Goal: Task Accomplishment & Management: Manage account settings

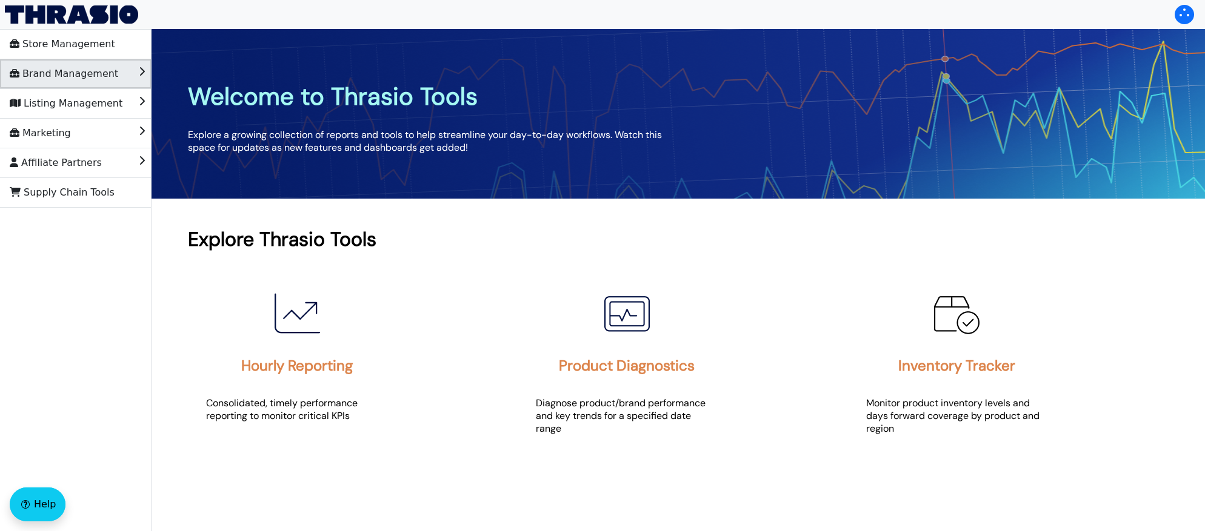
click at [54, 75] on span "Brand Management" at bounding box center [64, 73] width 108 height 19
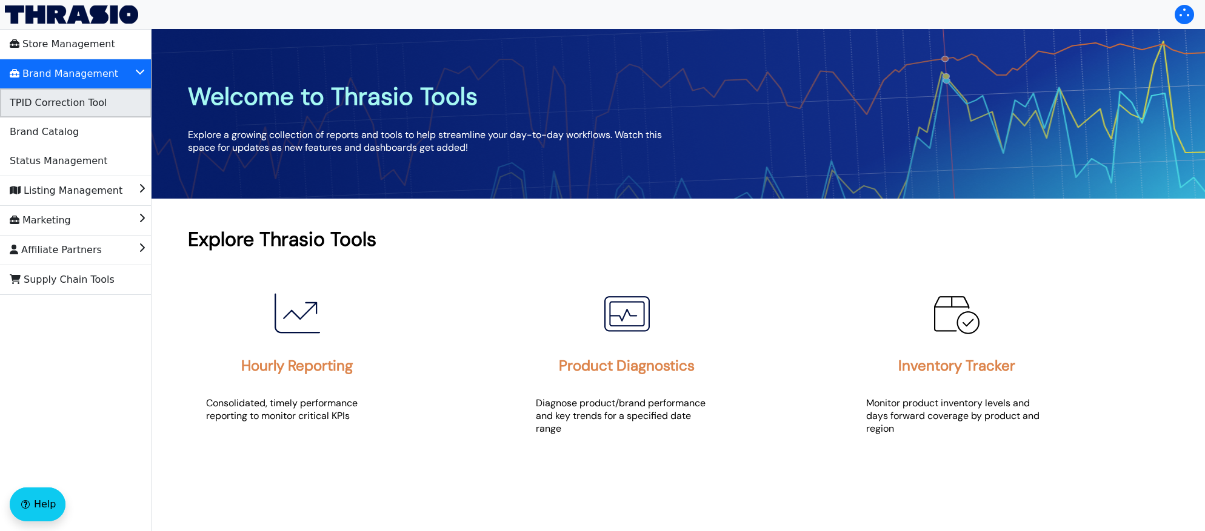
click at [68, 113] on li "TPID Correction Tool" at bounding box center [75, 102] width 151 height 29
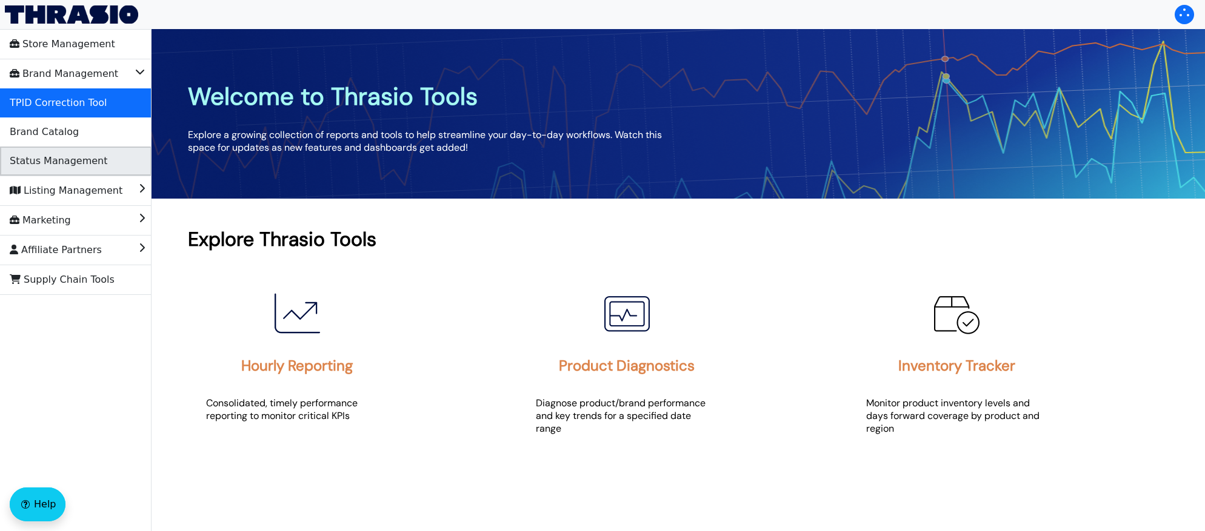
click at [74, 151] on span "Status Management" at bounding box center [59, 160] width 98 height 19
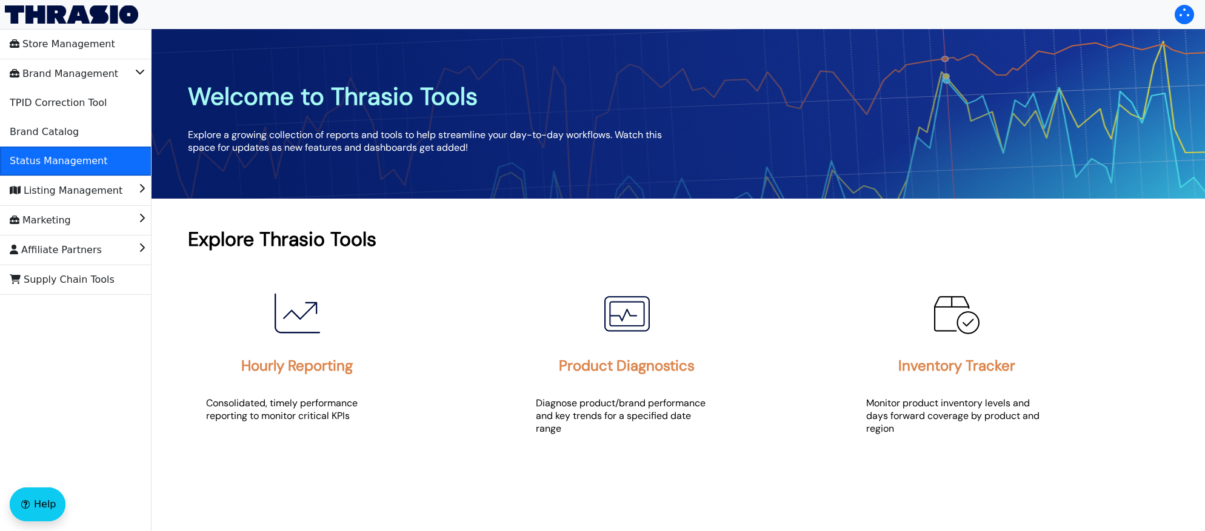
click at [74, 151] on span "Status Management" at bounding box center [59, 160] width 98 height 19
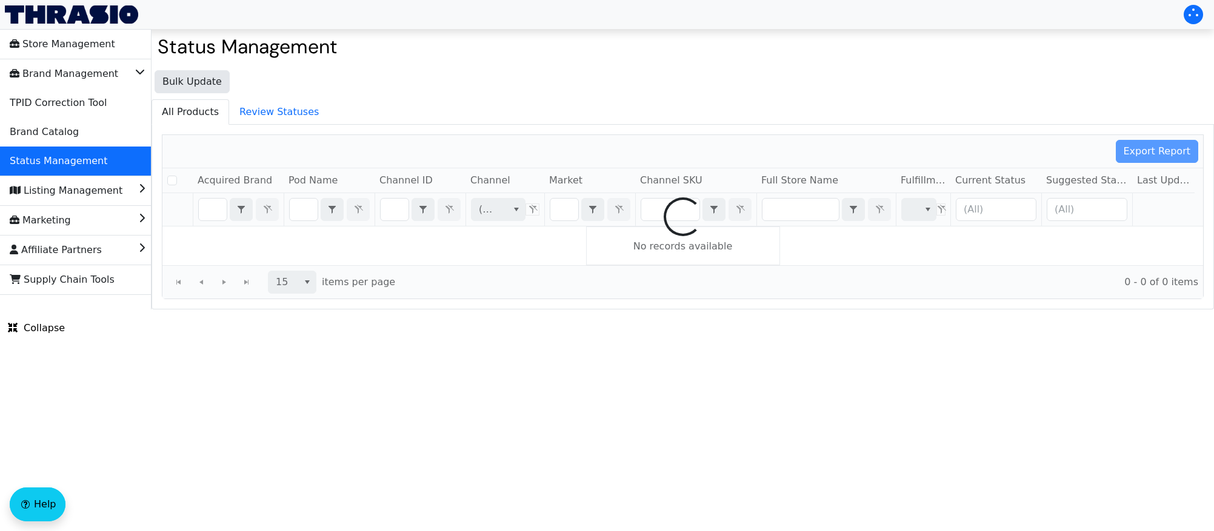
checkbox input "false"
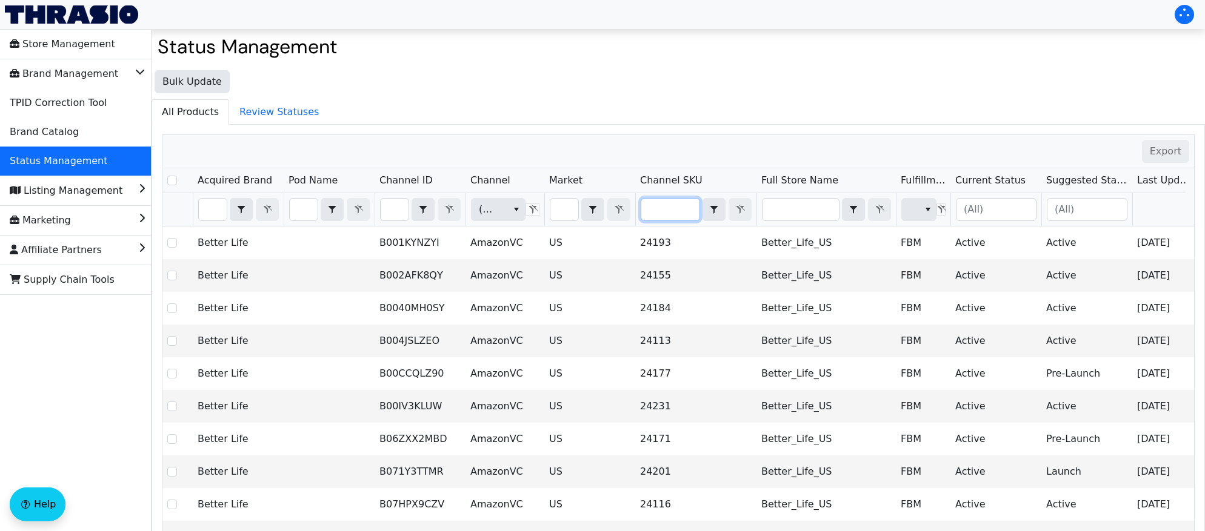
click at [653, 202] on input "Filter" at bounding box center [670, 210] width 58 height 22
type input "B00BAGTNAQ"
checkbox input "true"
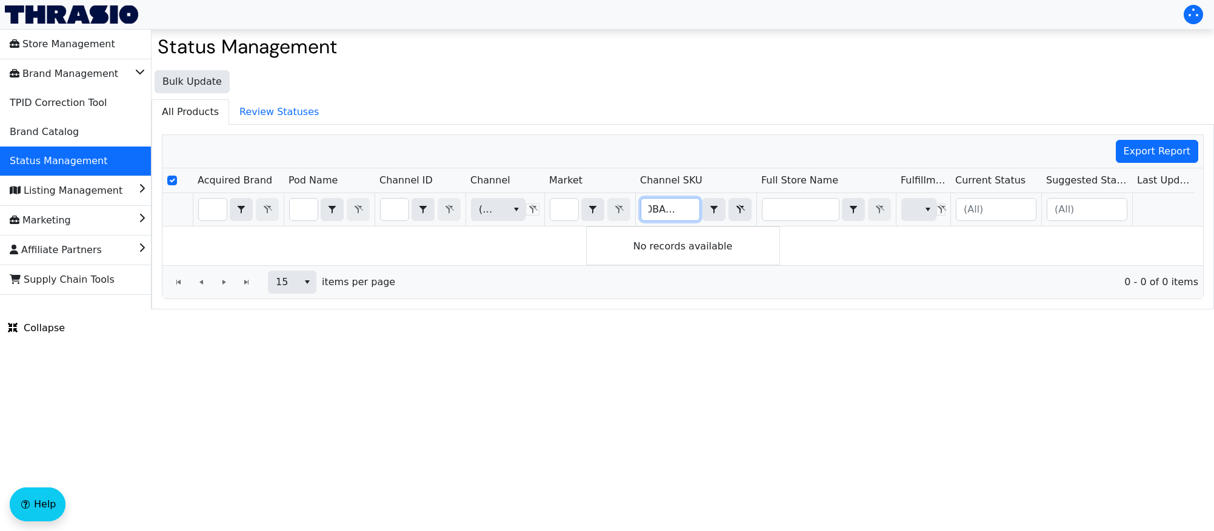
click at [665, 210] on input "B00BAGTNAQ" at bounding box center [670, 210] width 58 height 22
click at [666, 210] on input "B00BAGTNAQ" at bounding box center [670, 210] width 58 height 22
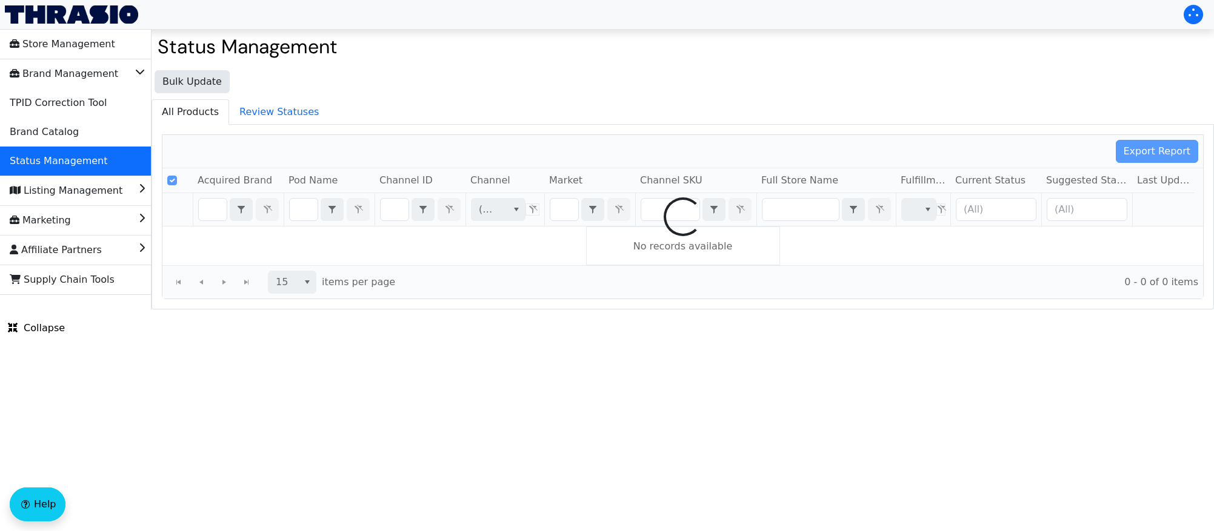
click at [394, 214] on div at bounding box center [682, 217] width 1040 height 164
checkbox input "false"
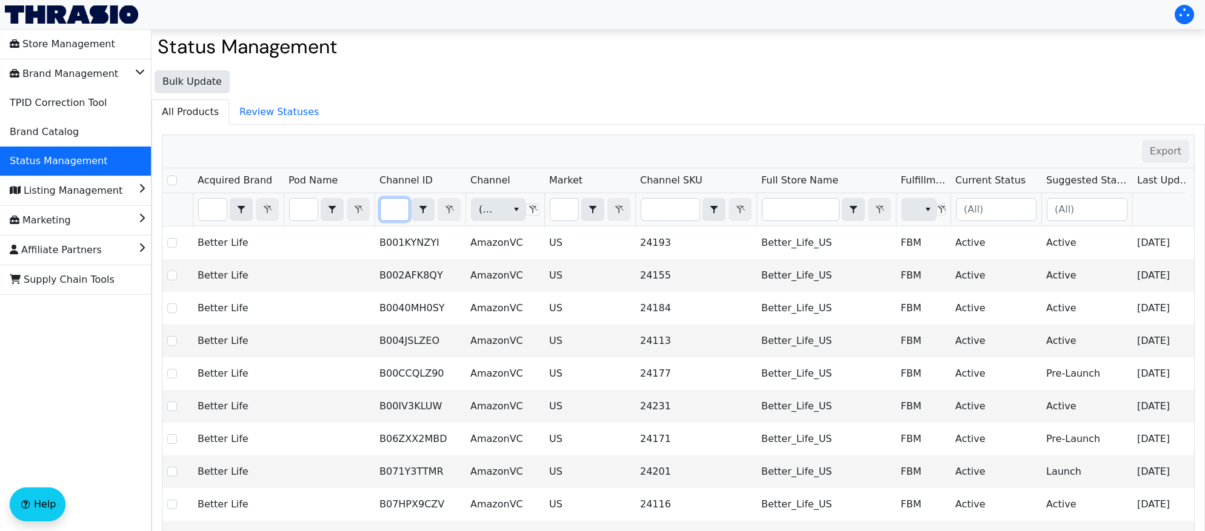
click at [387, 213] on input "Filter" at bounding box center [395, 210] width 28 height 22
type input "B00BAGTNAQ"
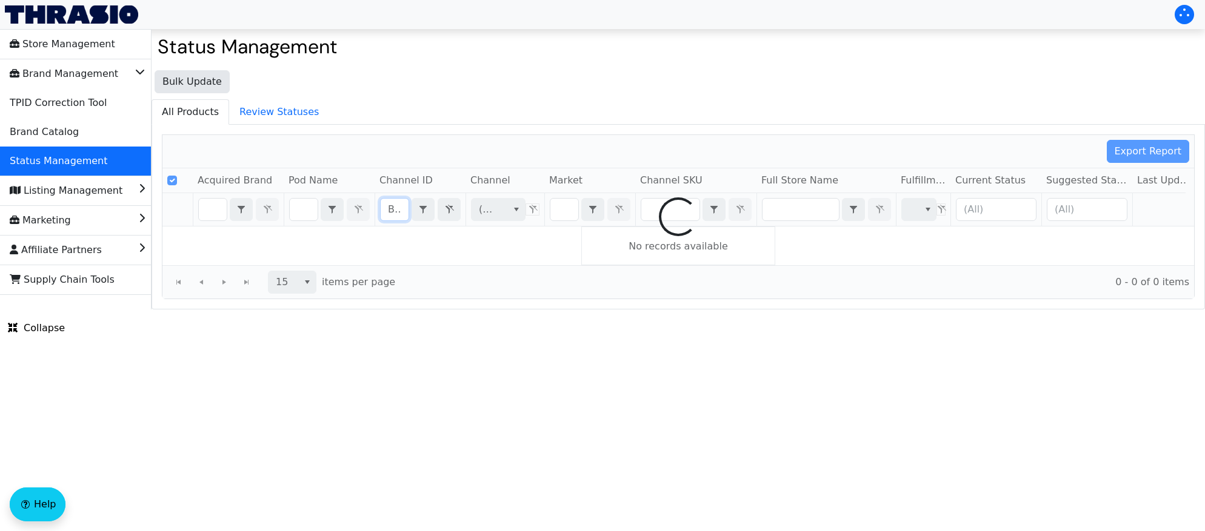
scroll to position [0, 45]
checkbox input "false"
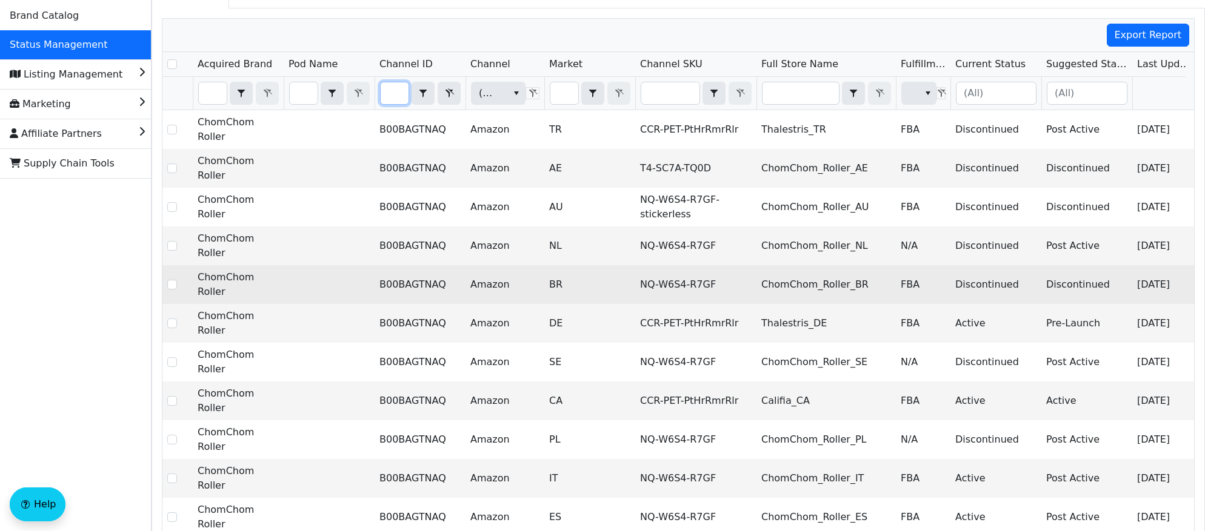
scroll to position [121, 0]
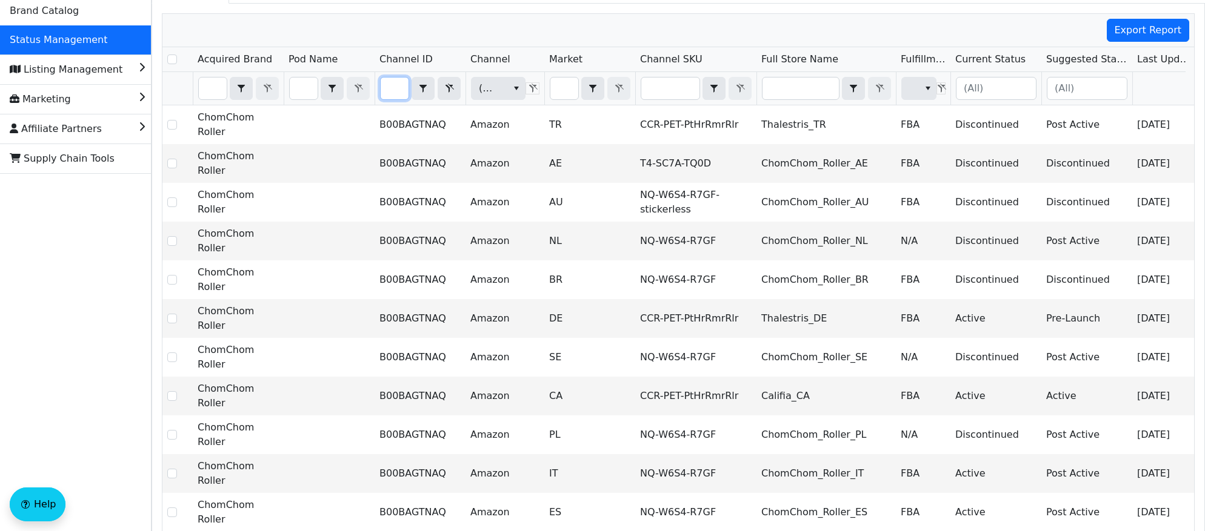
type input "B00BAGTNAQ"
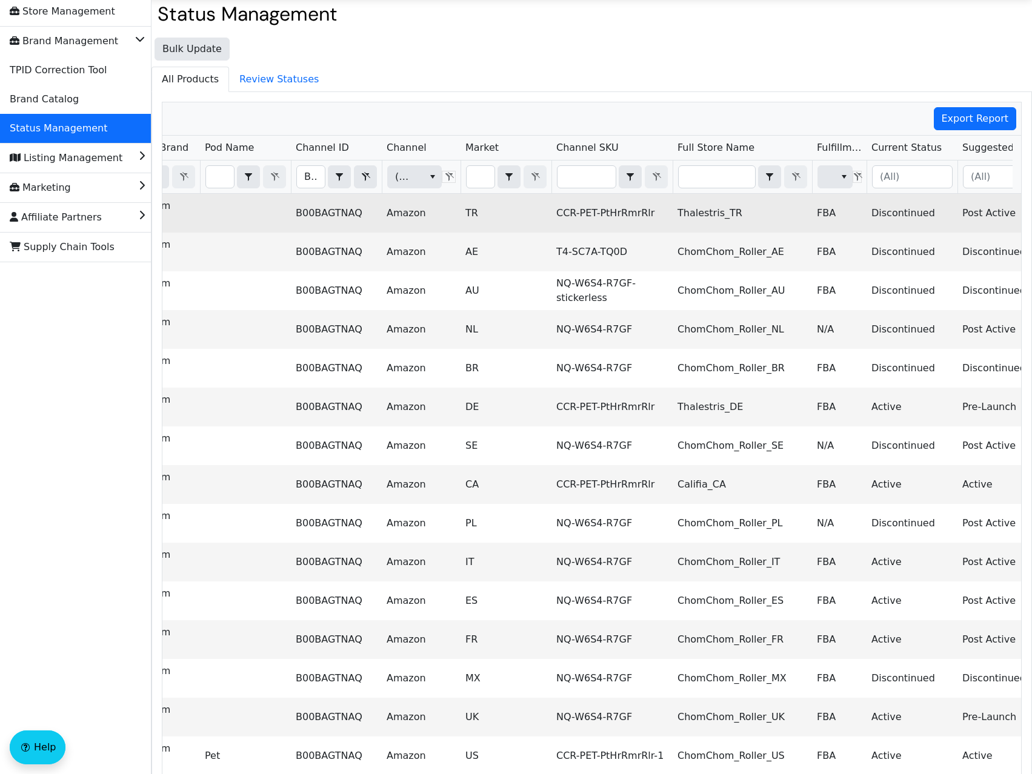
scroll to position [0, 182]
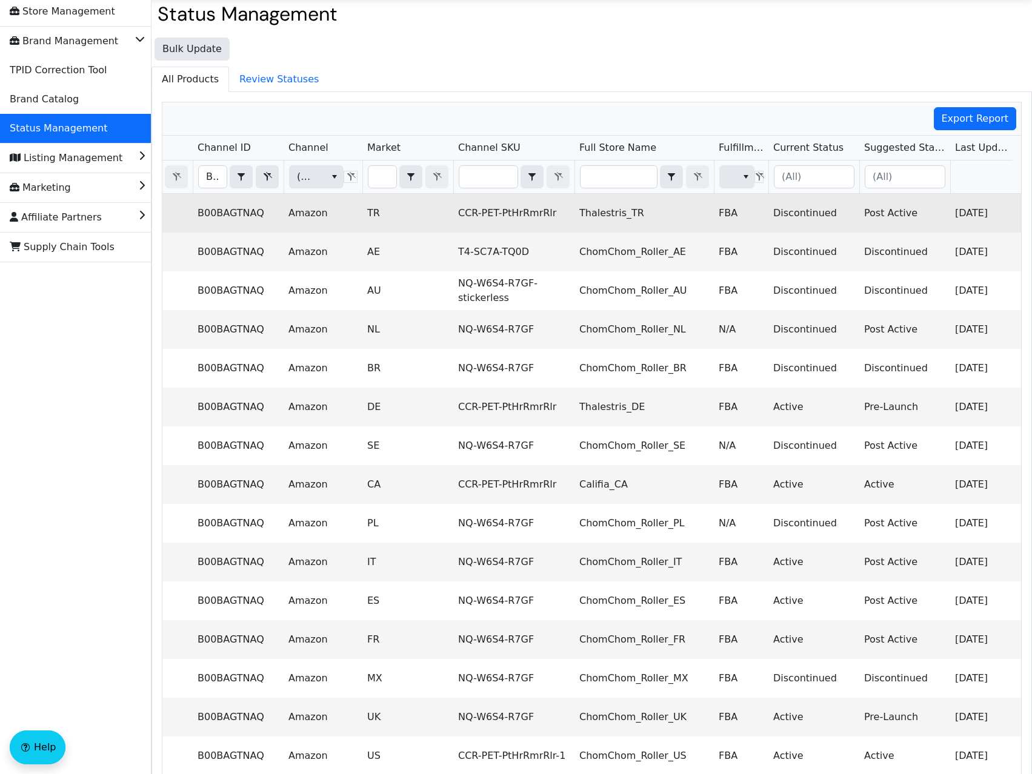
click at [508, 210] on td "CCR-PET-PtHrRmrRlr" at bounding box center [513, 213] width 121 height 39
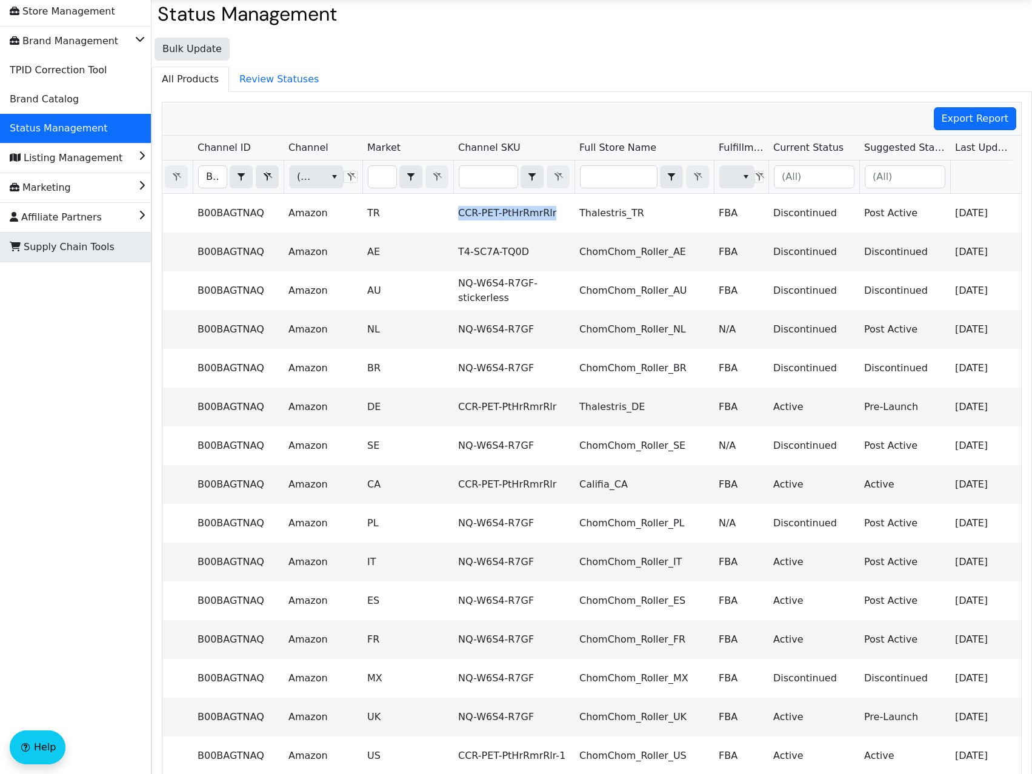
copy td "CCR-PET-PtHrRmrRlr"
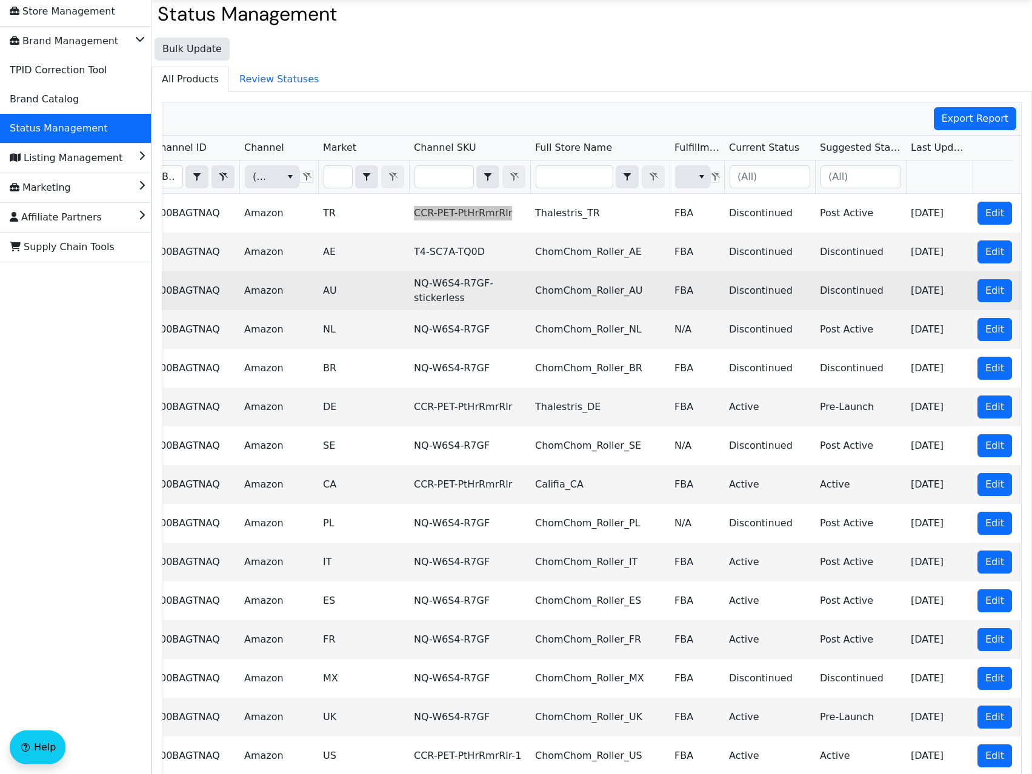
scroll to position [0, 247]
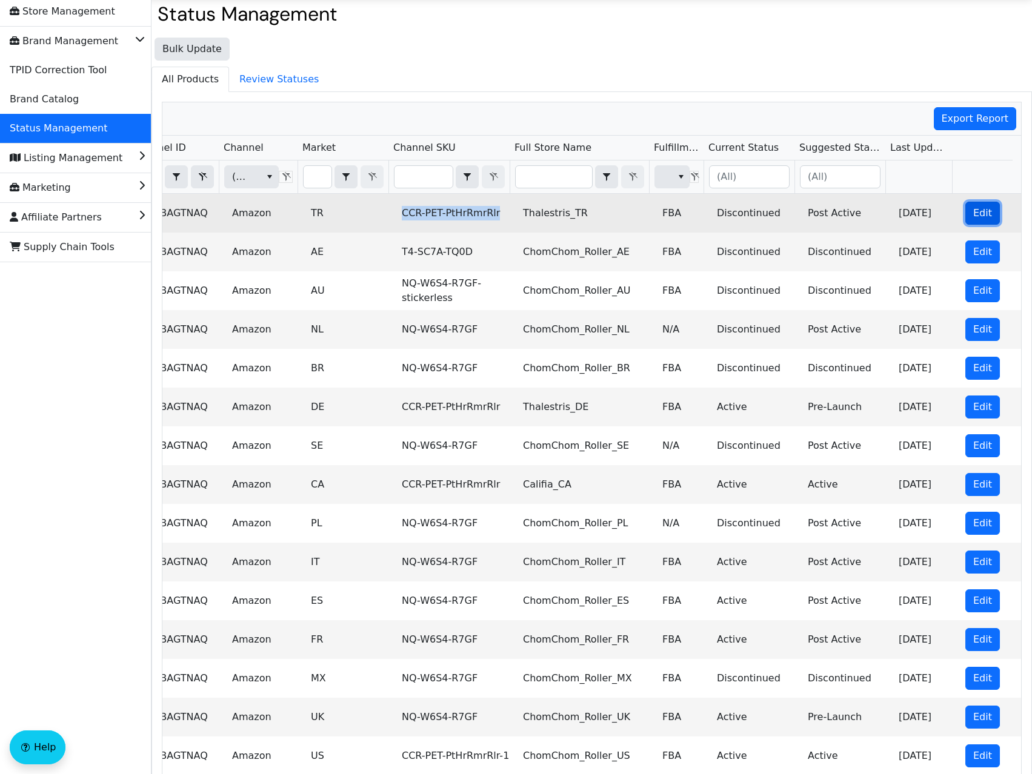
click at [965, 205] on button "Edit" at bounding box center [982, 213] width 35 height 23
checkbox input "true"
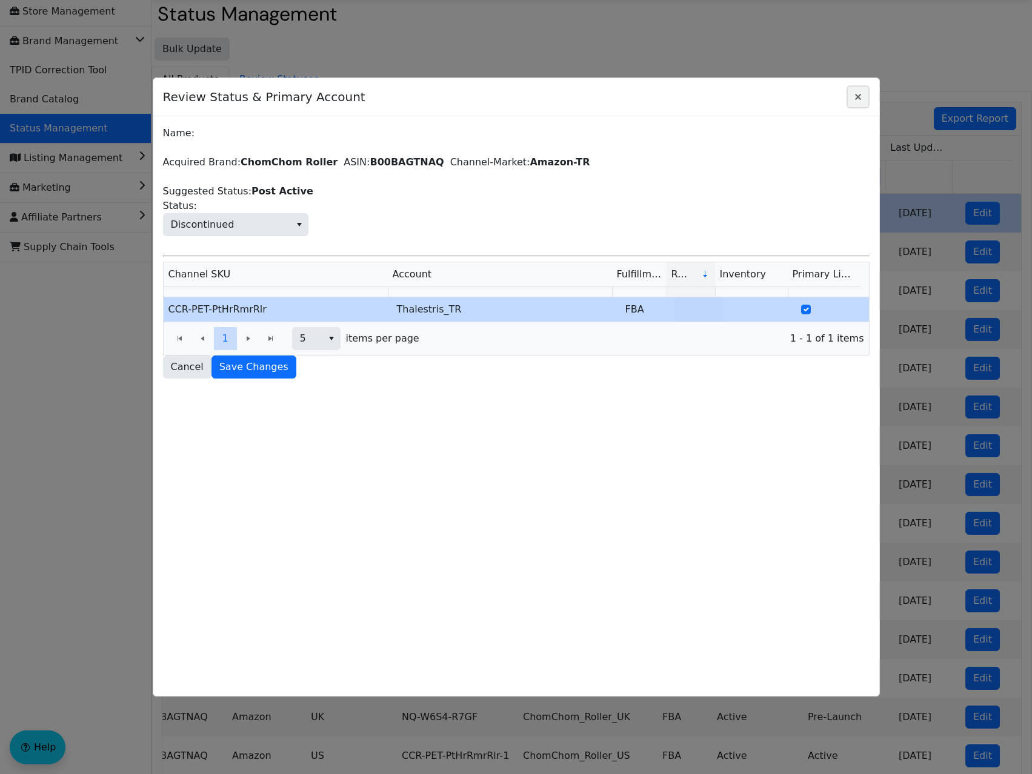
click at [861, 95] on icon "Close" at bounding box center [858, 97] width 15 height 10
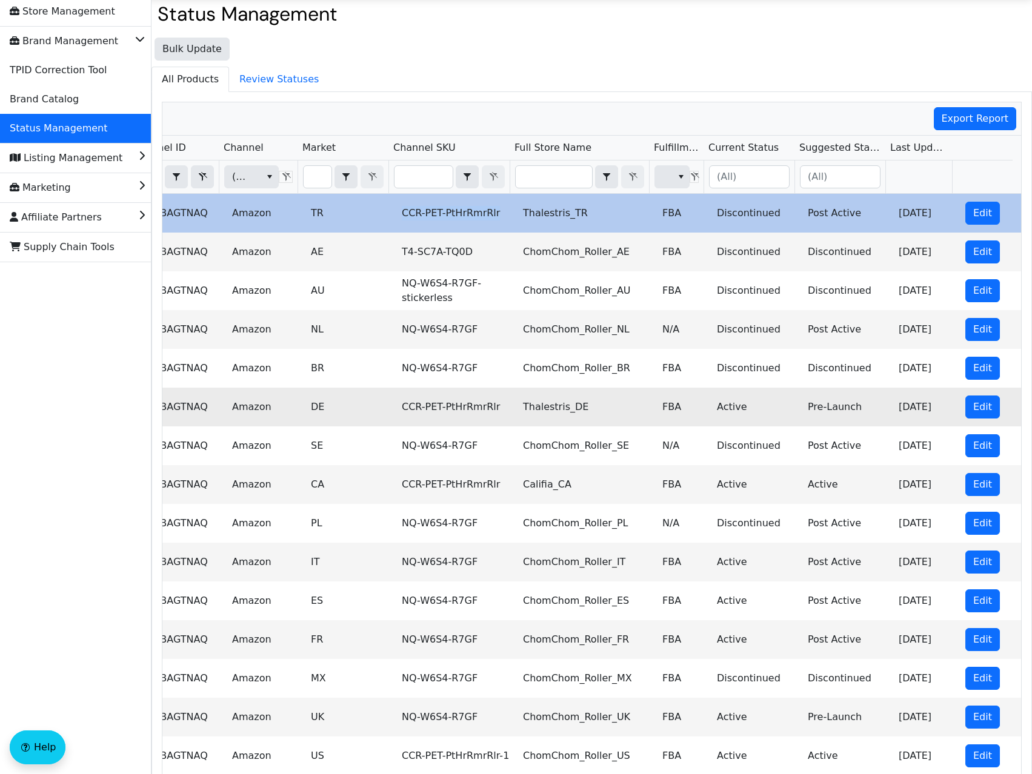
scroll to position [0, 0]
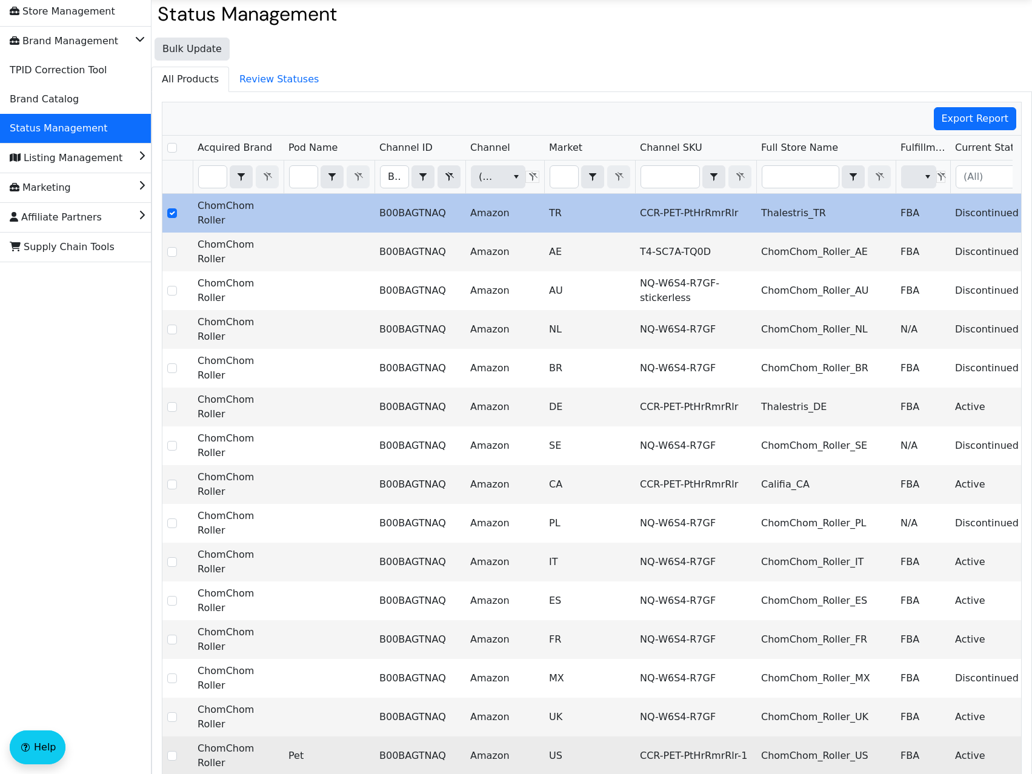
click at [228, 531] on td "ChomChom Roller" at bounding box center [238, 756] width 91 height 39
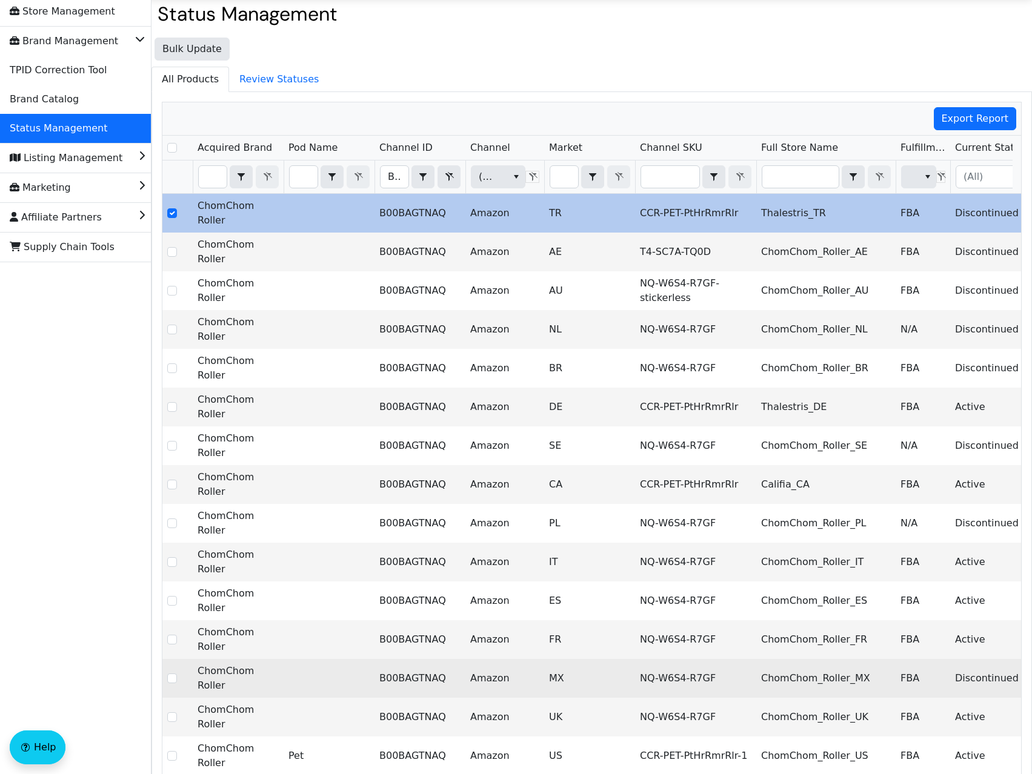
scroll to position [0, 61]
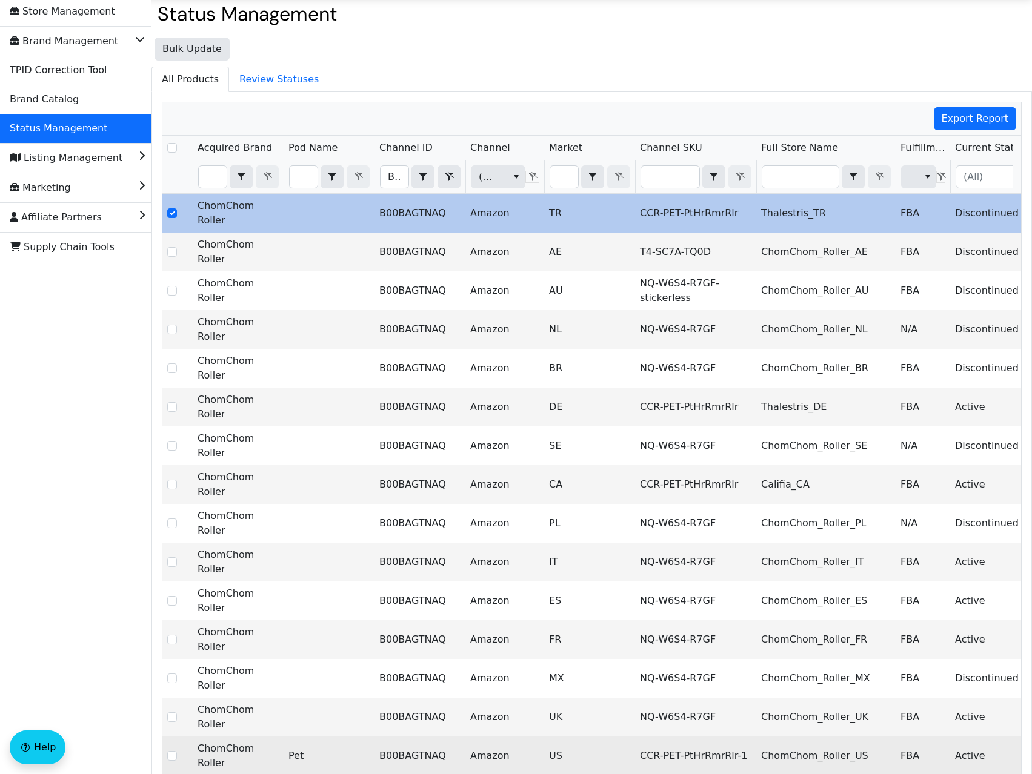
click at [208, 531] on td "ChomChom Roller" at bounding box center [238, 756] width 91 height 39
drag, startPoint x: 208, startPoint y: 672, endPoint x: 969, endPoint y: 676, distance: 760.5
click at [969, 531] on tr "ChomChom Roller Pet B00BAGTNAQ Amazon US CCR-PET-PtHrRmrRlr-1 ChomChom_Roller_U…" at bounding box center [710, 756] width 1097 height 39
click at [432, 531] on td "B00BAGTNAQ" at bounding box center [419, 756] width 91 height 39
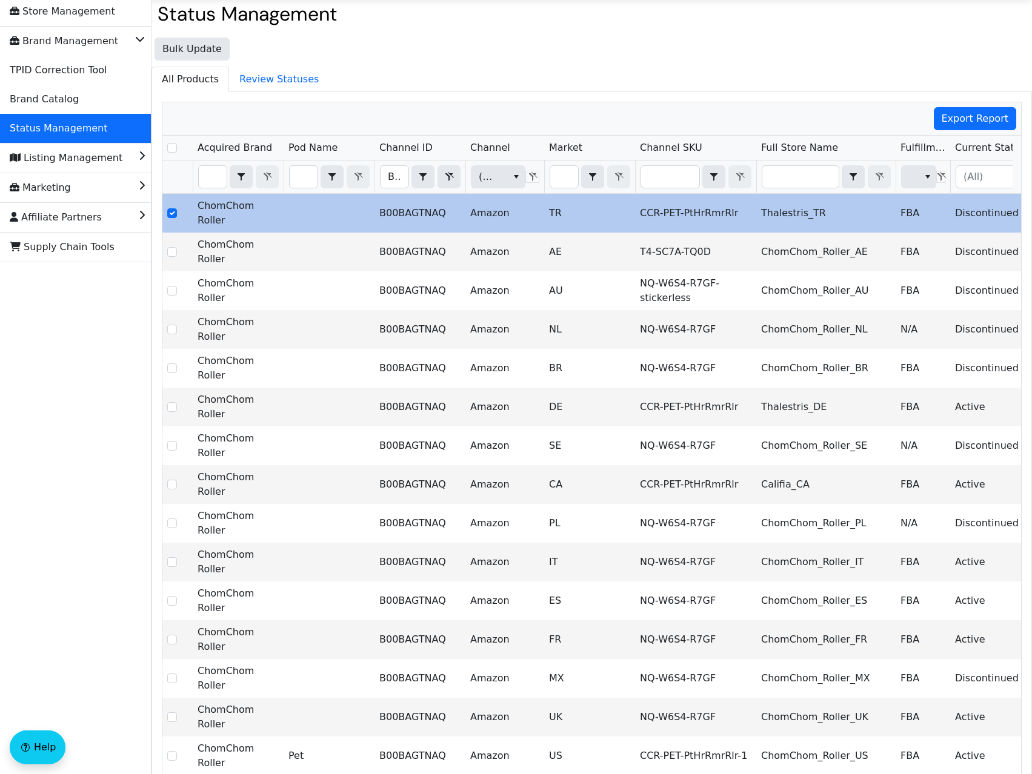
click at [605, 181] on div "Filter" at bounding box center [605, 176] width 49 height 23
click at [597, 181] on icon "select" at bounding box center [592, 177] width 15 height 10
click at [567, 169] on input "Filter" at bounding box center [564, 177] width 28 height 22
type input "U"
checkbox input "true"
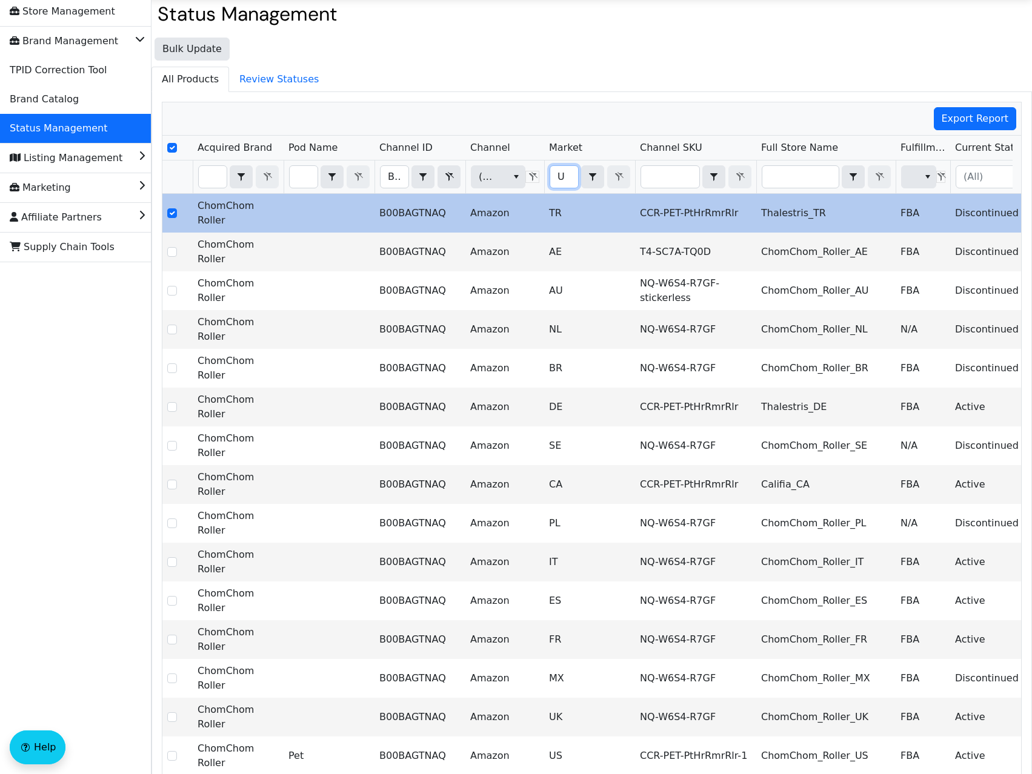
type input "US"
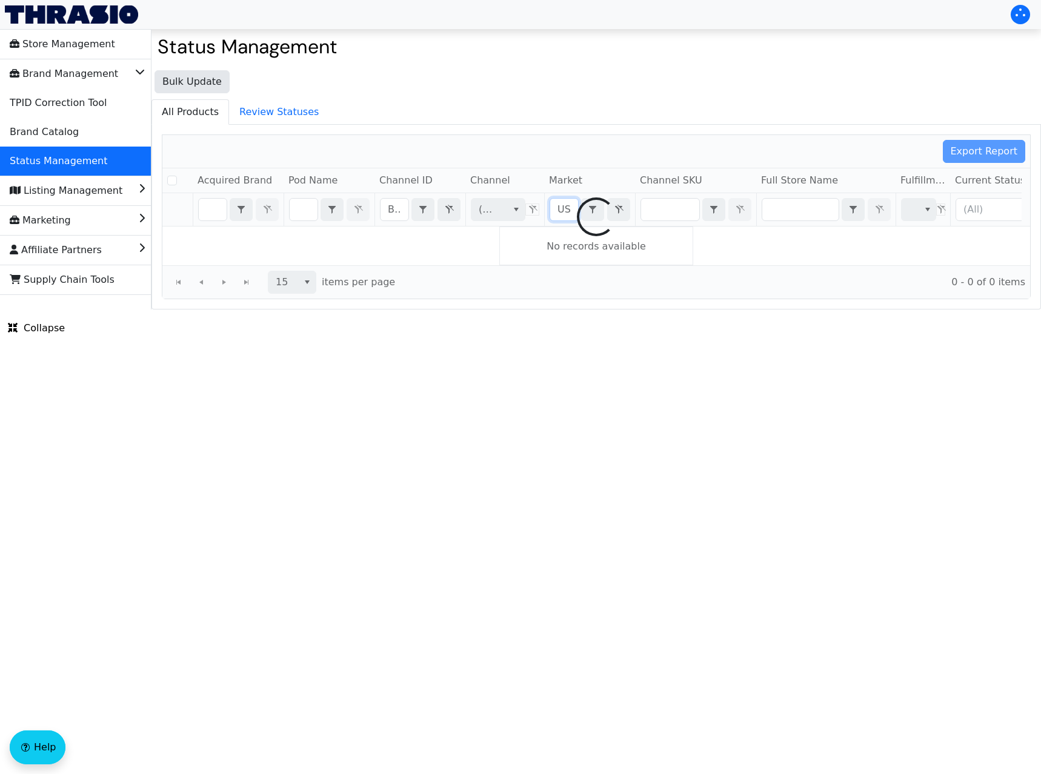
checkbox input "false"
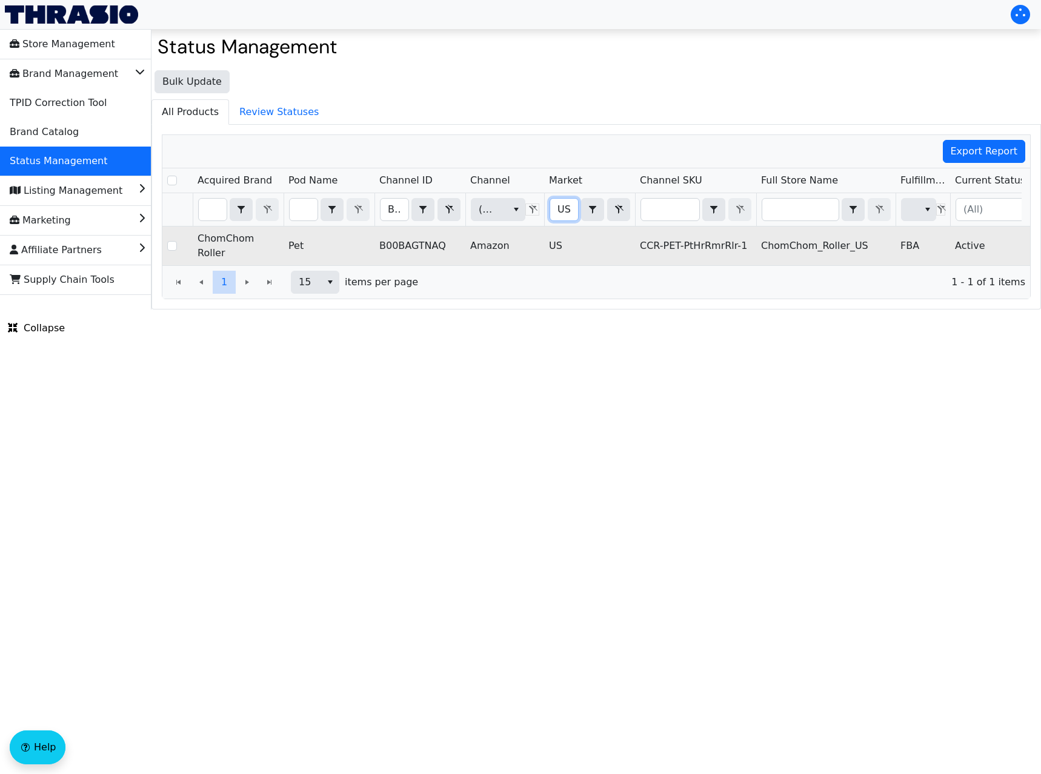
scroll to position [0, 238]
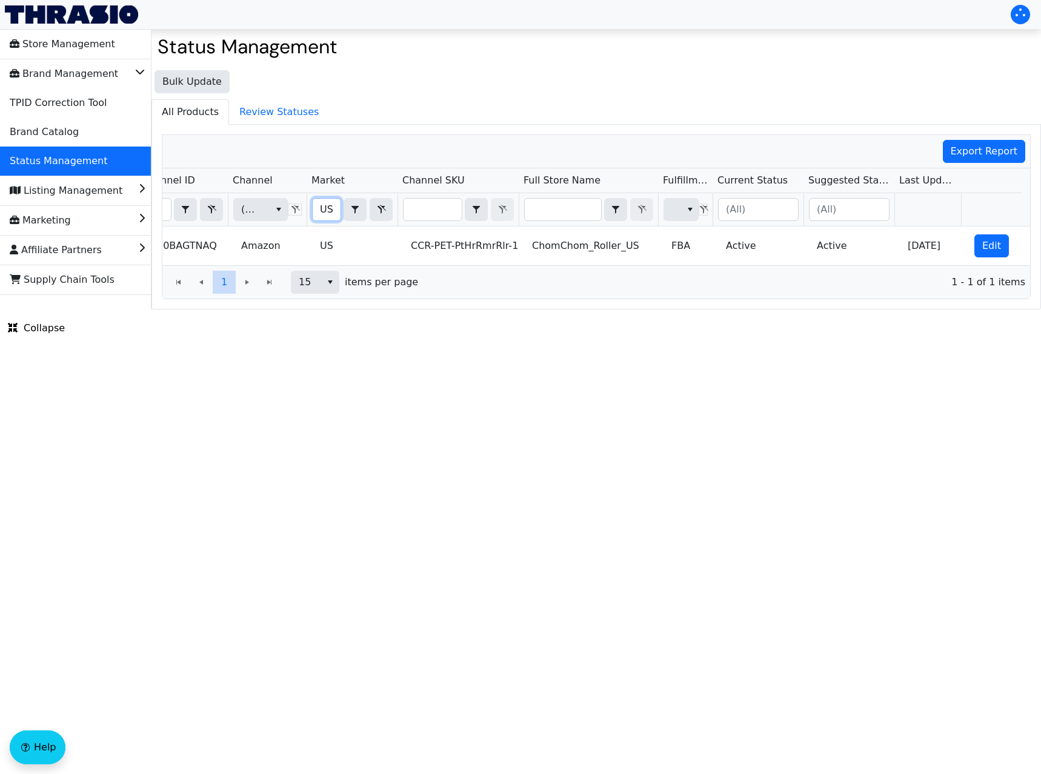
type input "US"
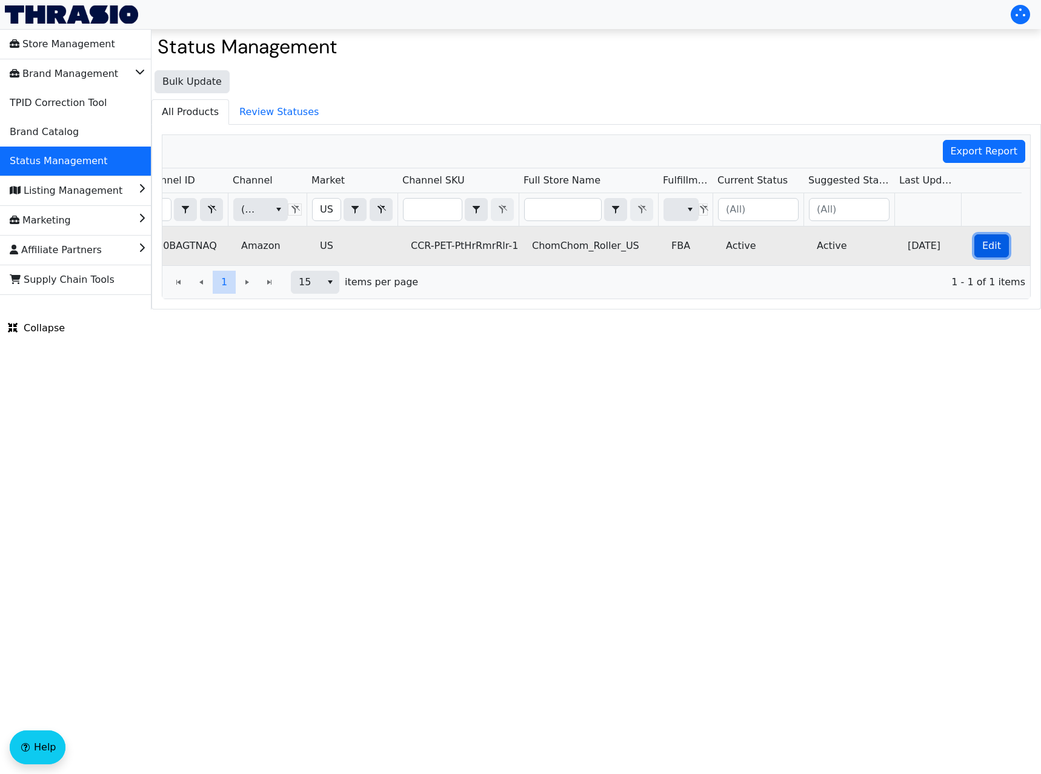
click at [974, 245] on button "Edit" at bounding box center [991, 246] width 35 height 23
checkbox input "true"
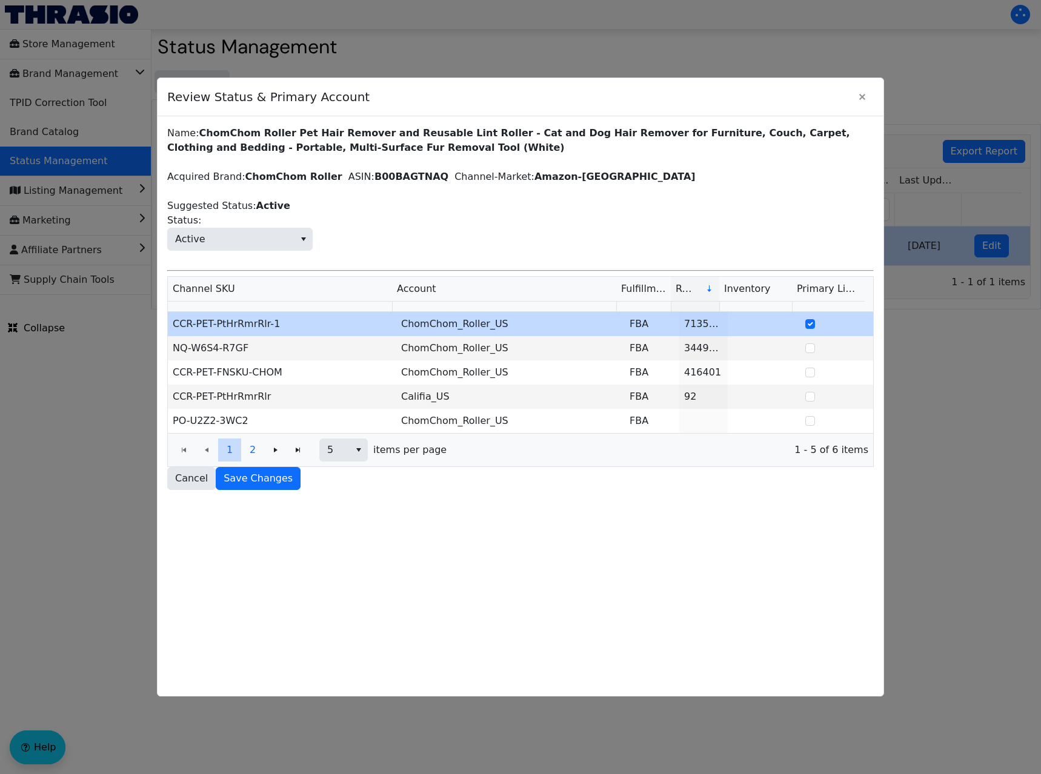
drag, startPoint x: 848, startPoint y: 91, endPoint x: 885, endPoint y: 119, distance: 45.8
click at [853, 91] on div "Review Status & Primary Account" at bounding box center [521, 97] width 726 height 38
click at [868, 99] on icon "Close" at bounding box center [862, 97] width 15 height 10
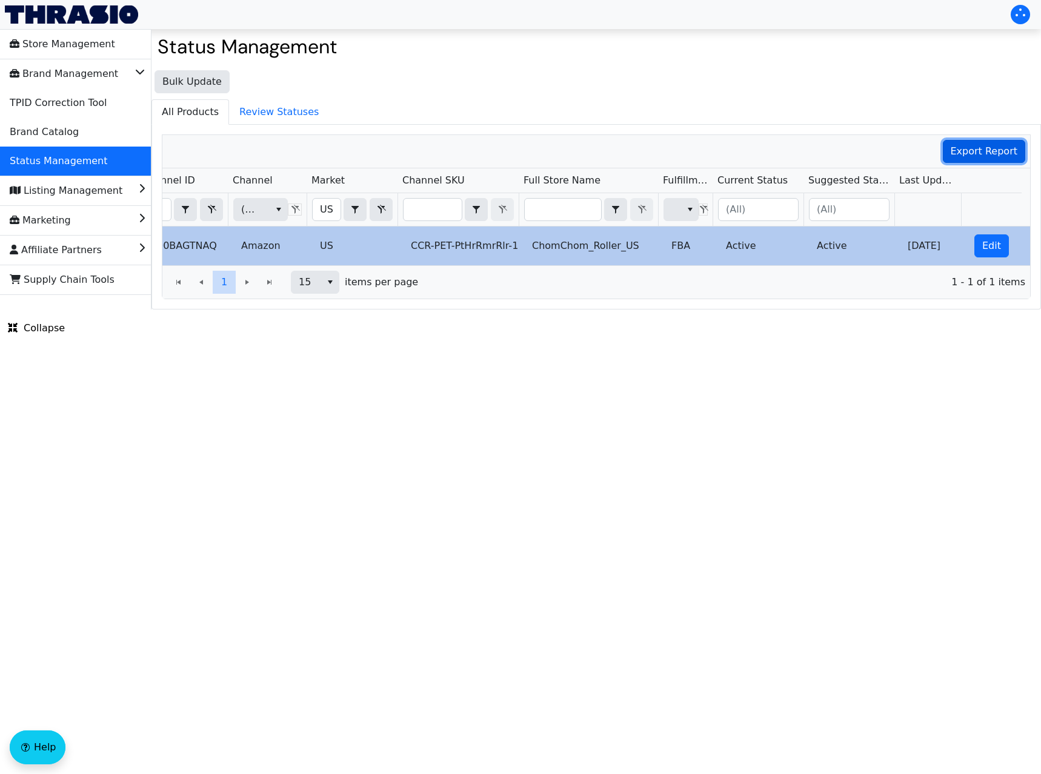
click at [970, 142] on button "Export Report" at bounding box center [984, 151] width 83 height 23
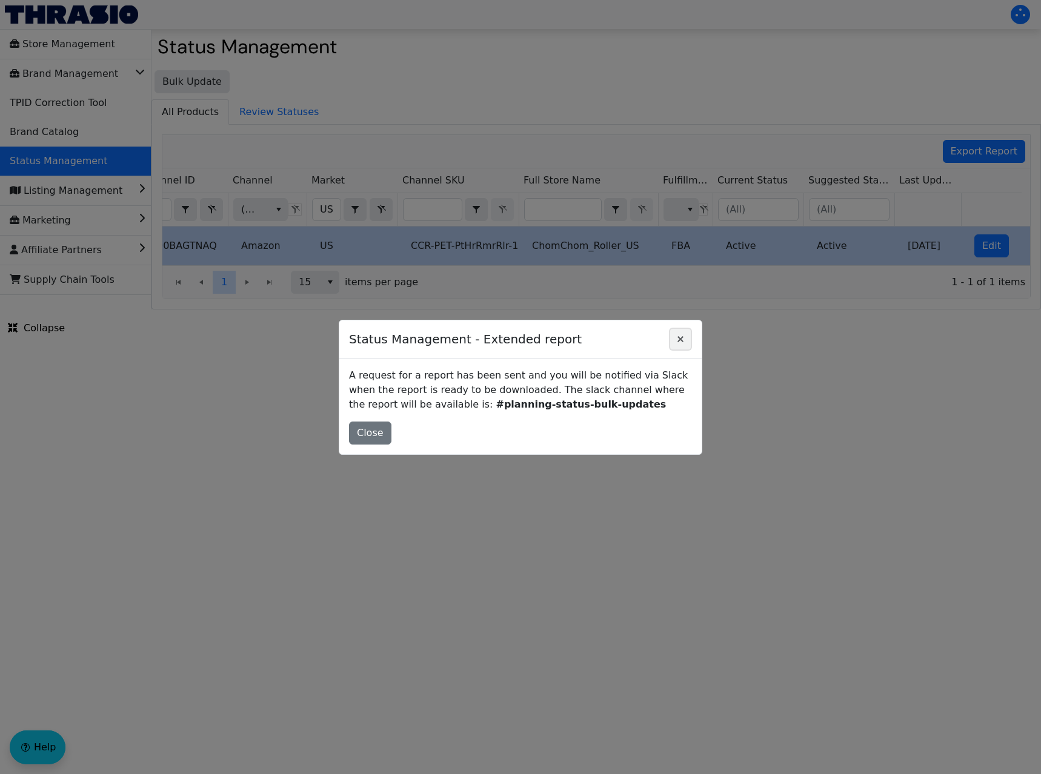
click at [687, 337] on icon "Close" at bounding box center [680, 339] width 15 height 10
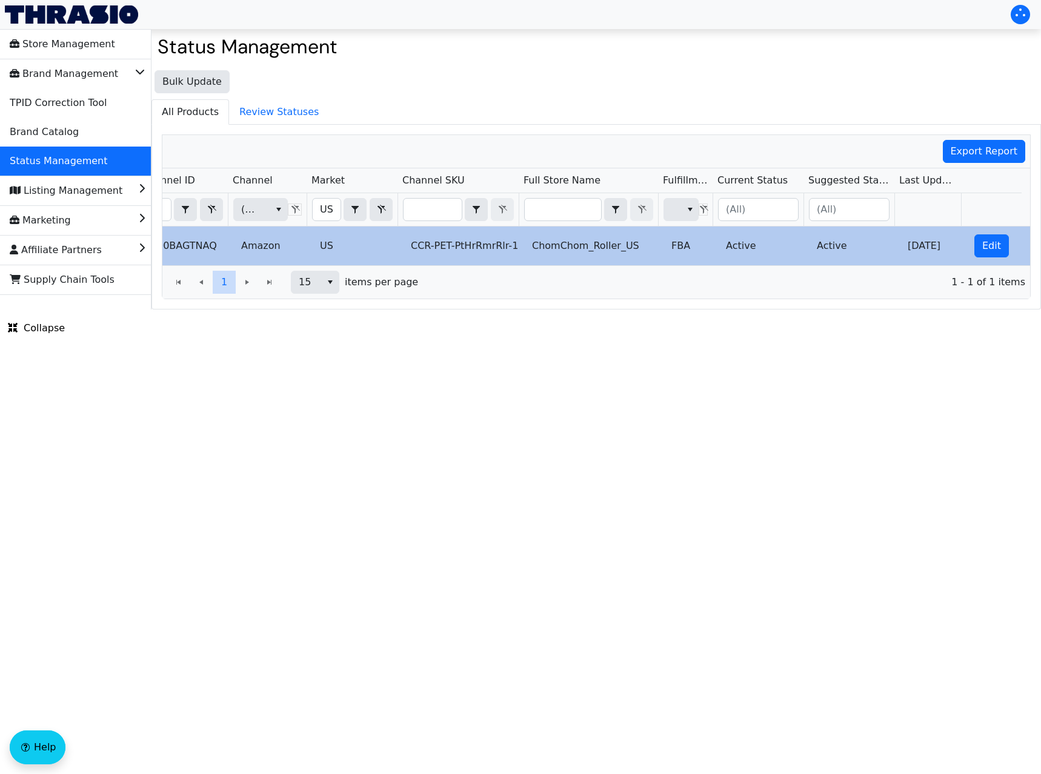
scroll to position [0, 0]
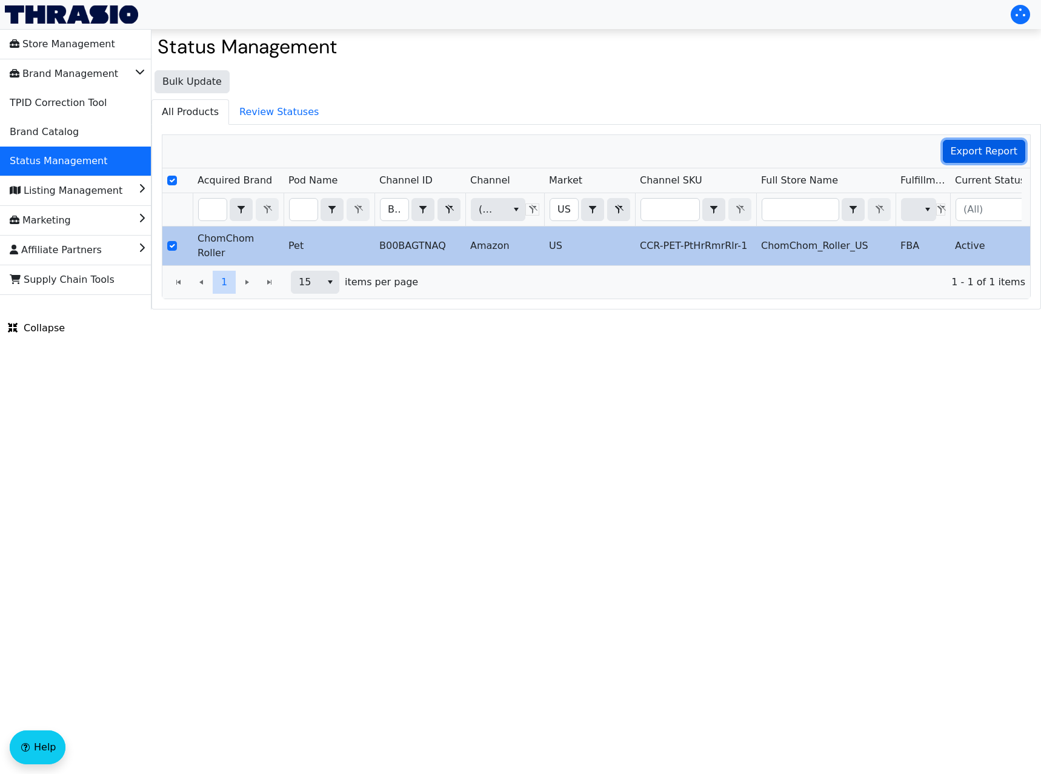
click at [973, 143] on button "Export Report" at bounding box center [984, 151] width 83 height 23
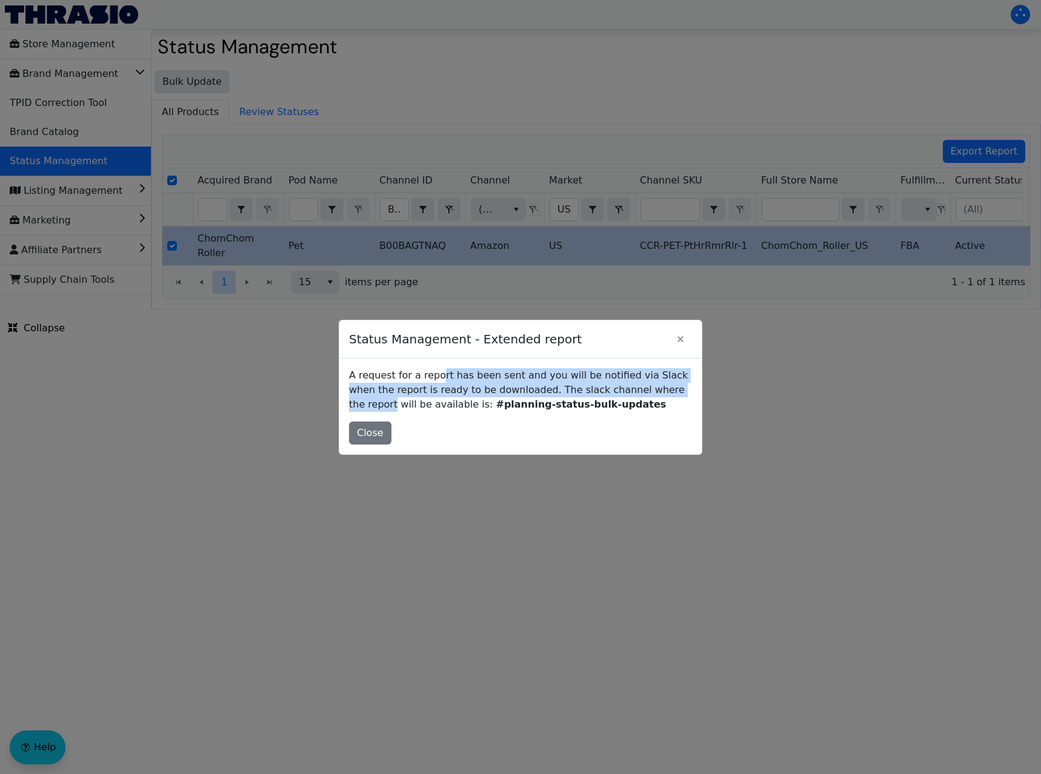
drag, startPoint x: 436, startPoint y: 378, endPoint x: 645, endPoint y: 388, distance: 209.3
click at [645, 388] on p "A request for a report has been sent and you will be notified via Slack when th…" at bounding box center [520, 390] width 343 height 44
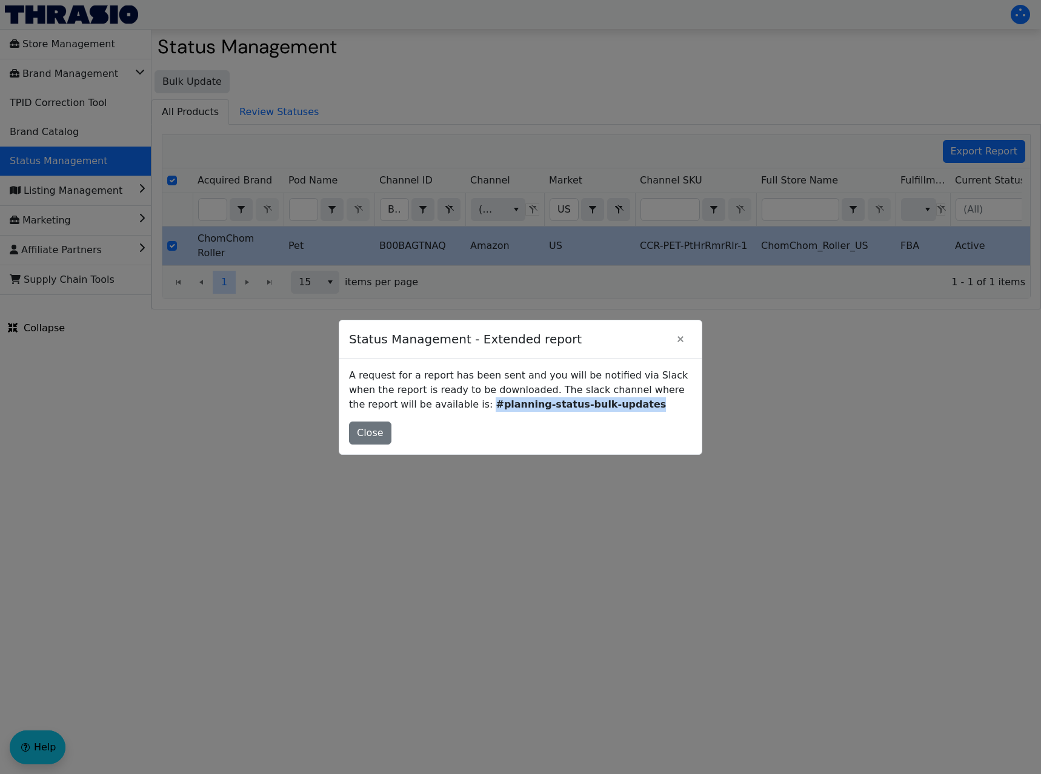
drag, startPoint x: 400, startPoint y: 404, endPoint x: 593, endPoint y: 404, distance: 193.3
click at [593, 404] on p "A request for a report has been sent and you will be notified via Slack when th…" at bounding box center [520, 390] width 343 height 44
copy b "#planning-status-bulk-updates"
click at [679, 338] on icon "Close" at bounding box center [680, 339] width 6 height 6
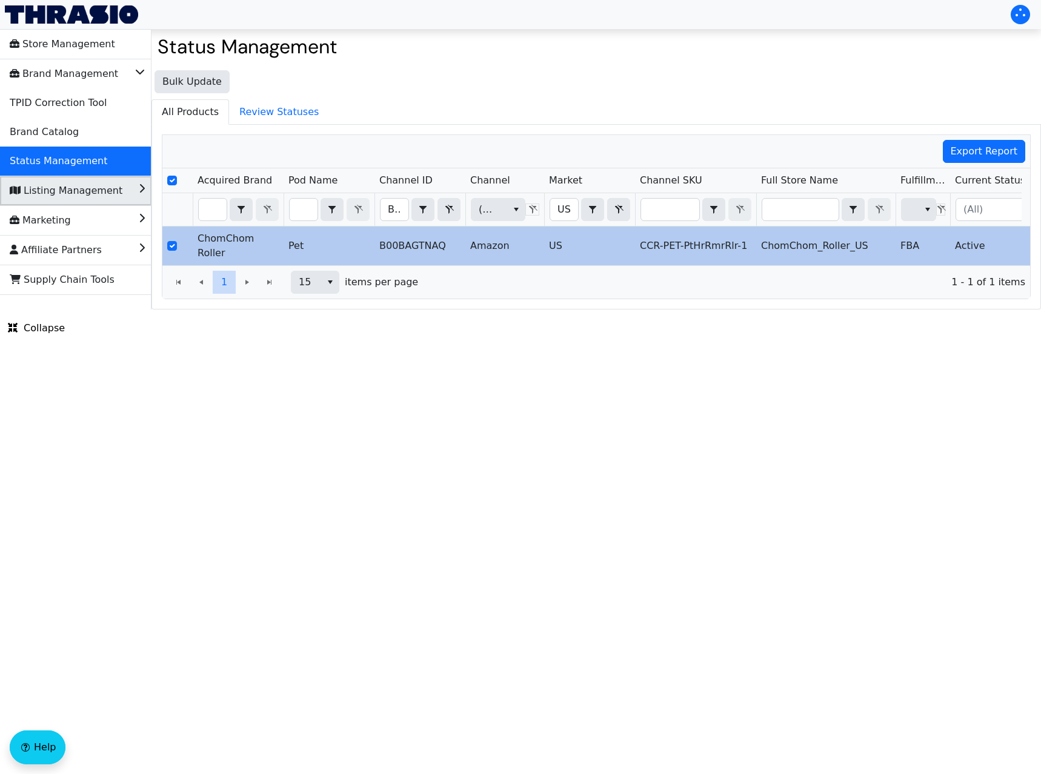
click at [105, 197] on span "Listing Management" at bounding box center [66, 190] width 113 height 19
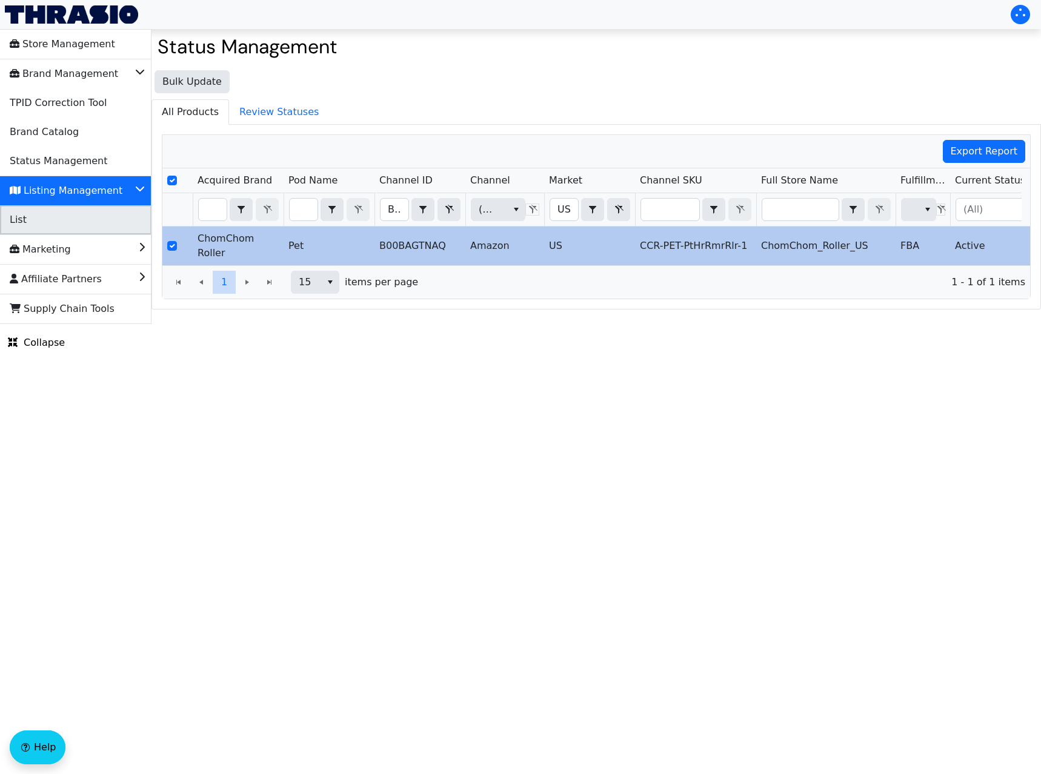
click at [97, 207] on li "List" at bounding box center [75, 219] width 151 height 29
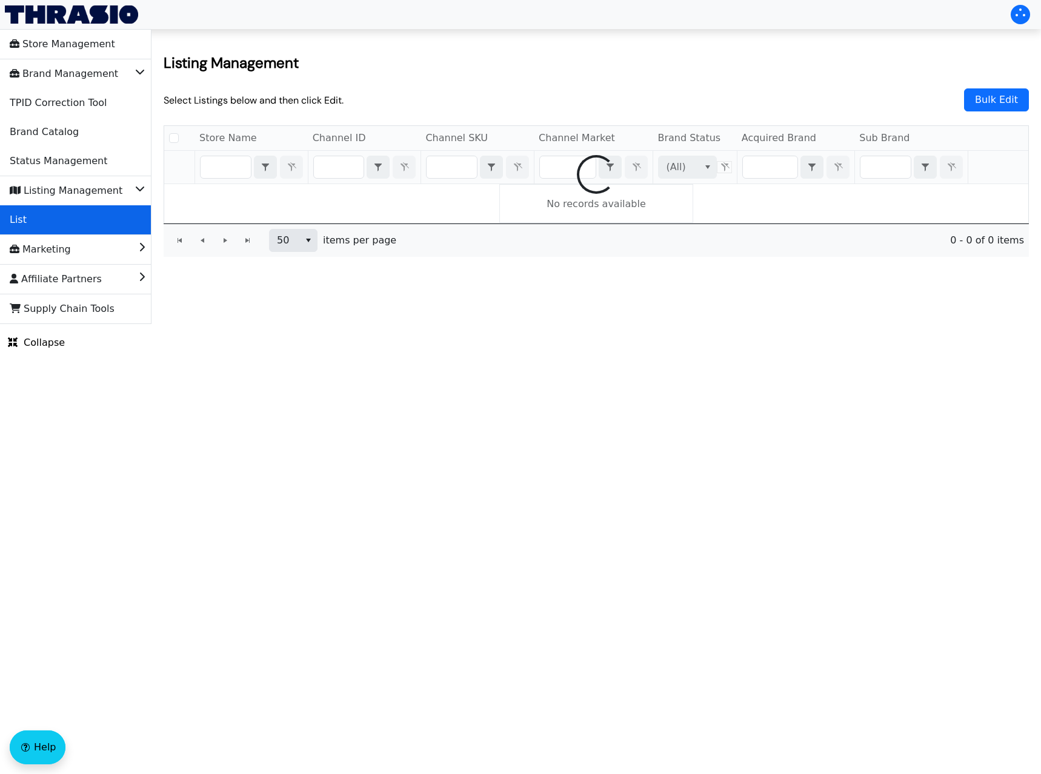
checkbox input "false"
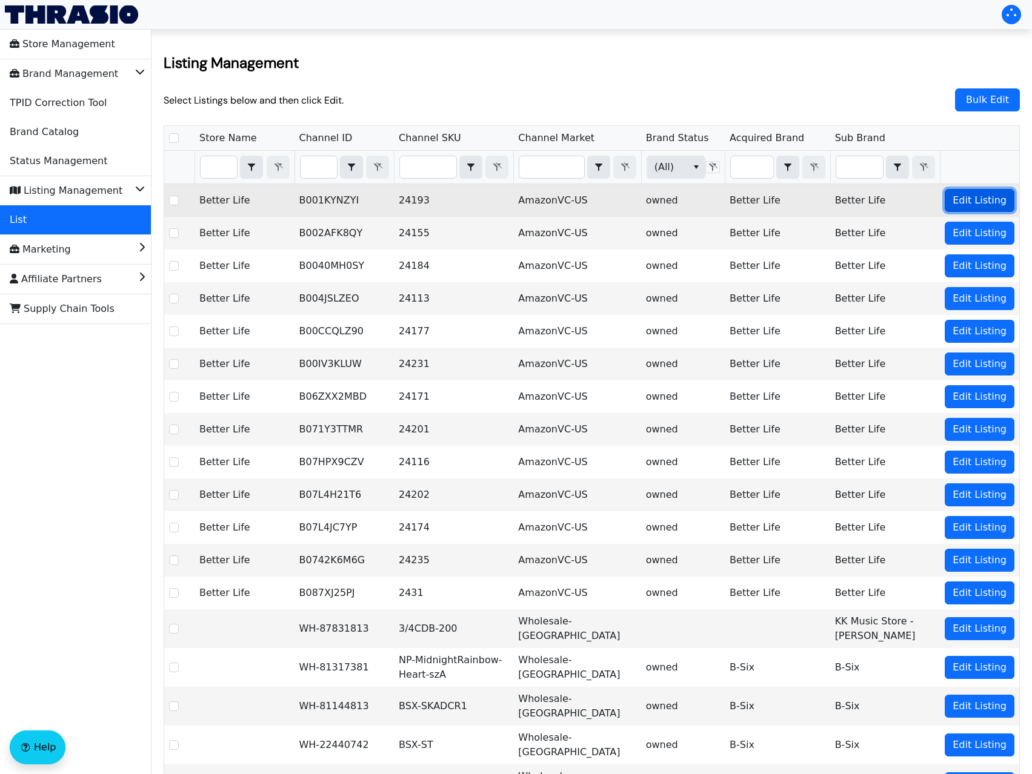
click at [974, 201] on span "Edit Listing" at bounding box center [980, 200] width 54 height 15
checkbox input "true"
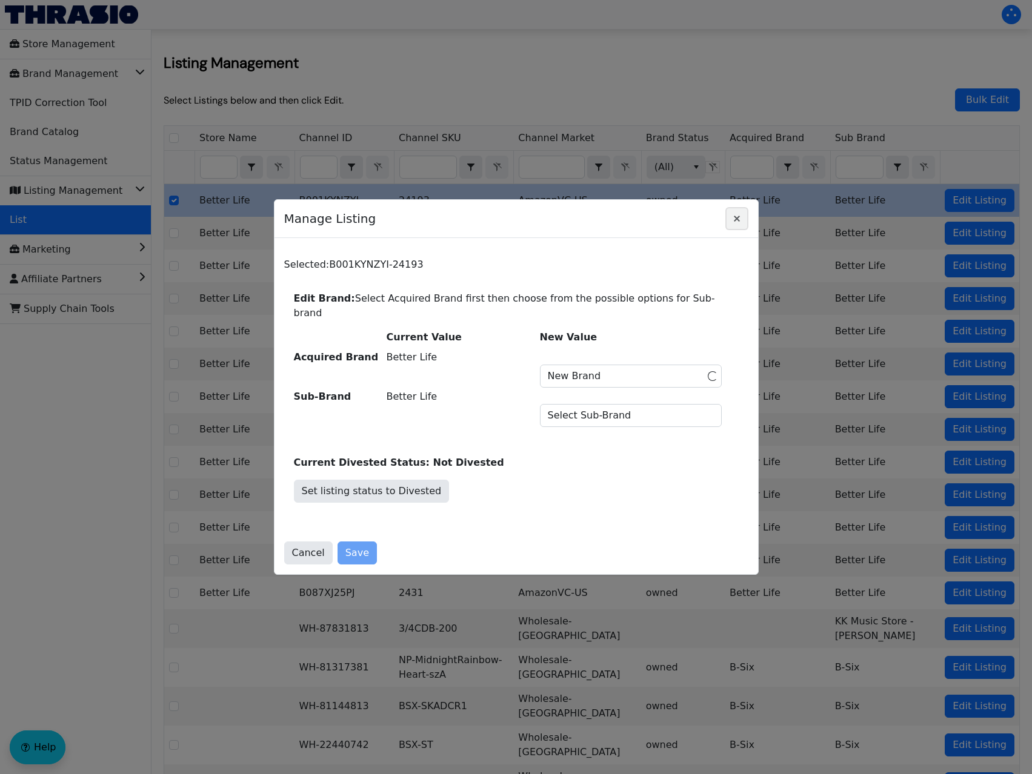
click at [734, 224] on icon "Close" at bounding box center [737, 219] width 15 height 10
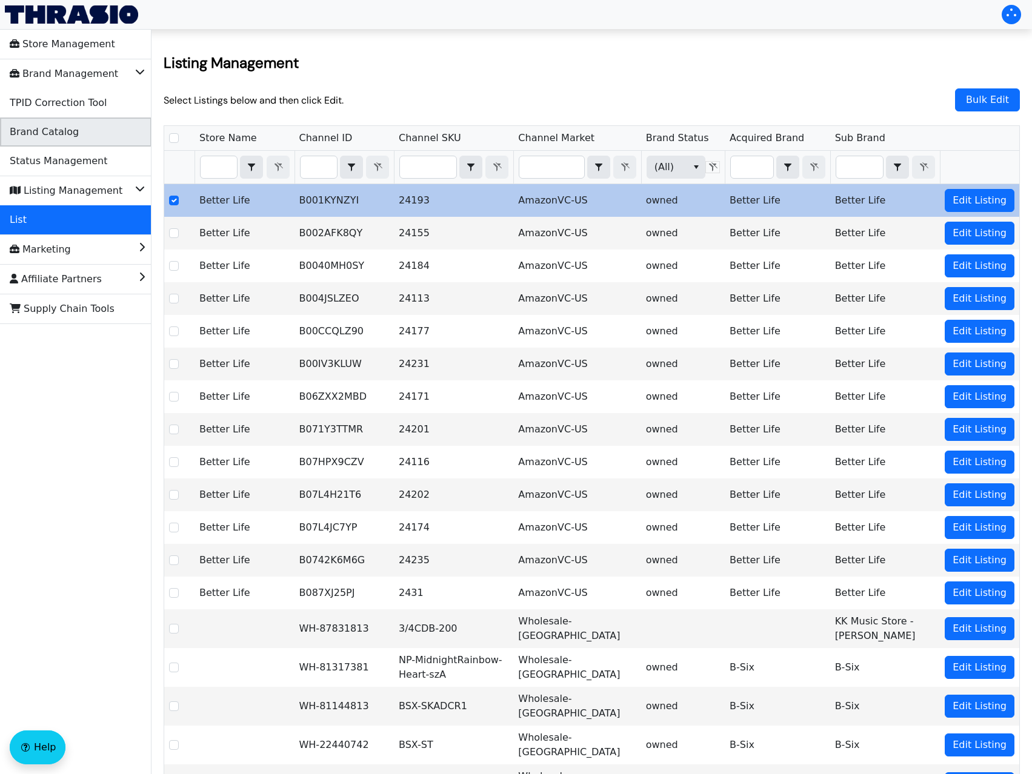
click at [73, 141] on li "Brand Catalog" at bounding box center [75, 132] width 151 height 29
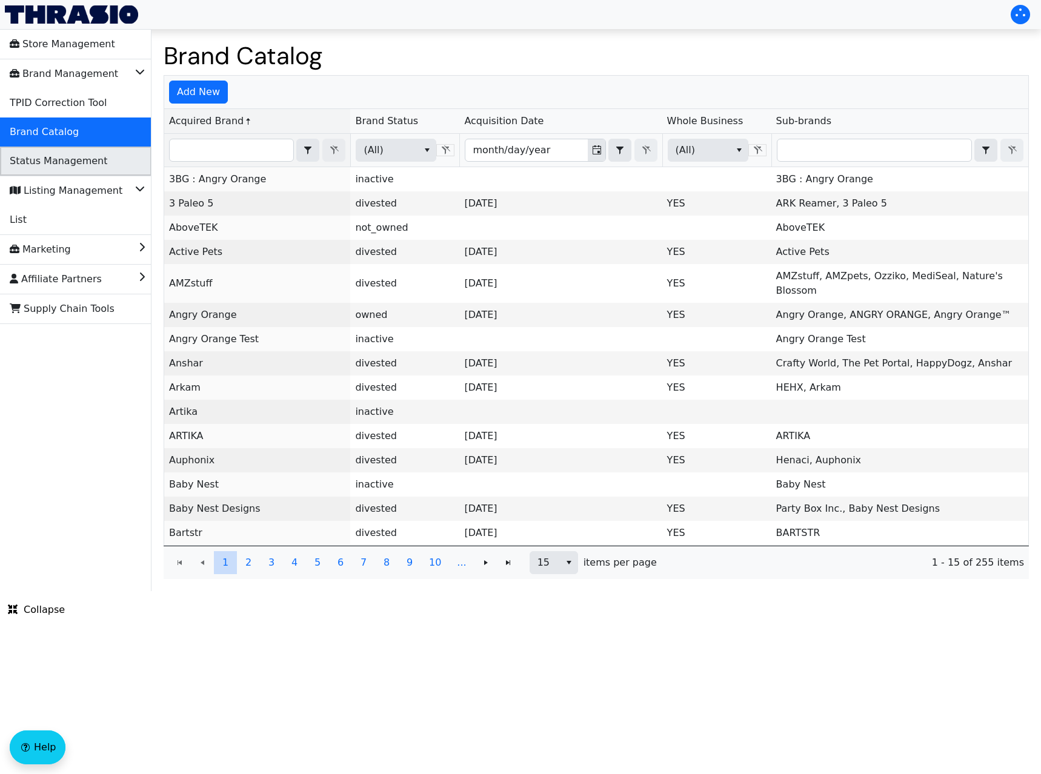
click at [70, 156] on span "Status Management" at bounding box center [59, 160] width 98 height 19
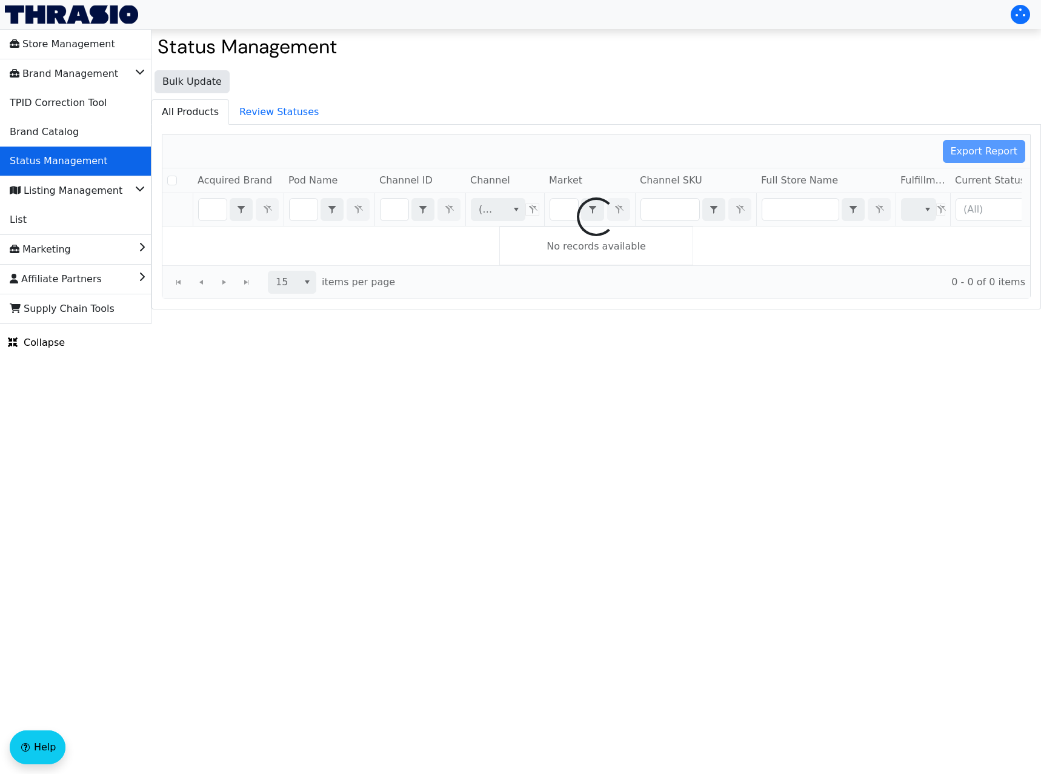
checkbox input "false"
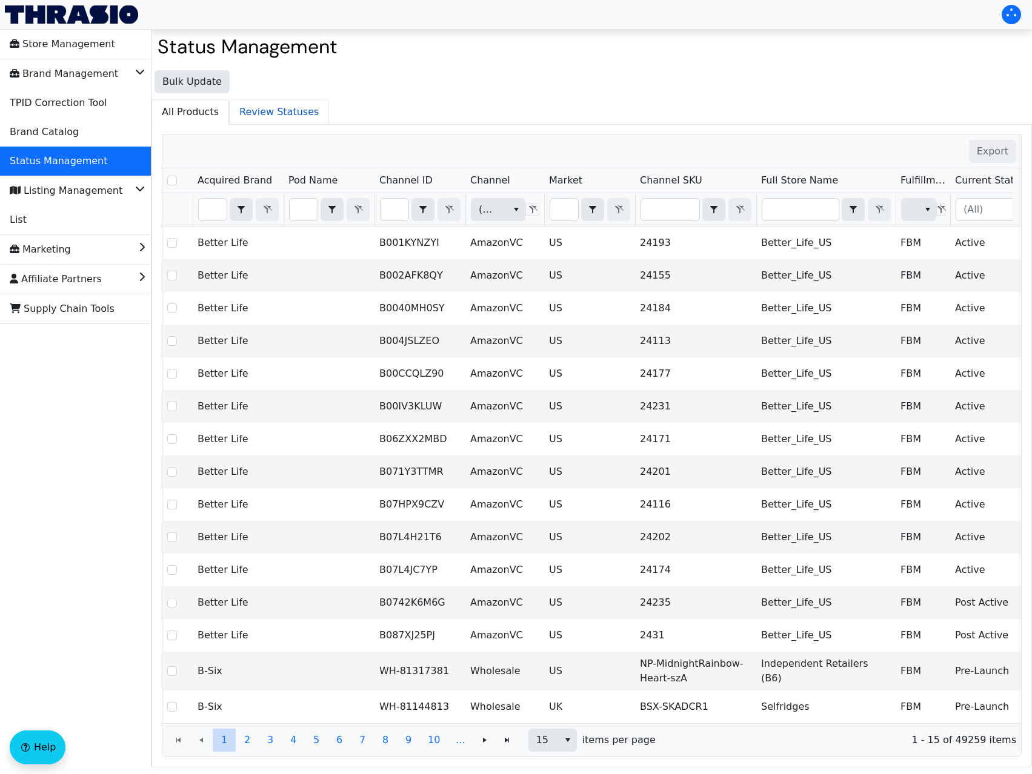
click at [279, 108] on span "Review Statuses" at bounding box center [279, 112] width 99 height 24
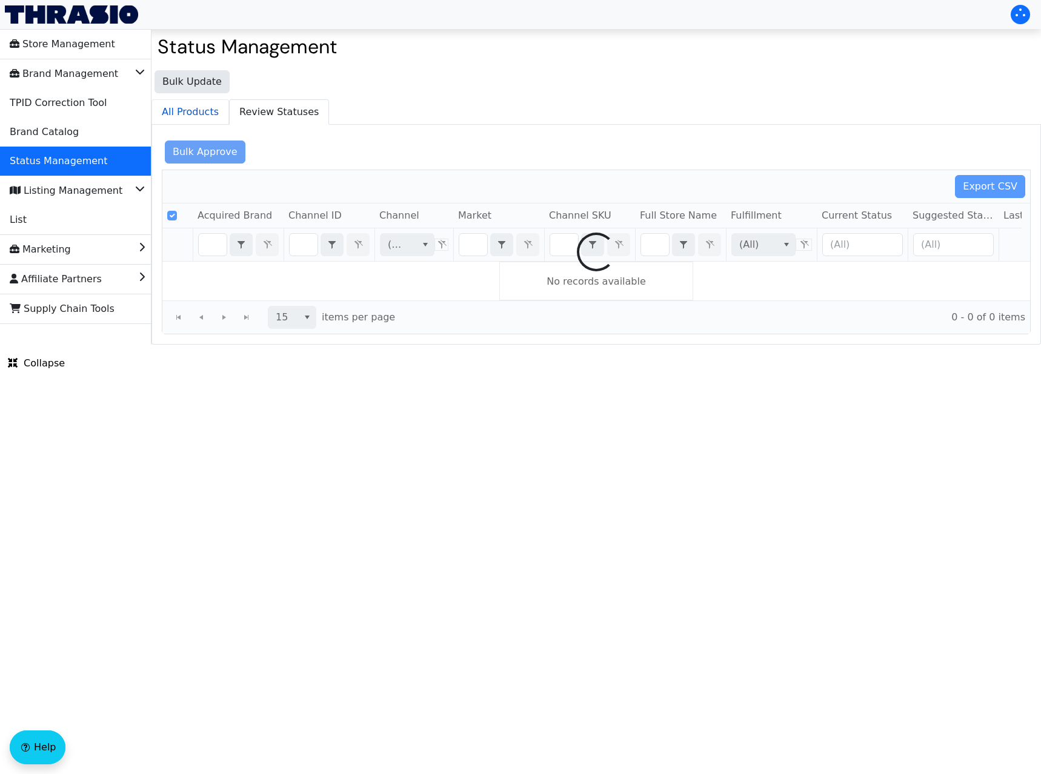
click at [203, 108] on span "All Products" at bounding box center [190, 112] width 76 height 24
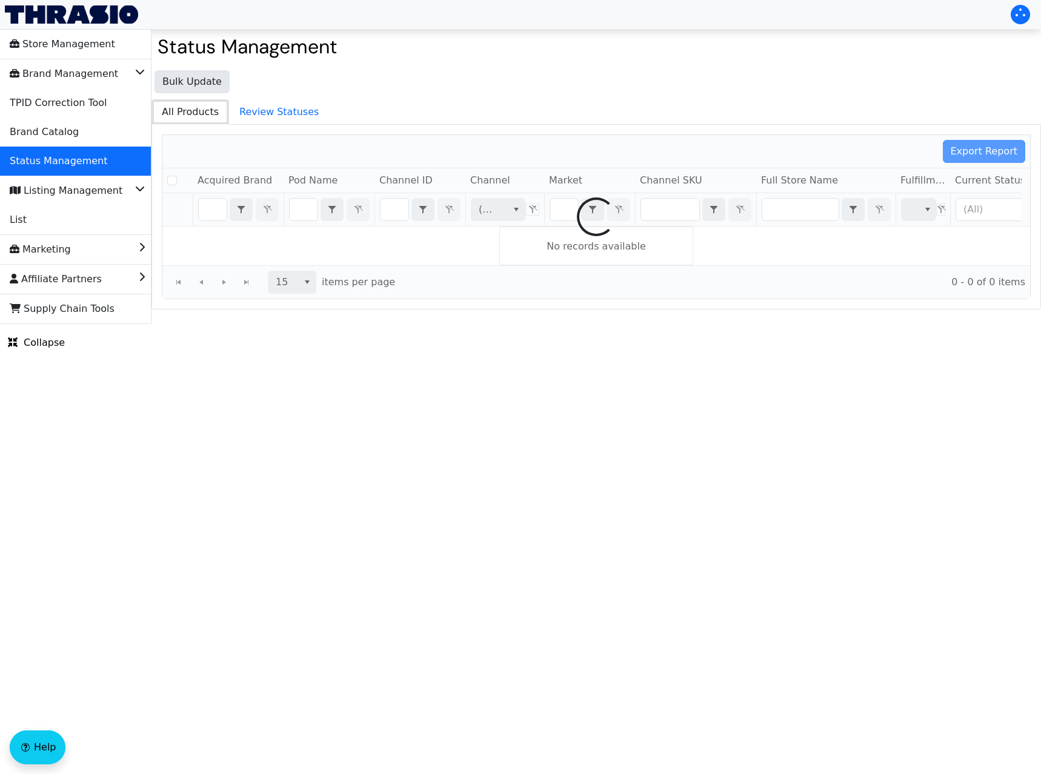
checkbox input "false"
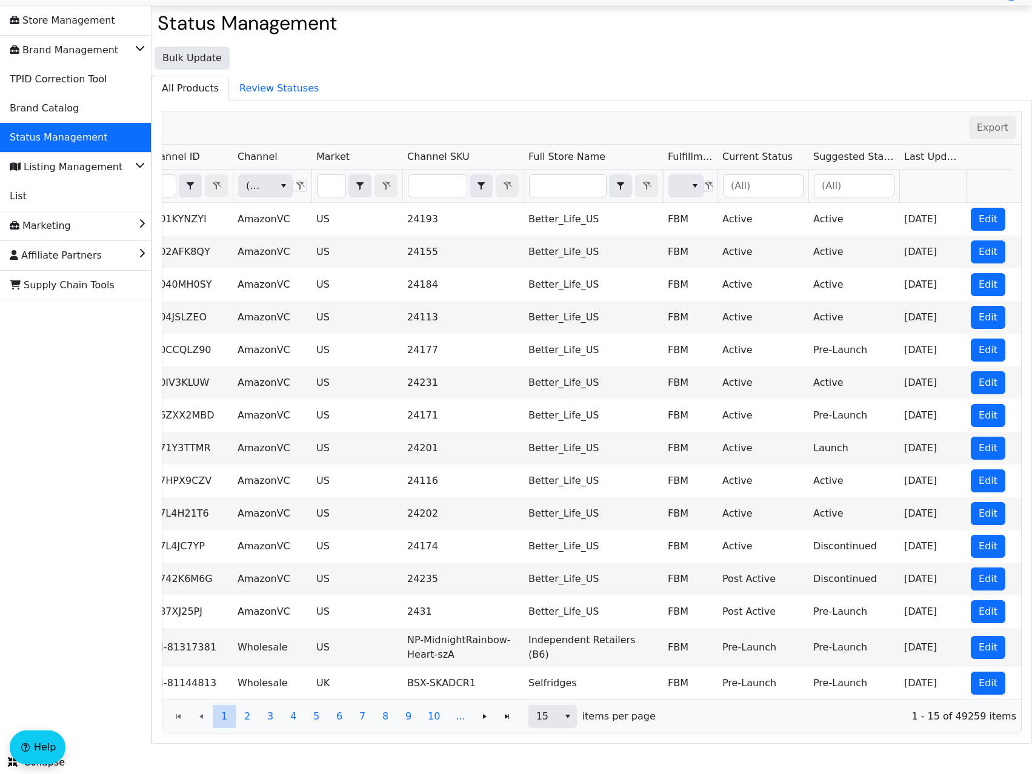
scroll to position [0, 247]
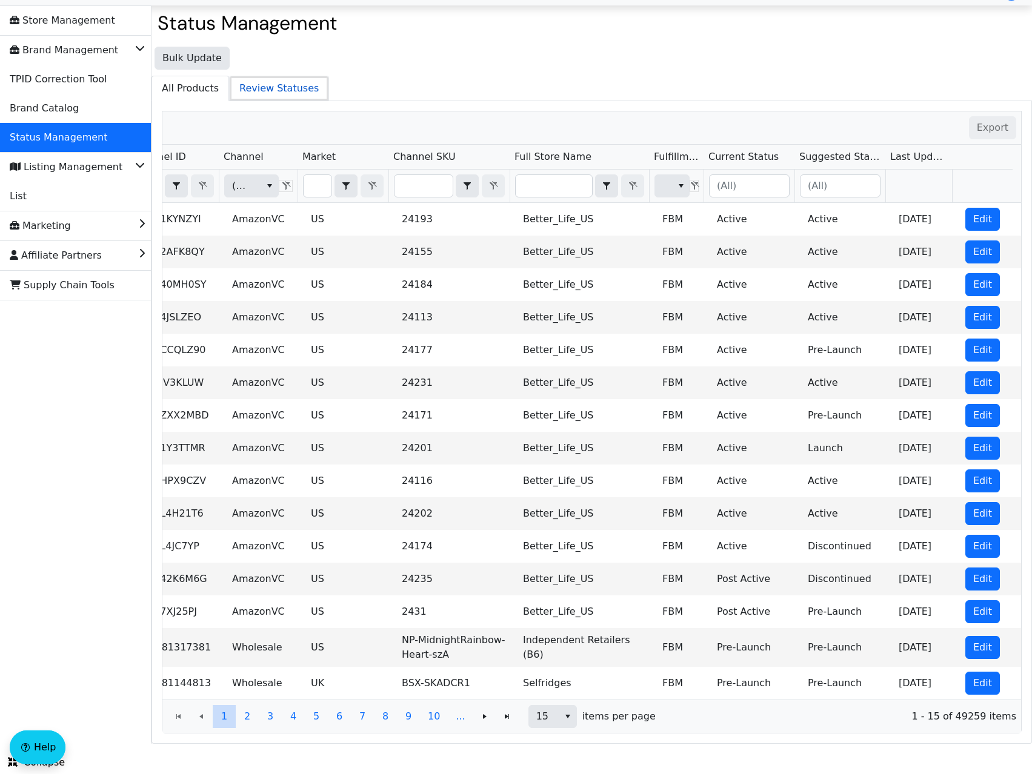
click at [237, 76] on span "Review Statuses" at bounding box center [279, 88] width 99 height 24
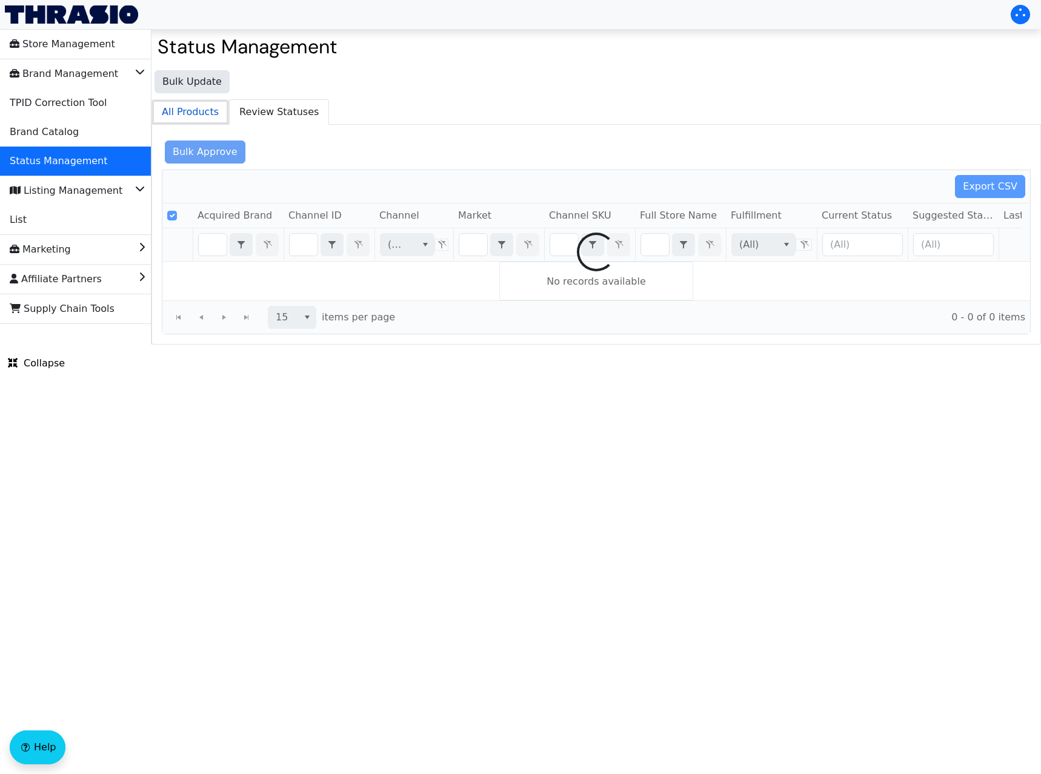
click at [201, 101] on span "All Products" at bounding box center [190, 112] width 76 height 24
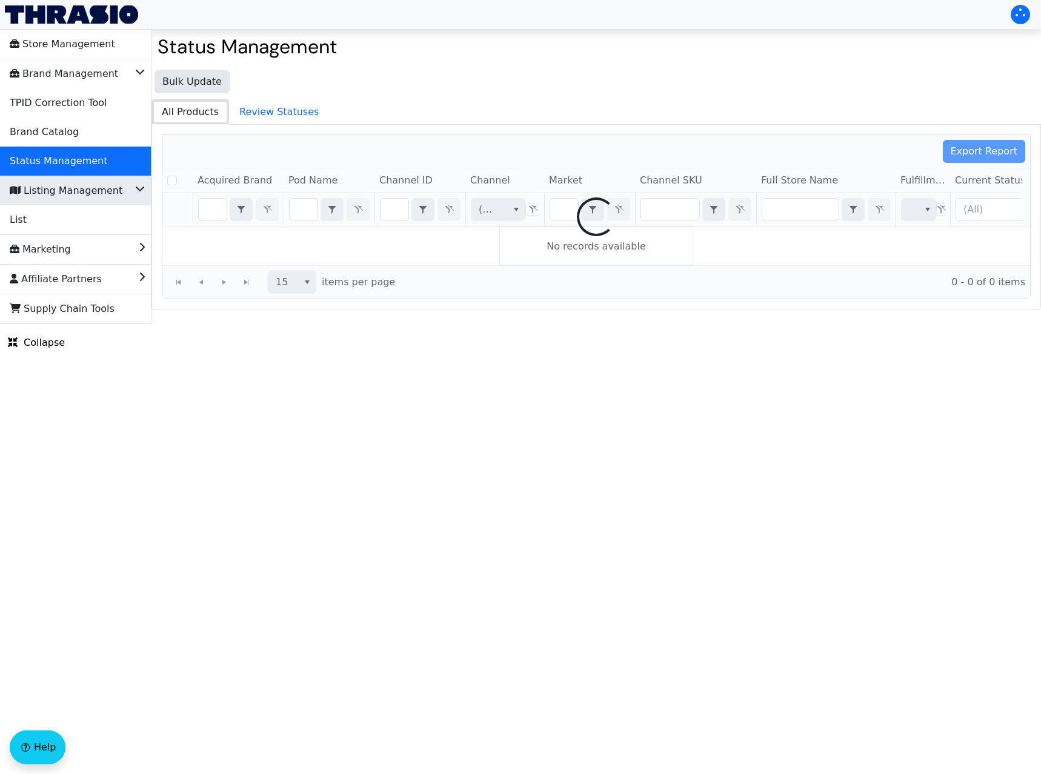
checkbox input "false"
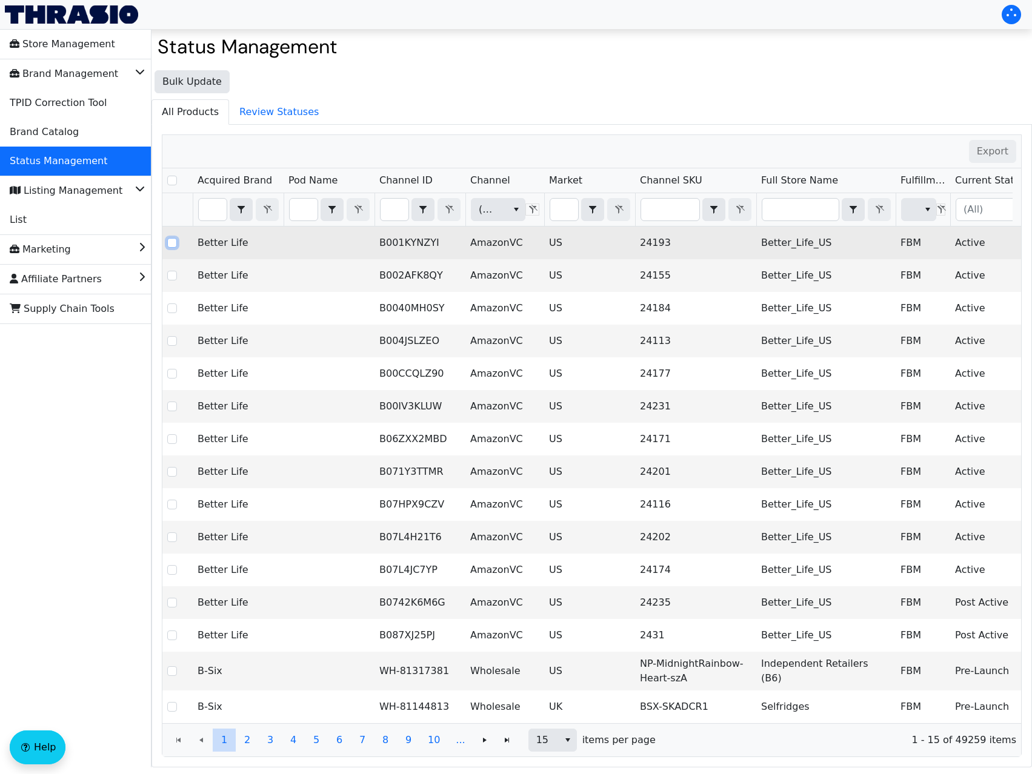
click at [172, 245] on input "Select Row" at bounding box center [172, 243] width 10 height 10
checkbox input "true"
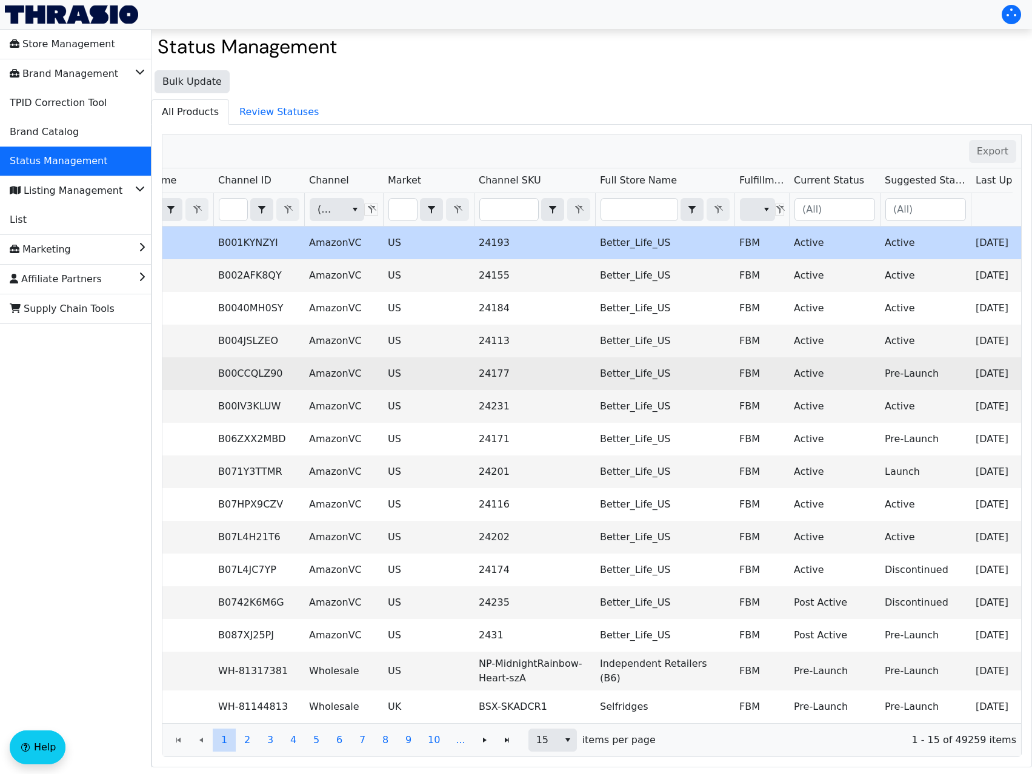
scroll to position [0, 247]
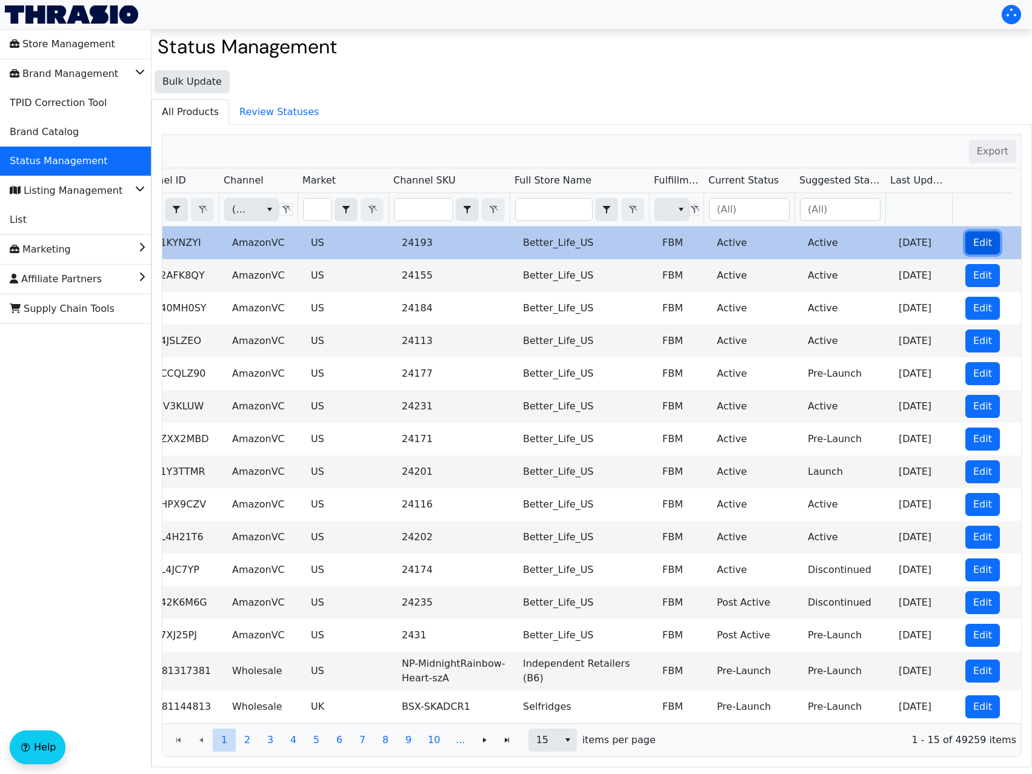
click at [973, 238] on span "Edit" at bounding box center [982, 243] width 19 height 15
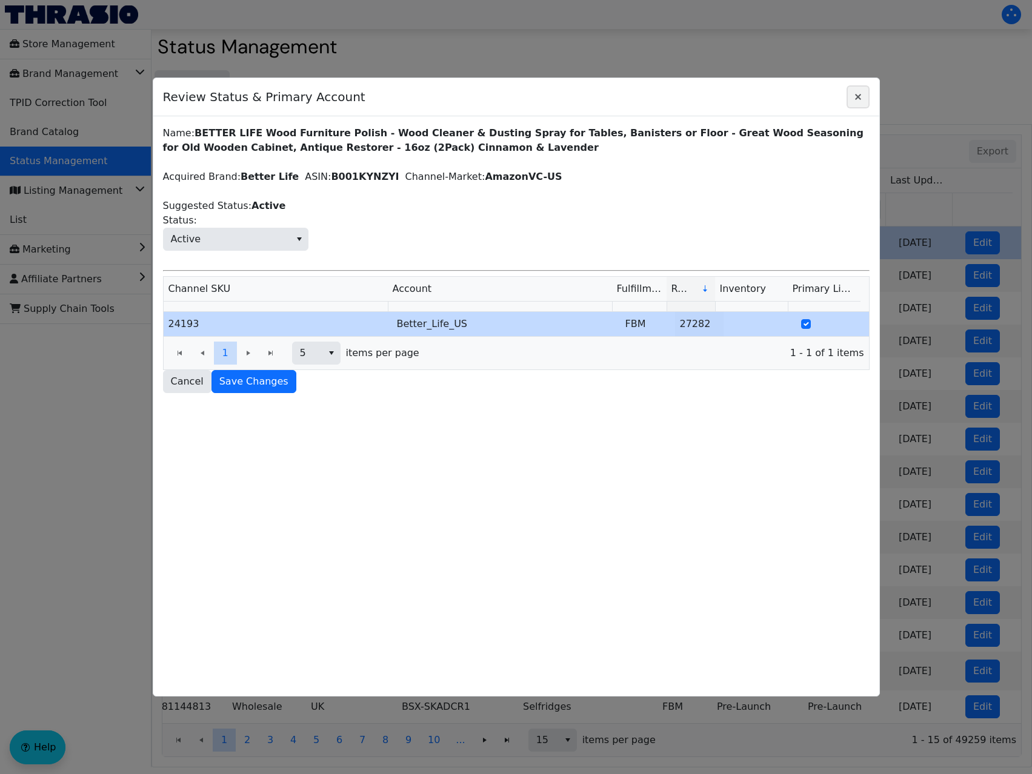
click at [853, 101] on icon "Close" at bounding box center [858, 97] width 15 height 10
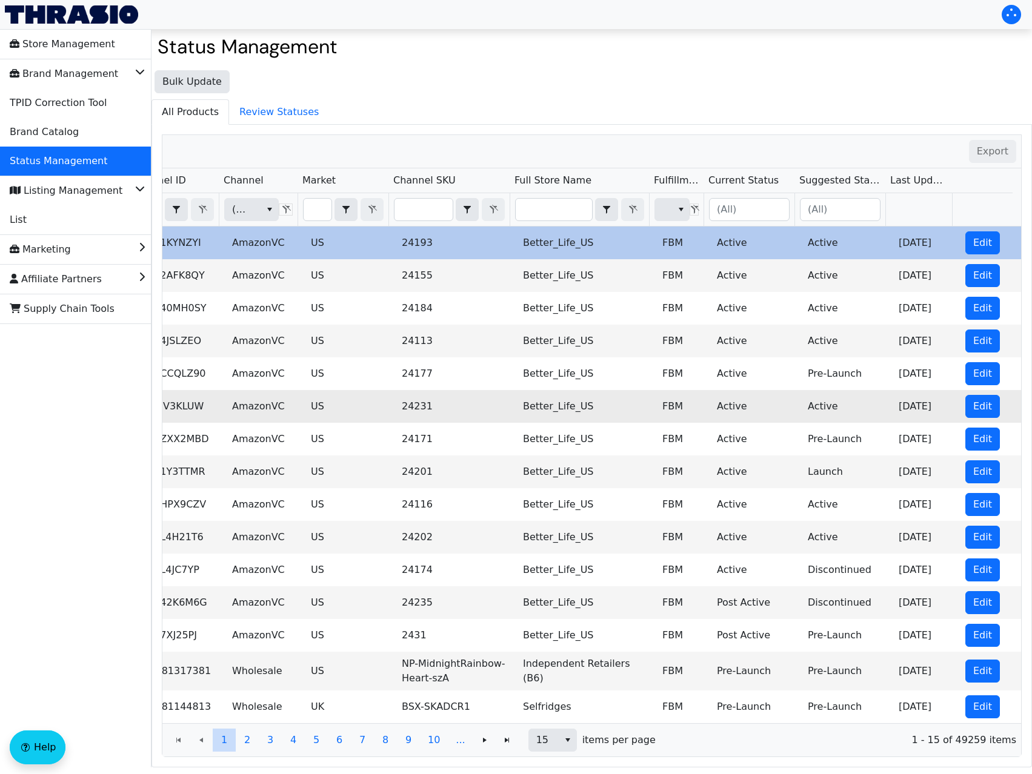
scroll to position [0, 0]
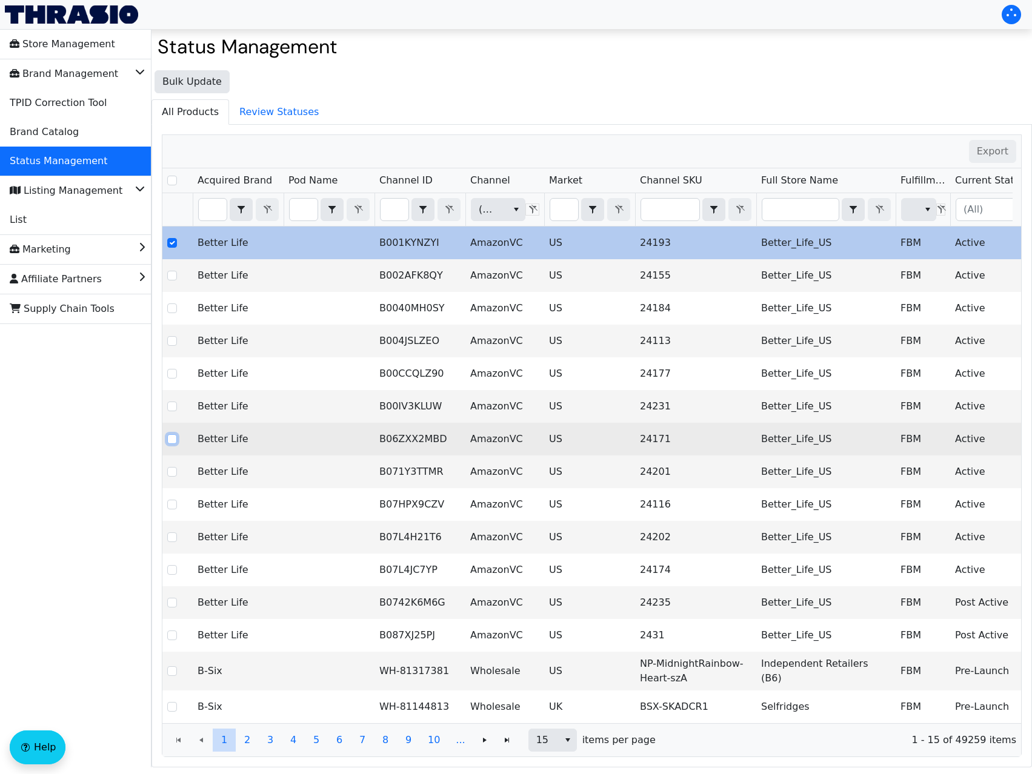
click at [173, 442] on input "Select Row" at bounding box center [172, 439] width 10 height 10
checkbox input "true"
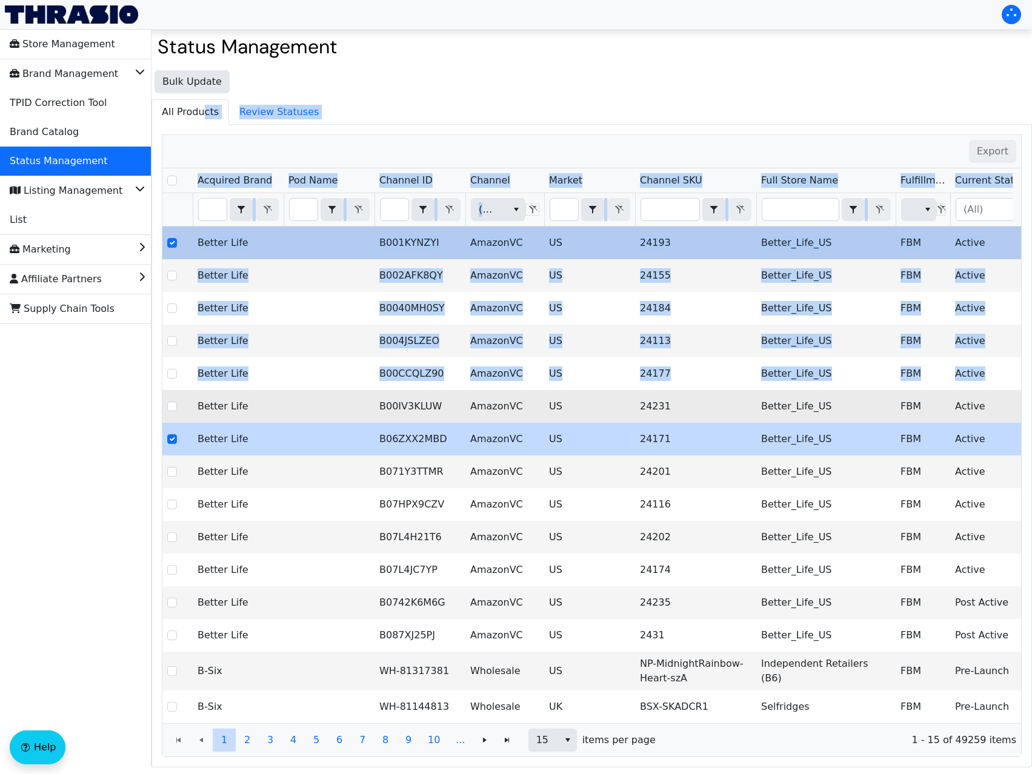
click at [171, 412] on span at bounding box center [172, 406] width 10 height 15
click at [171, 405] on input "Select Row" at bounding box center [172, 407] width 10 height 10
checkbox input "true"
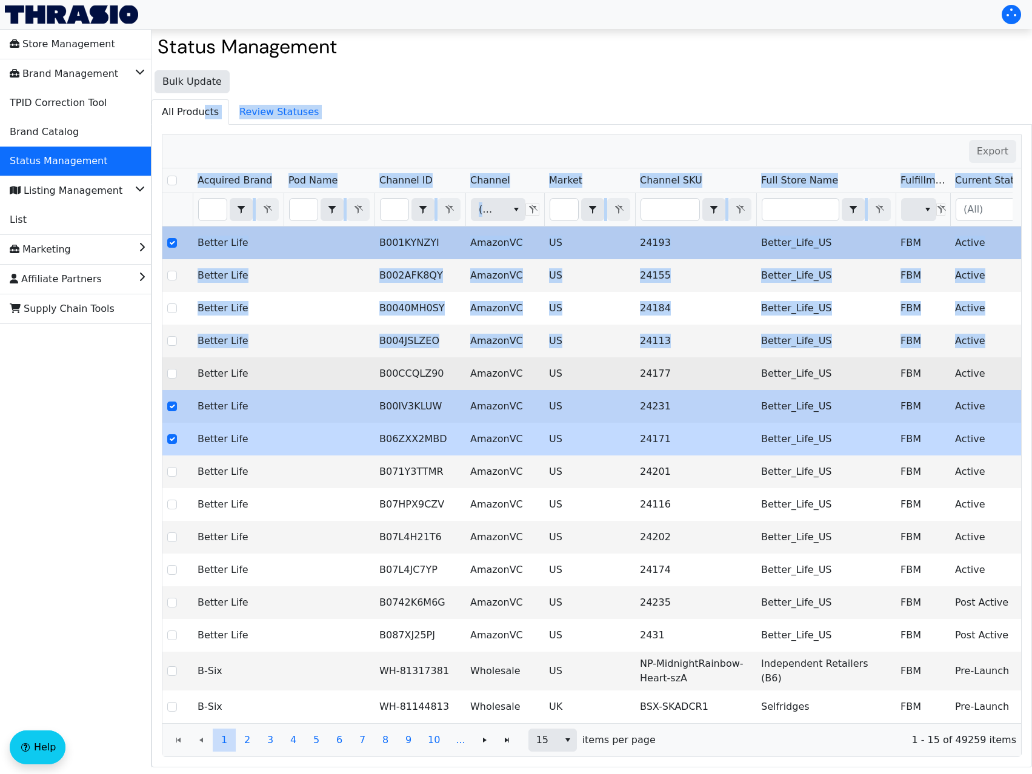
click at [173, 379] on span at bounding box center [172, 374] width 10 height 15
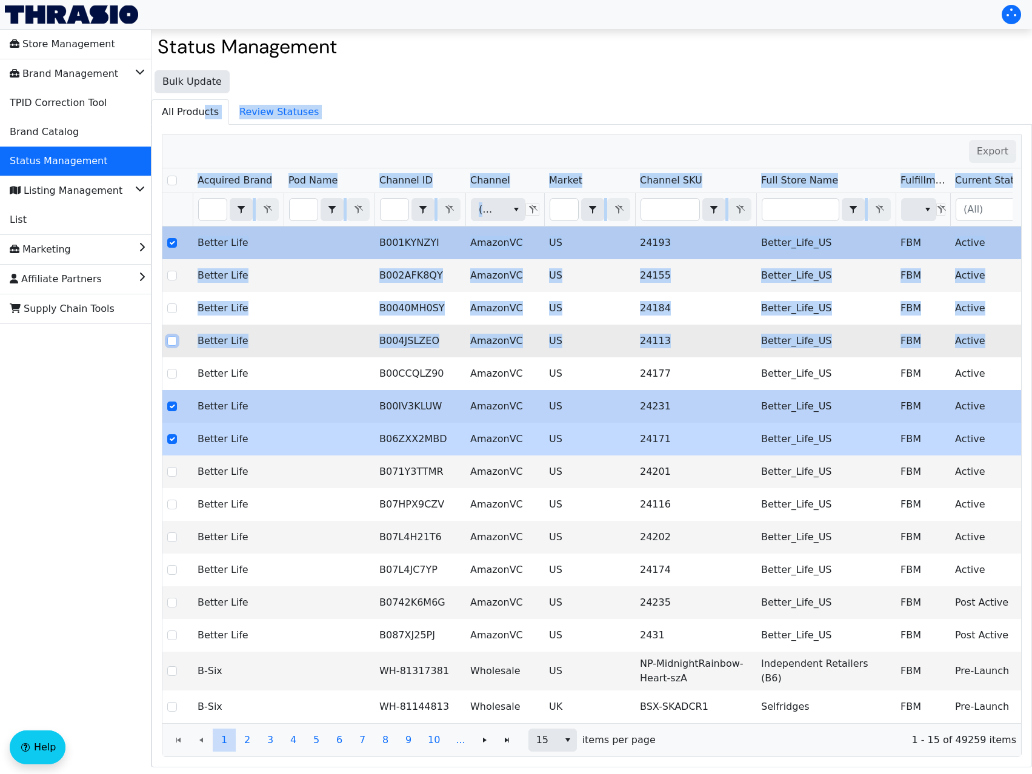
click at [173, 345] on input "Select Row" at bounding box center [172, 341] width 10 height 10
checkbox input "true"
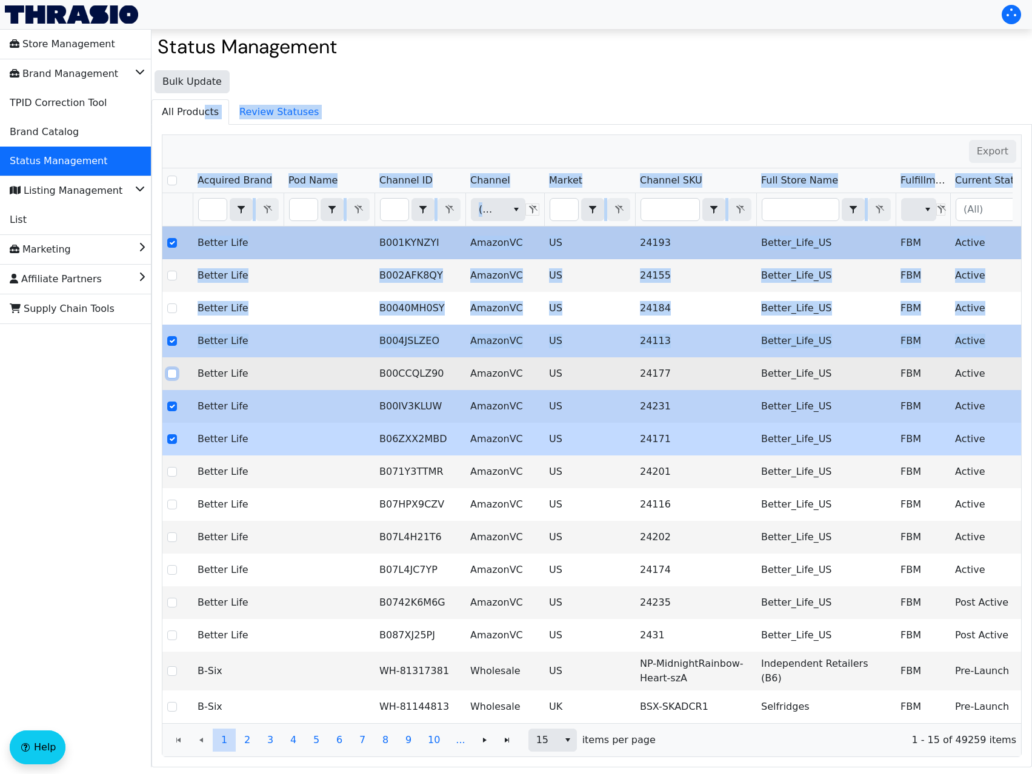
click at [175, 376] on input "Select Row" at bounding box center [172, 374] width 10 height 10
checkbox input "true"
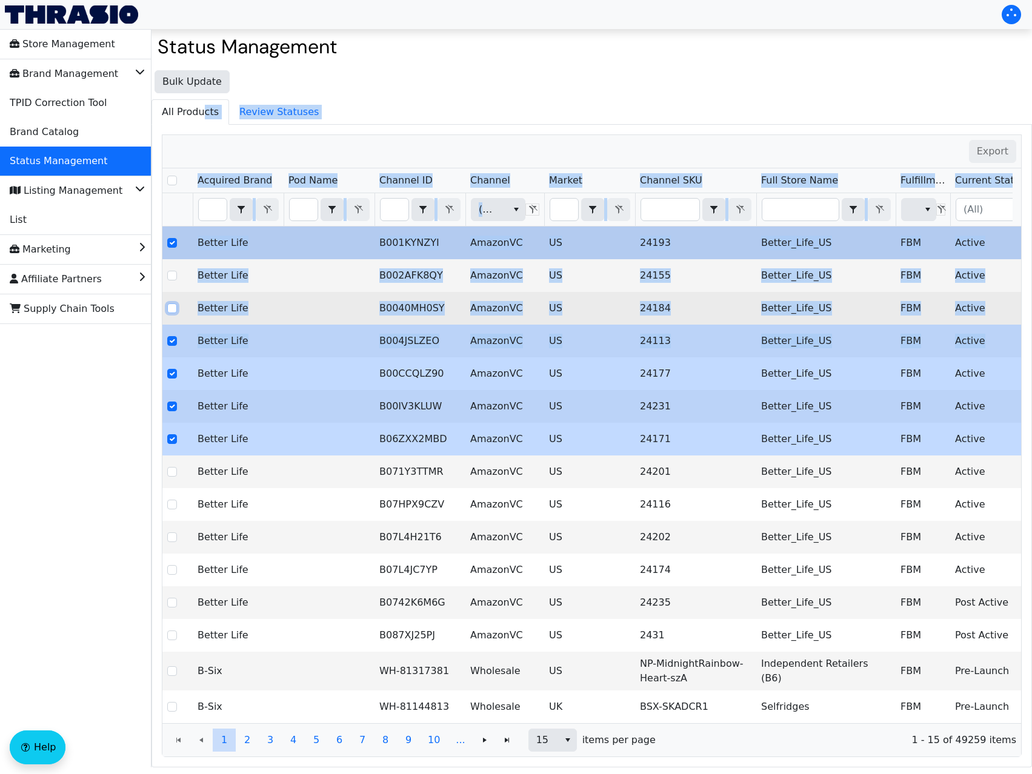
click at [174, 311] on input "Select Row" at bounding box center [172, 309] width 10 height 10
checkbox input "true"
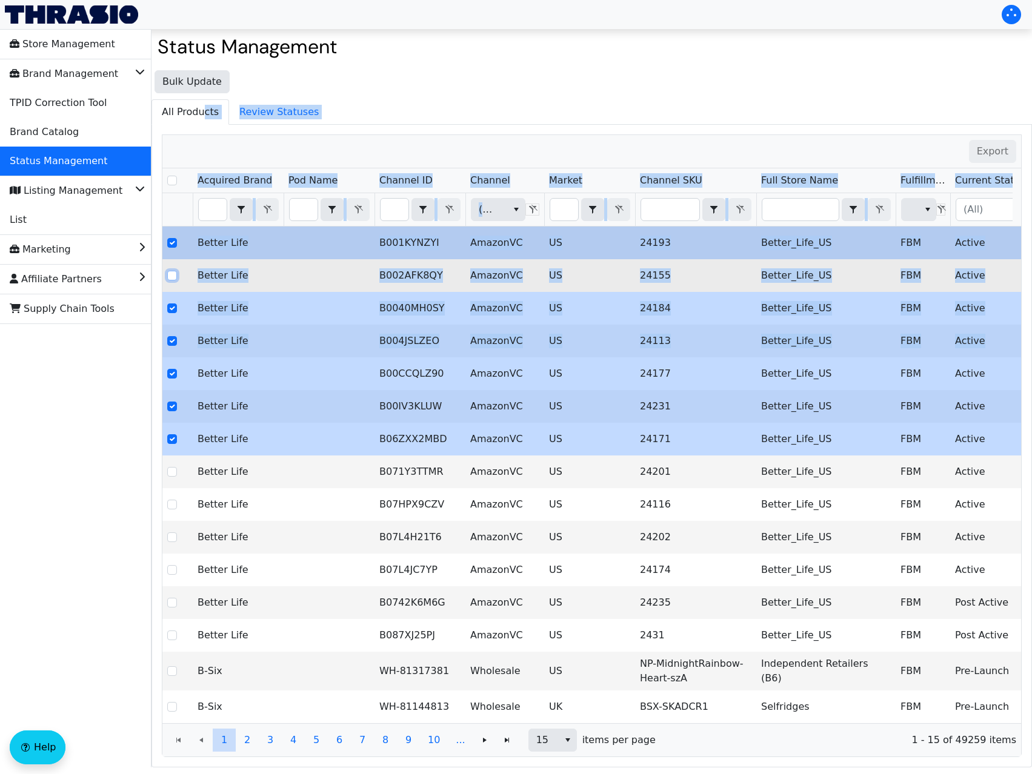
click at [172, 279] on input "Select Row" at bounding box center [172, 276] width 10 height 10
checkbox input "true"
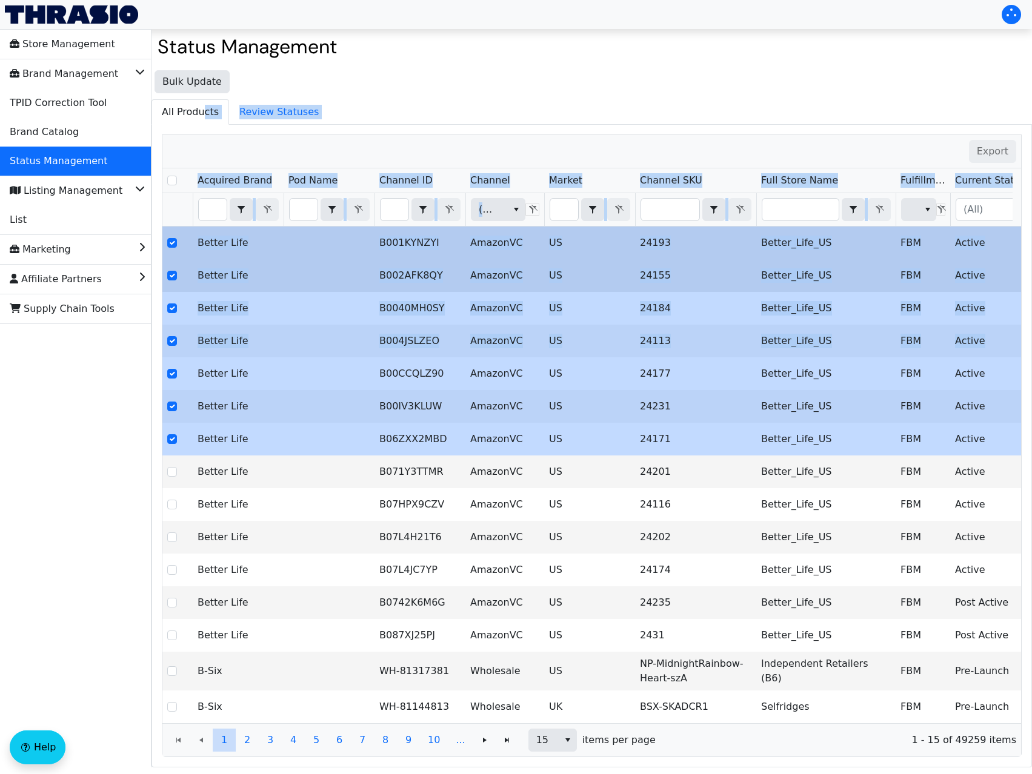
click at [301, 276] on td at bounding box center [329, 275] width 91 height 33
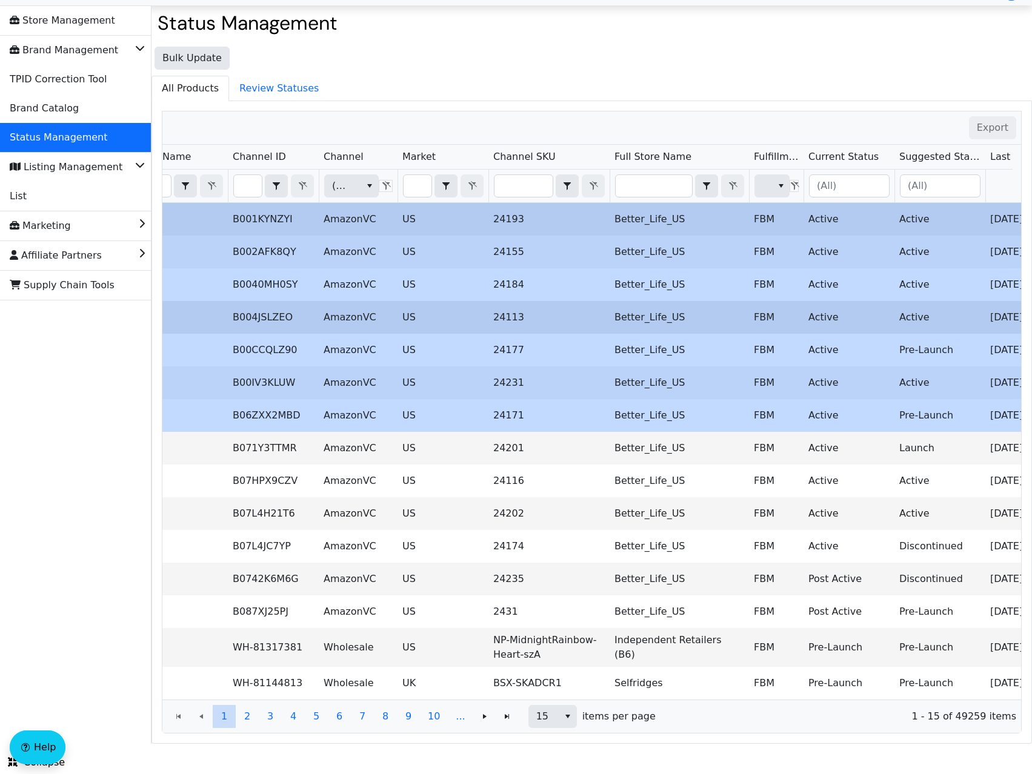
scroll to position [0, 247]
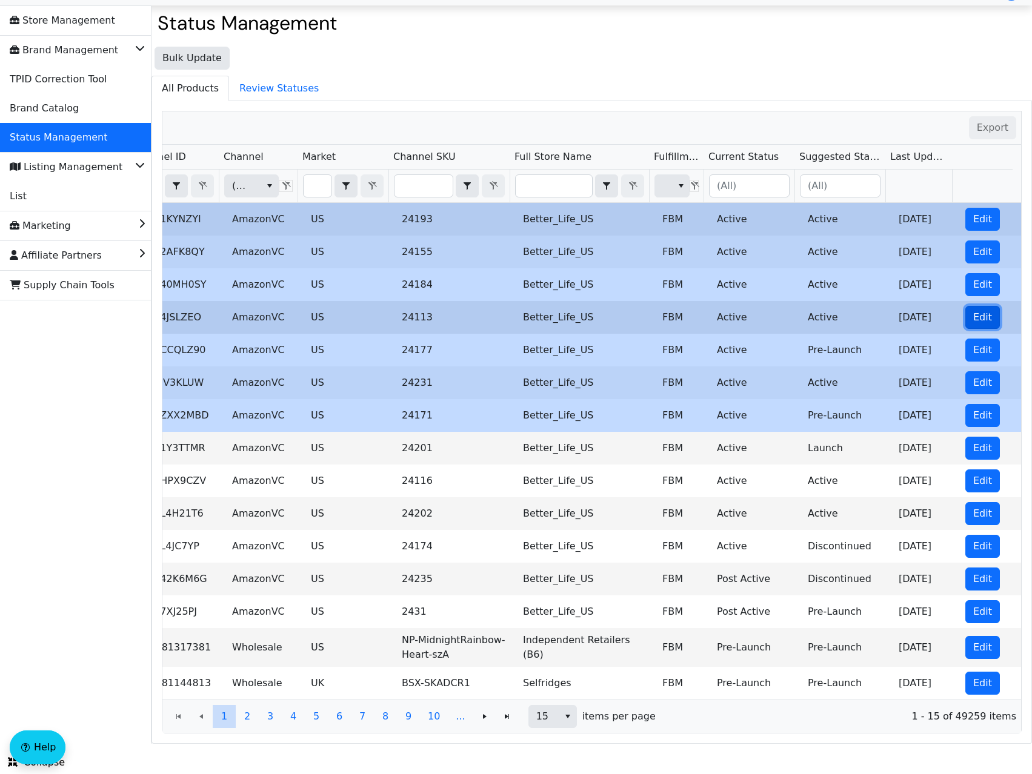
click at [965, 308] on button "Edit" at bounding box center [982, 317] width 35 height 23
checkbox input "false"
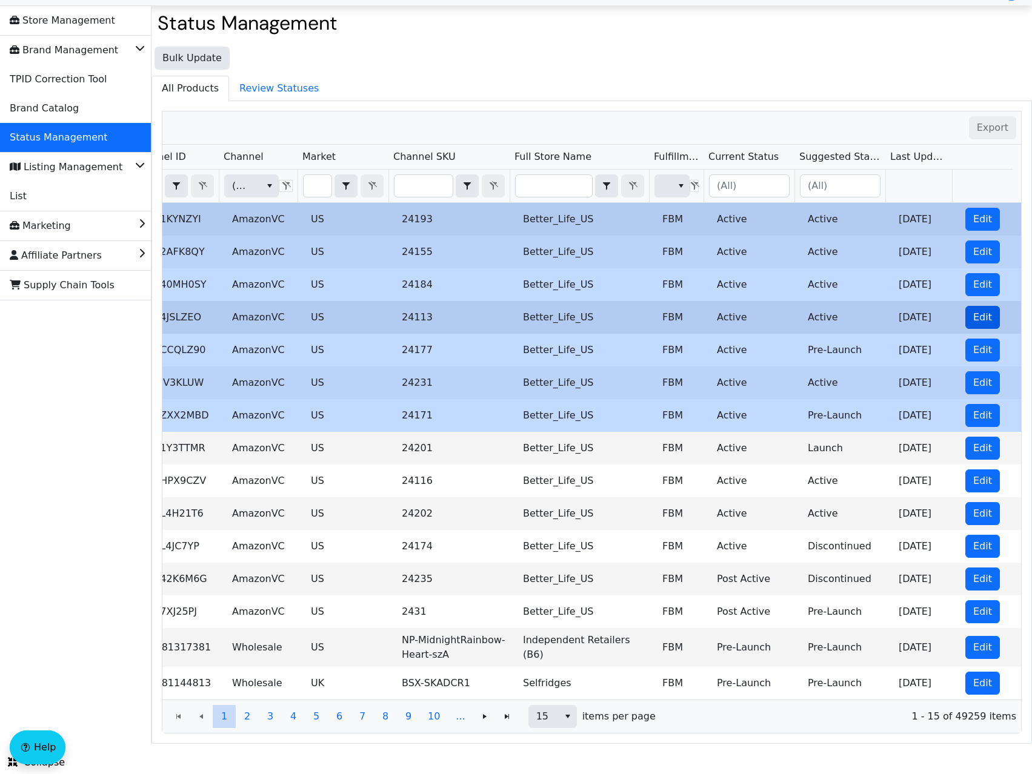
checkbox input "false"
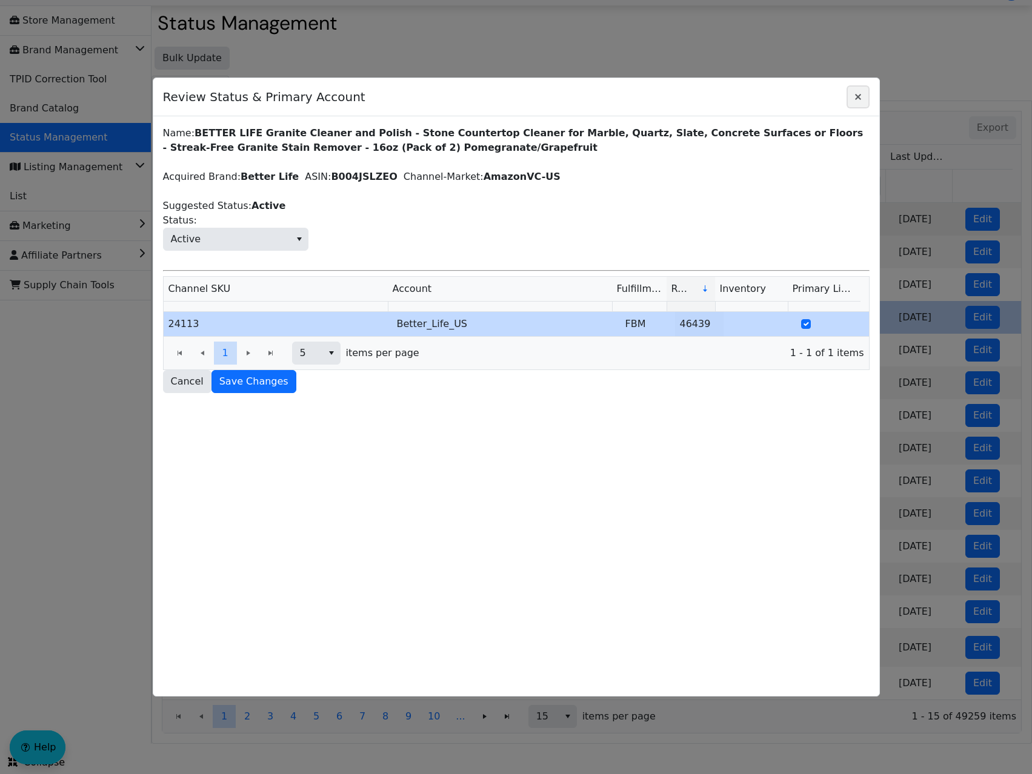
click at [859, 95] on icon "Close" at bounding box center [858, 97] width 6 height 6
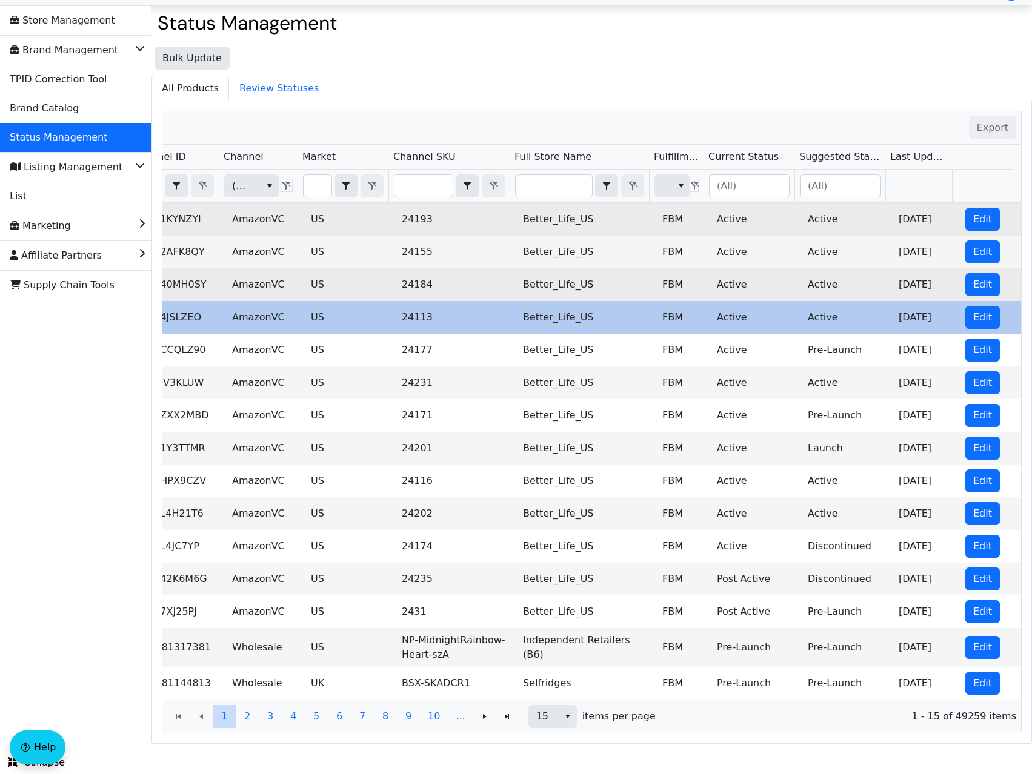
click at [769, 287] on td "Active" at bounding box center [757, 284] width 91 height 33
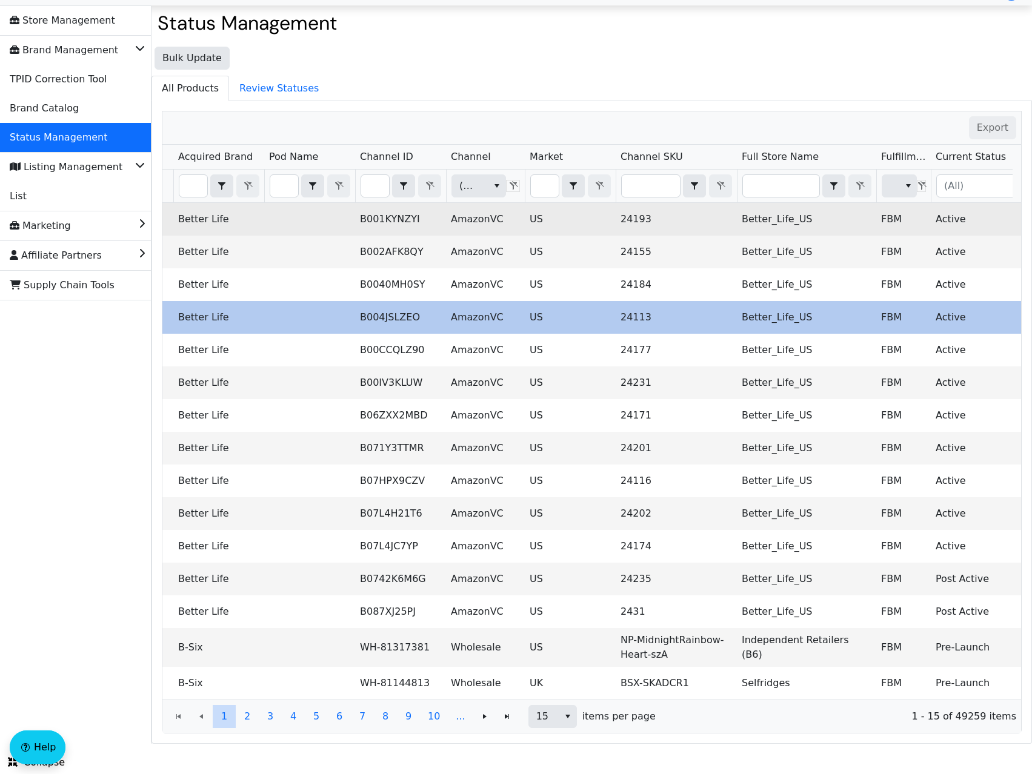
scroll to position [0, 0]
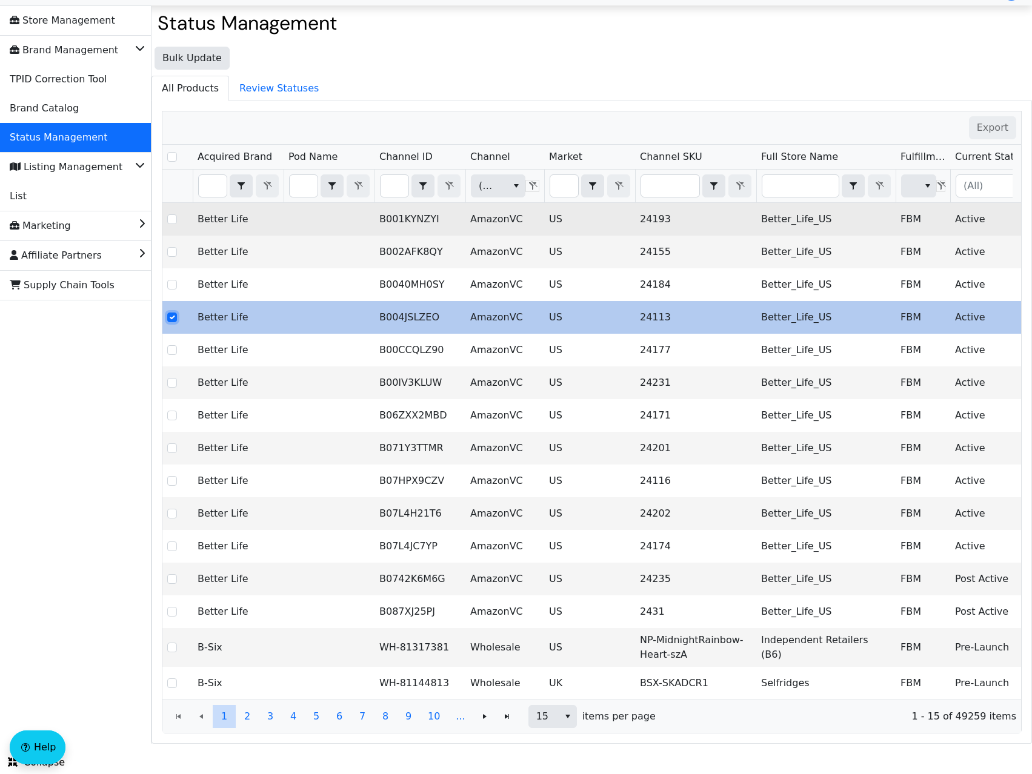
click at [172, 313] on input "Select Row" at bounding box center [172, 318] width 10 height 10
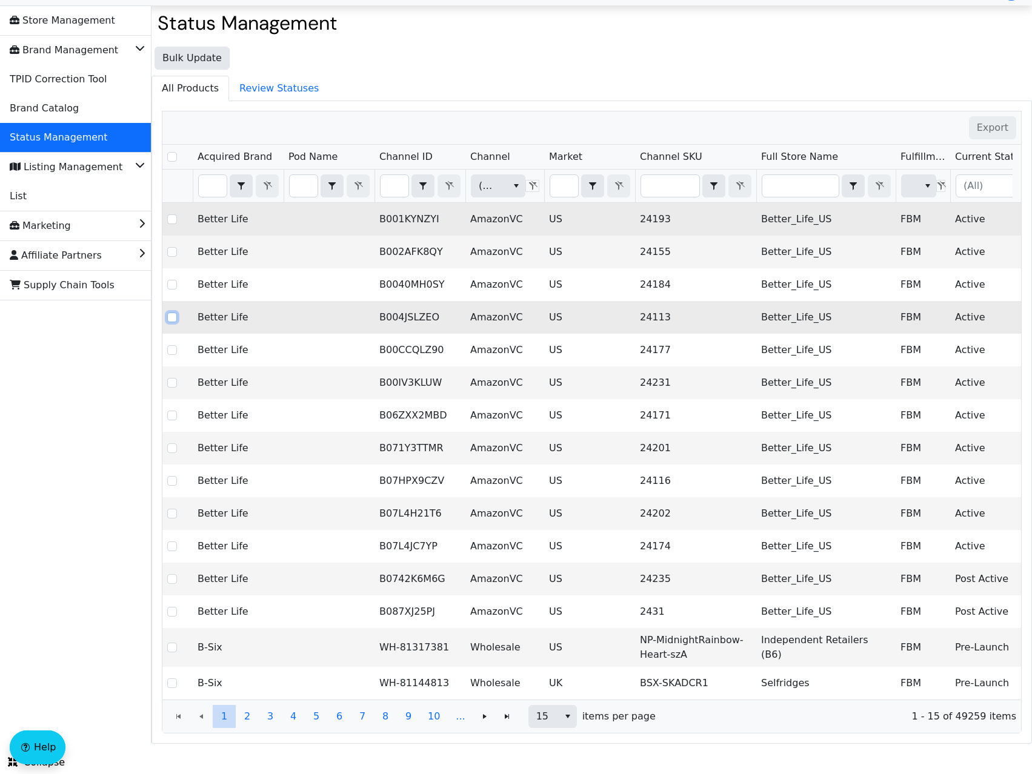
click at [175, 313] on input "Select Row" at bounding box center [172, 318] width 10 height 10
checkbox input "true"
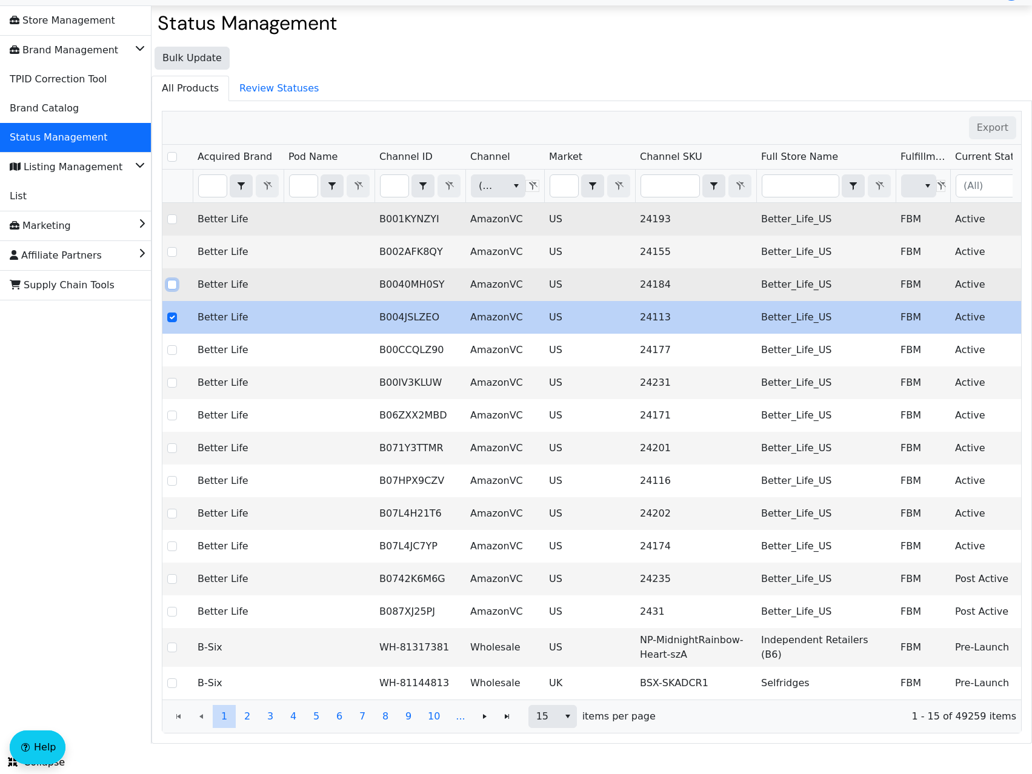
click at [173, 280] on input "Select Row" at bounding box center [172, 285] width 10 height 10
checkbox input "true"
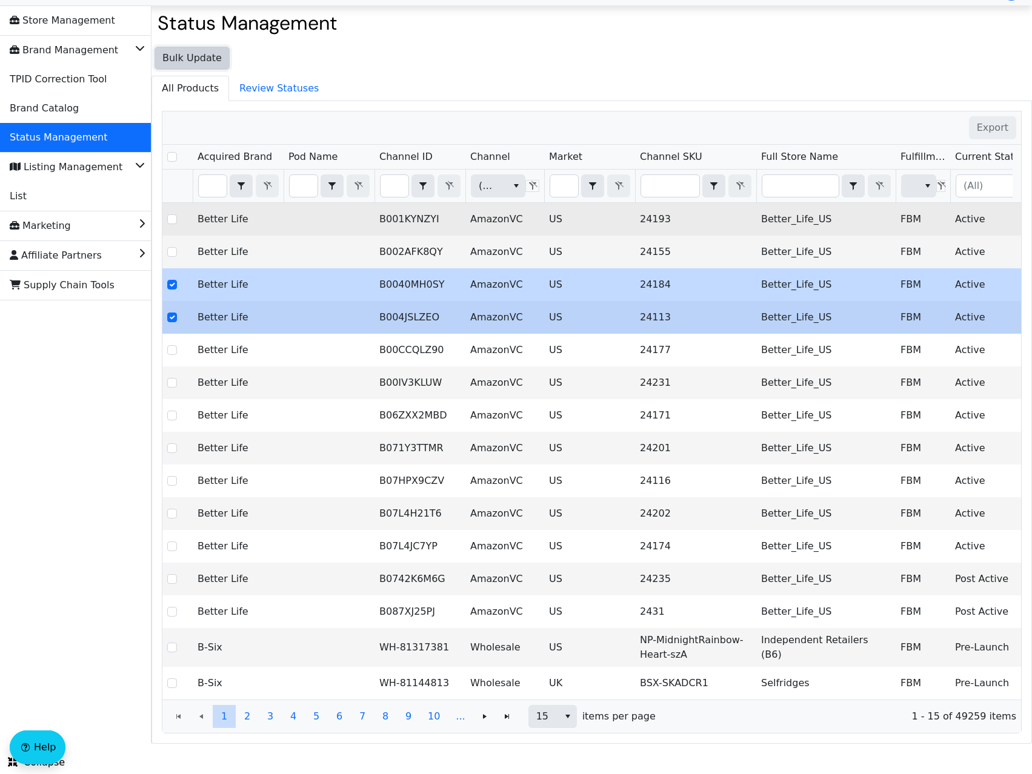
click at [203, 51] on span "Bulk Update" at bounding box center [191, 58] width 59 height 15
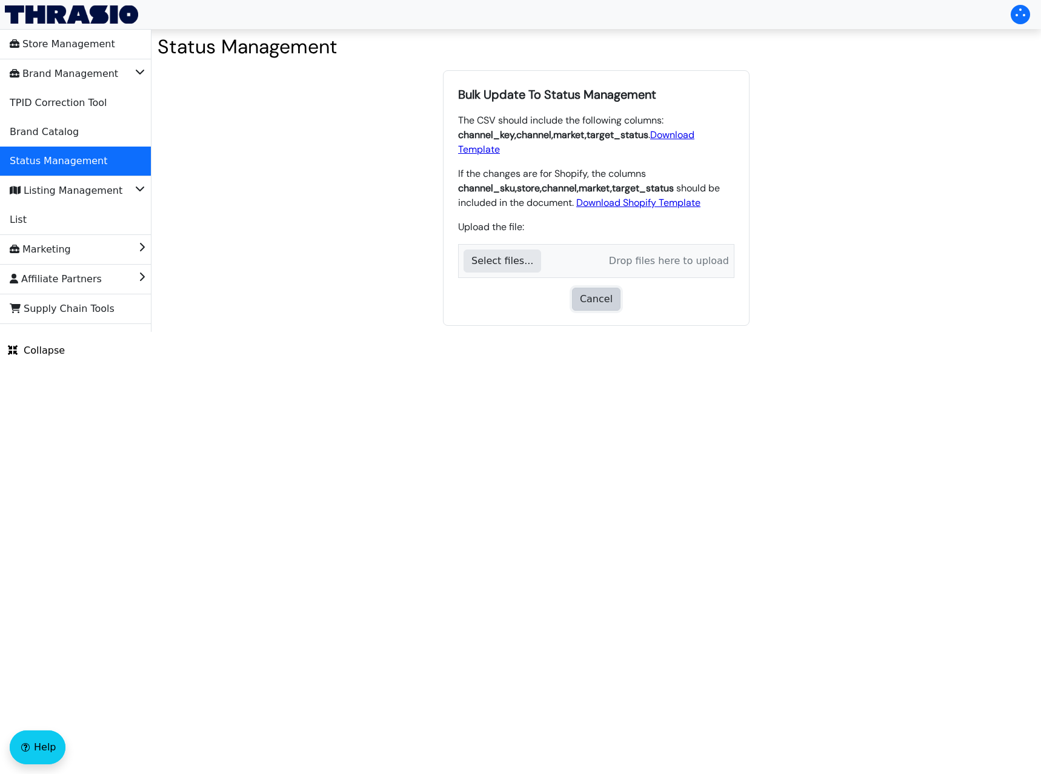
click at [602, 292] on span "Cancel" at bounding box center [596, 299] width 33 height 15
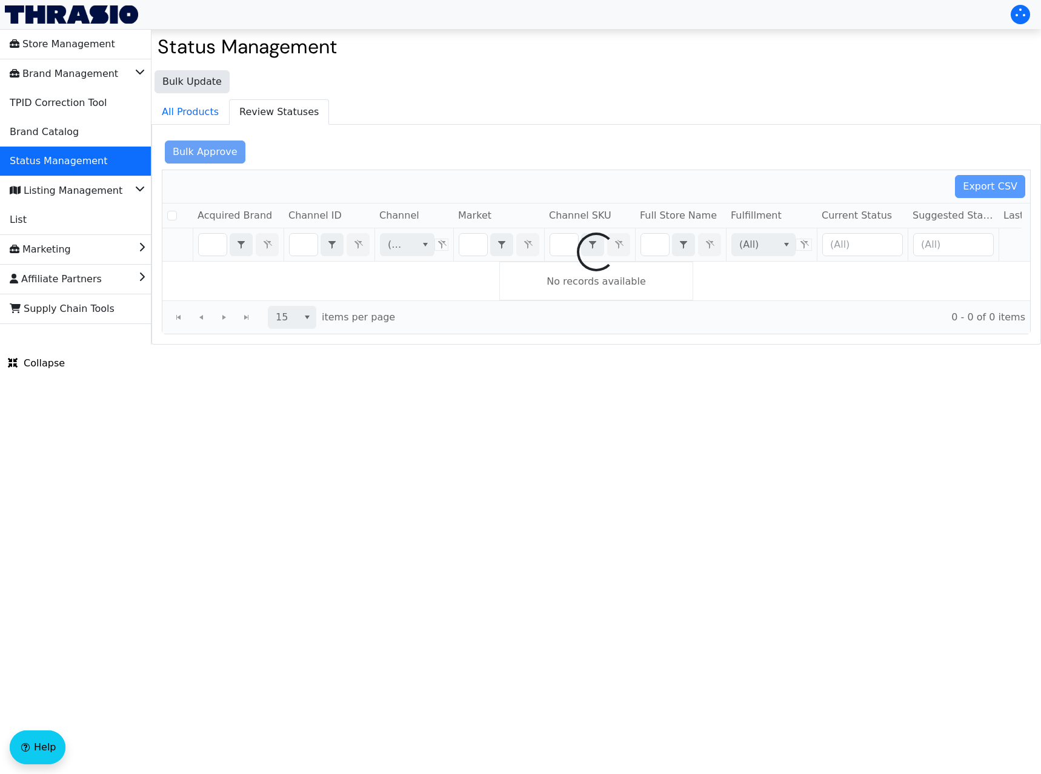
checkbox input "false"
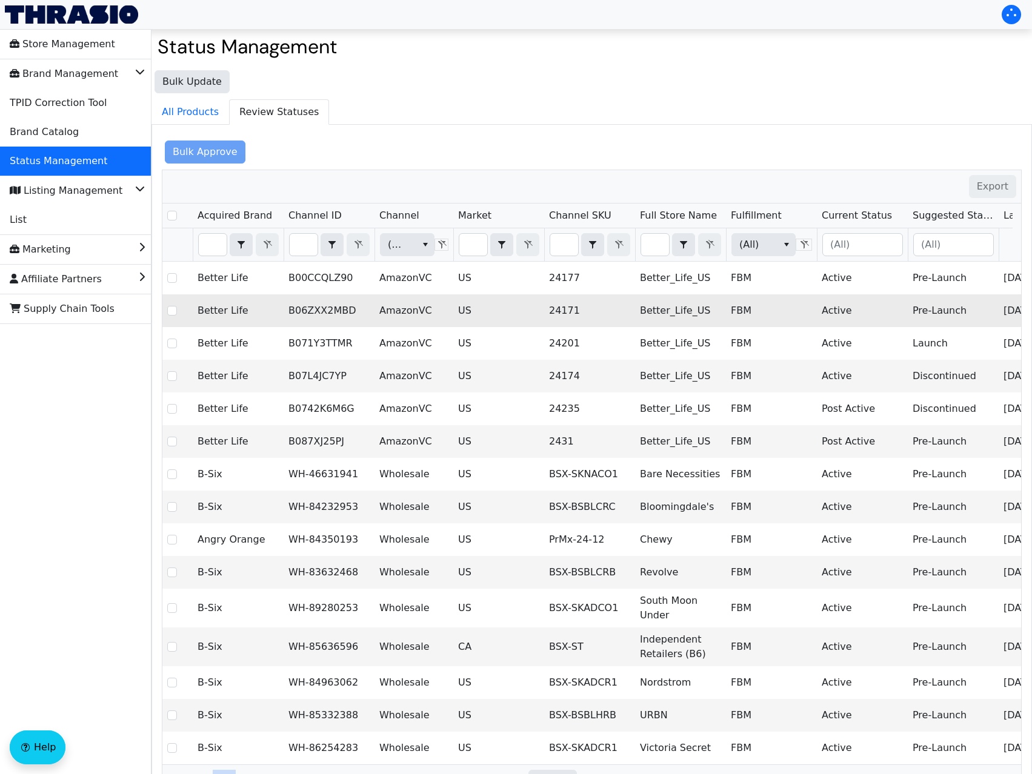
click at [235, 325] on td "Better Life" at bounding box center [238, 310] width 91 height 33
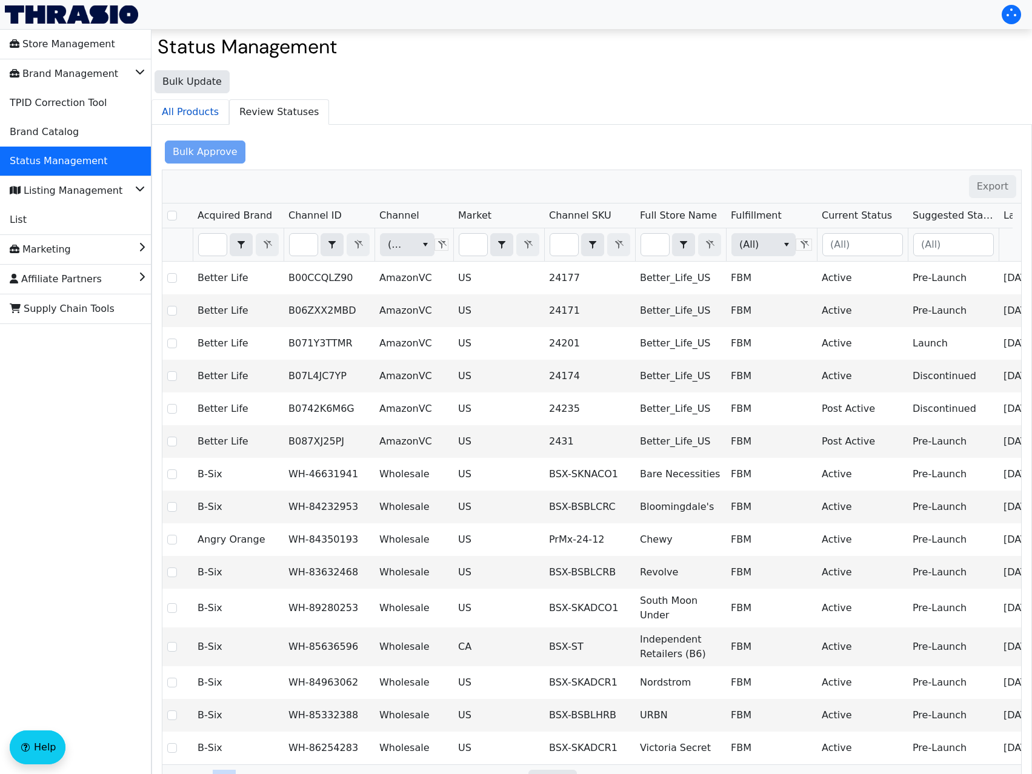
click at [182, 114] on span "All Products" at bounding box center [190, 112] width 76 height 24
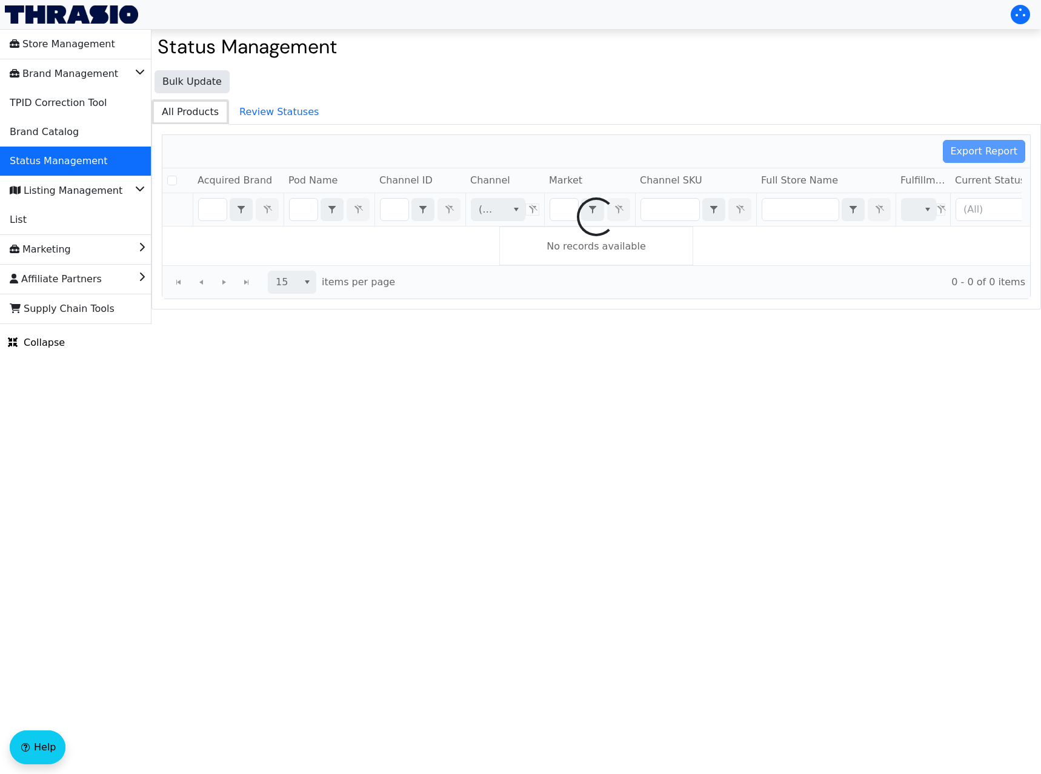
checkbox input "false"
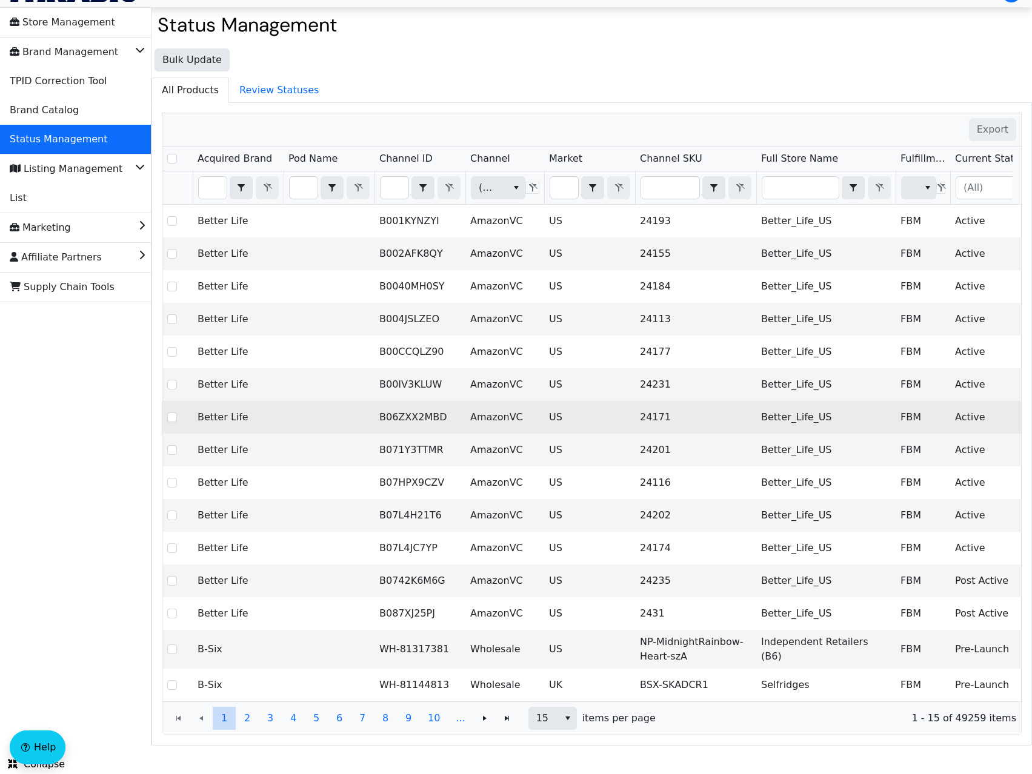
scroll to position [33, 0]
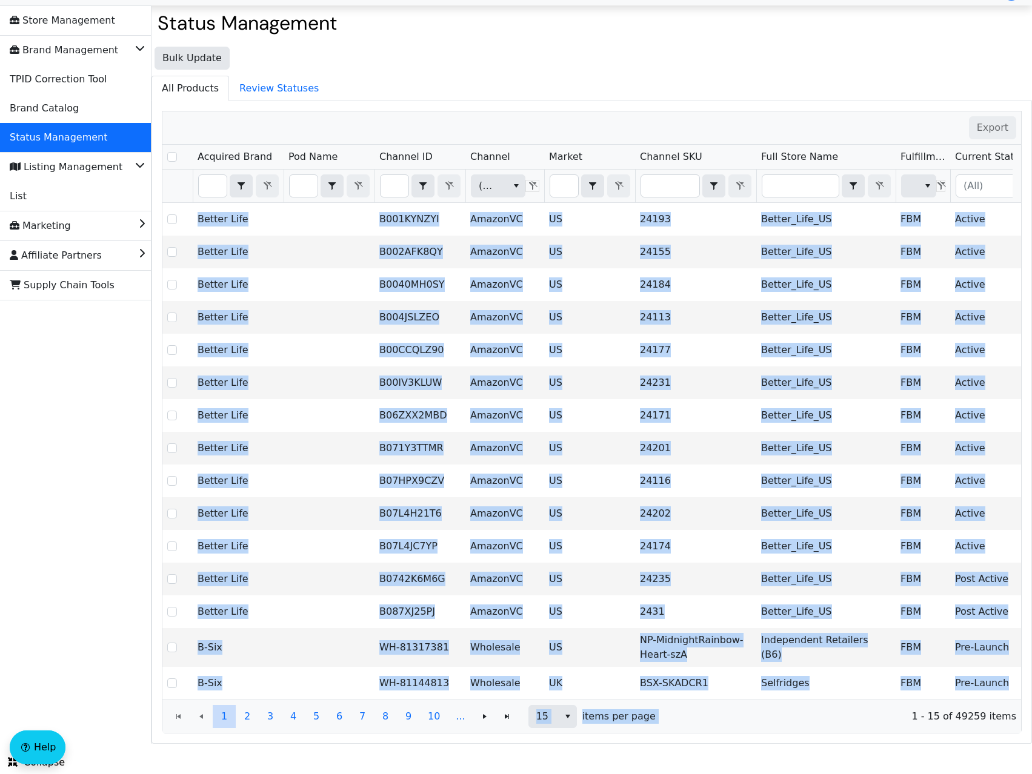
drag, startPoint x: 735, startPoint y: 700, endPoint x: 764, endPoint y: 696, distance: 29.4
click at [764, 531] on div "Export Acquired Brand Pod Name Channel ID Channel Market Channel SKU Full Store…" at bounding box center [592, 422] width 860 height 623
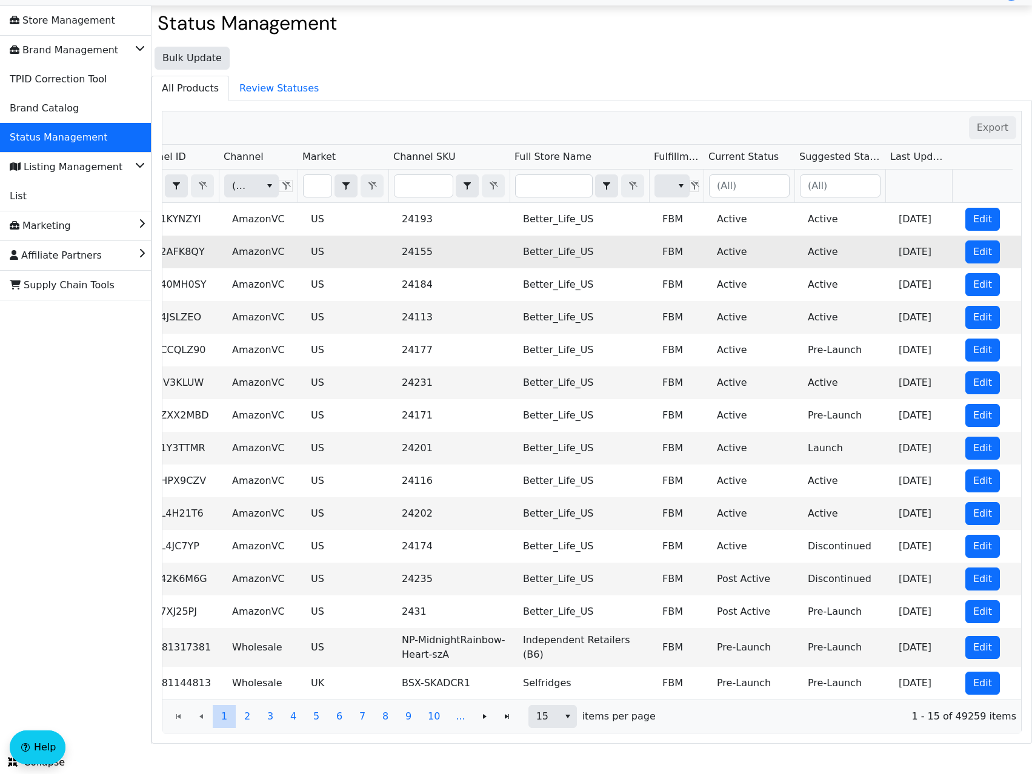
click at [913, 242] on td "[DATE]" at bounding box center [927, 252] width 67 height 33
click at [974, 245] on span "Edit" at bounding box center [982, 252] width 19 height 15
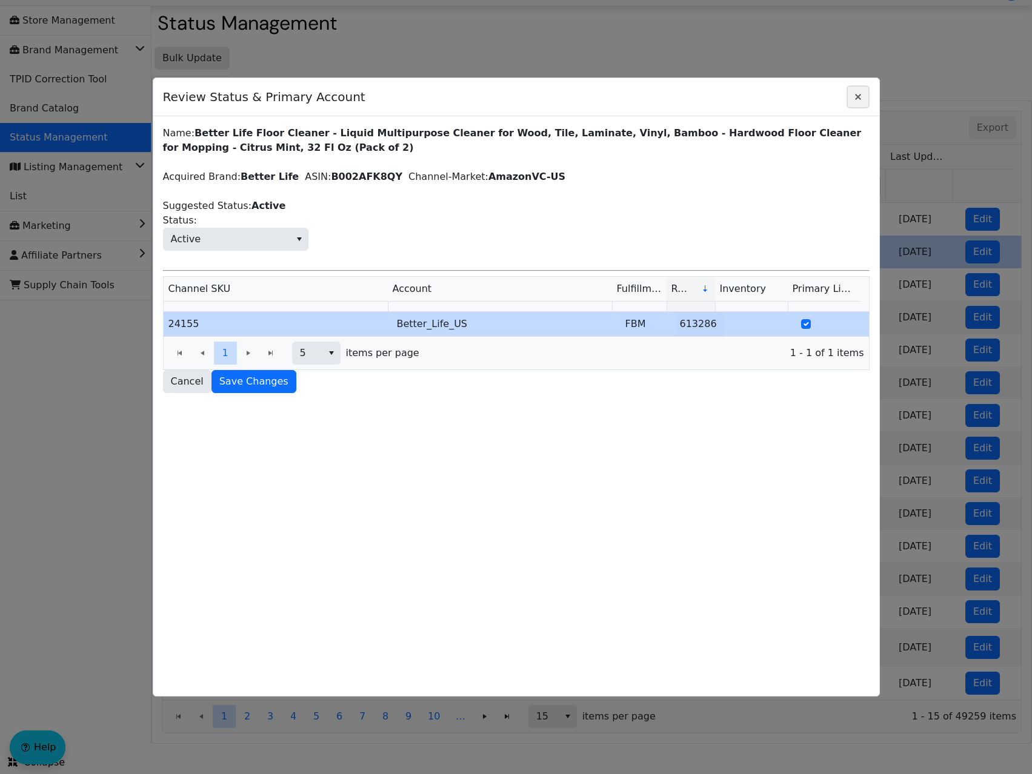
click at [850, 101] on button "Close" at bounding box center [858, 96] width 23 height 23
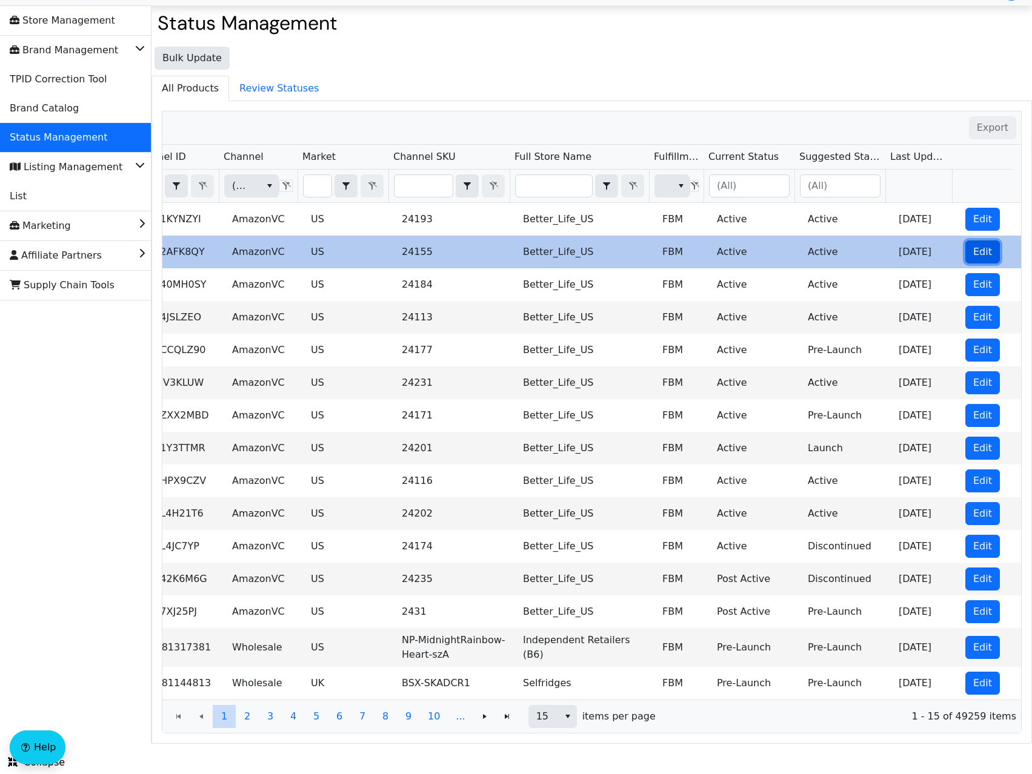
click at [973, 245] on span "Edit" at bounding box center [982, 252] width 19 height 15
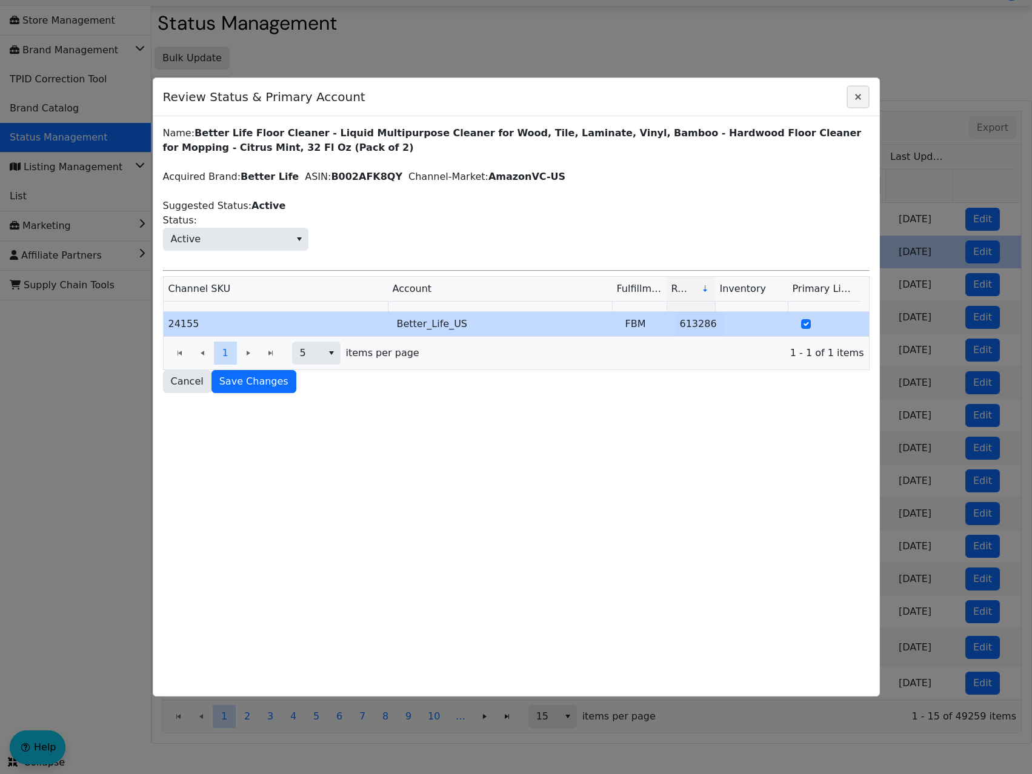
click at [854, 98] on icon "Close" at bounding box center [858, 97] width 15 height 10
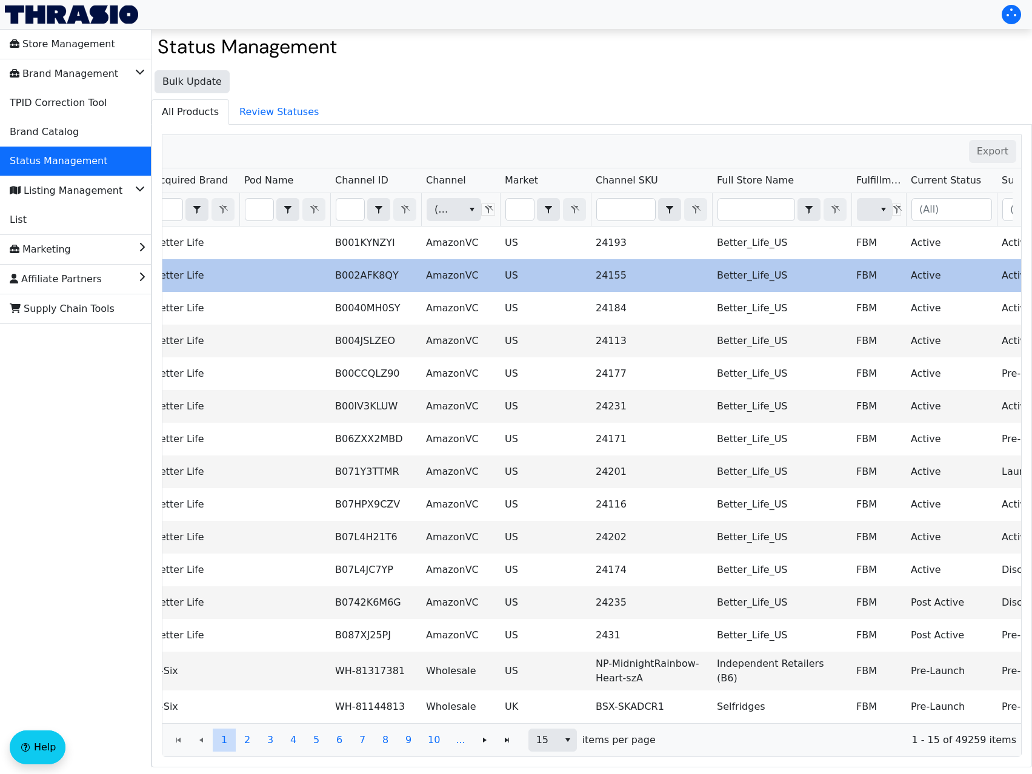
scroll to position [0, 0]
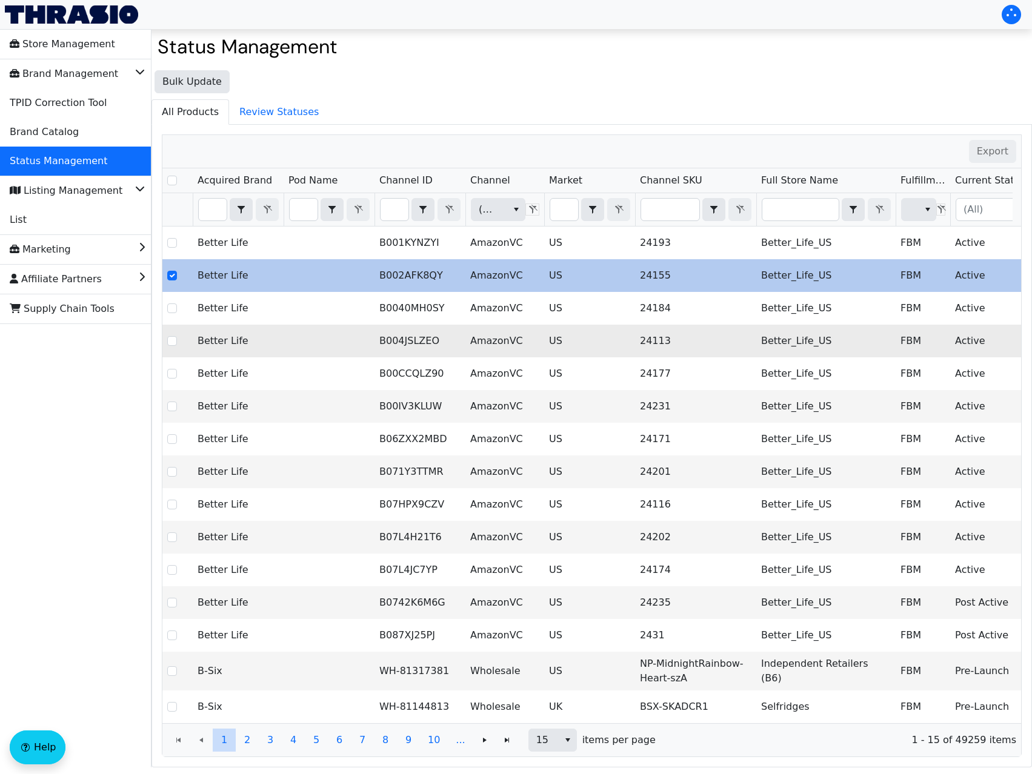
click at [290, 342] on td at bounding box center [329, 341] width 91 height 33
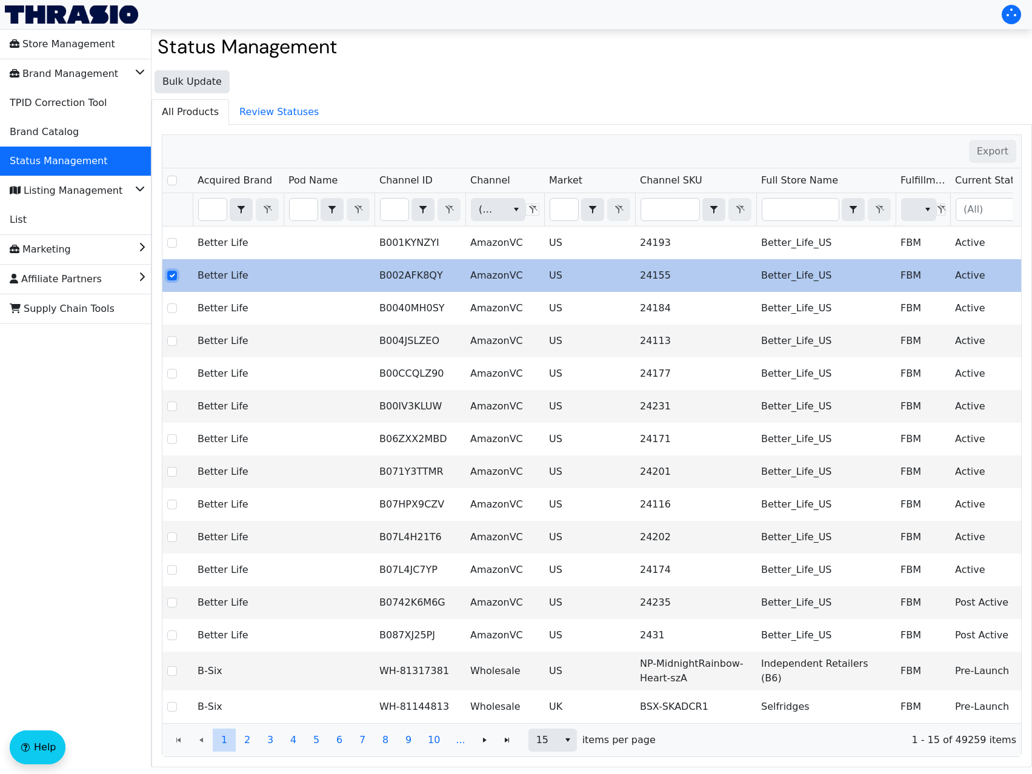
click at [175, 277] on input "Select Row" at bounding box center [172, 276] width 10 height 10
checkbox input "false"
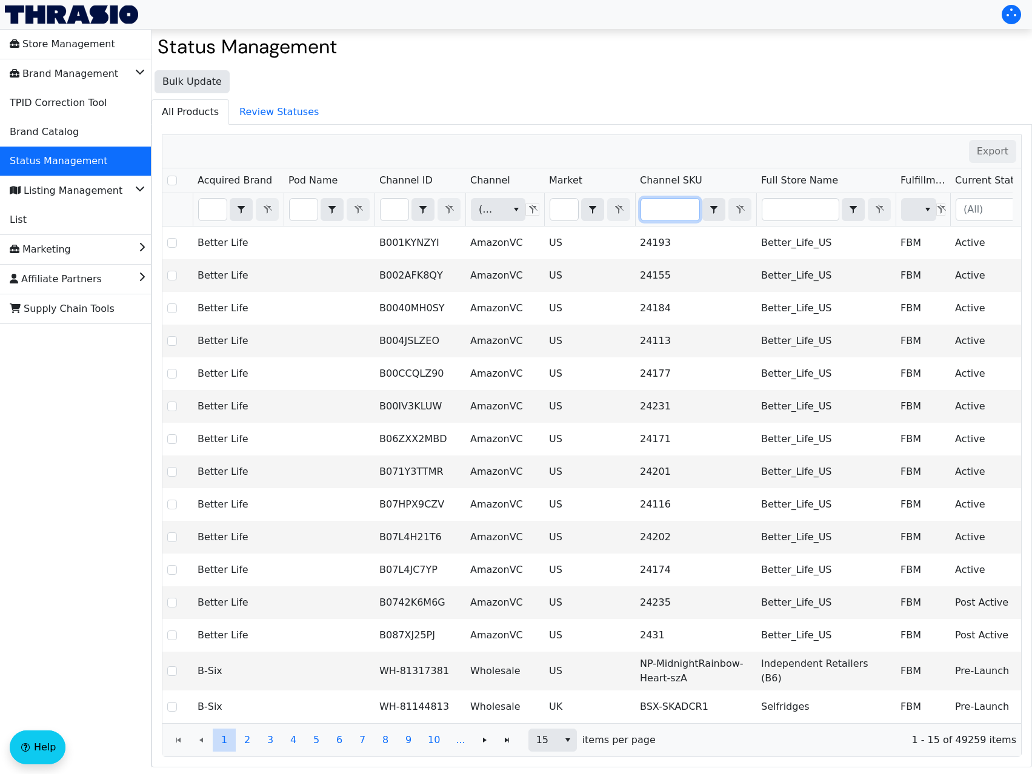
click at [684, 208] on input "Filter" at bounding box center [670, 210] width 58 height 22
click at [299, 205] on input "Filter" at bounding box center [304, 210] width 28 height 22
click at [390, 212] on input "Filter" at bounding box center [395, 210] width 28 height 22
click at [660, 209] on input "Filter" at bounding box center [670, 210] width 58 height 22
type input "CCR-PET-PtHrRmrRlr"
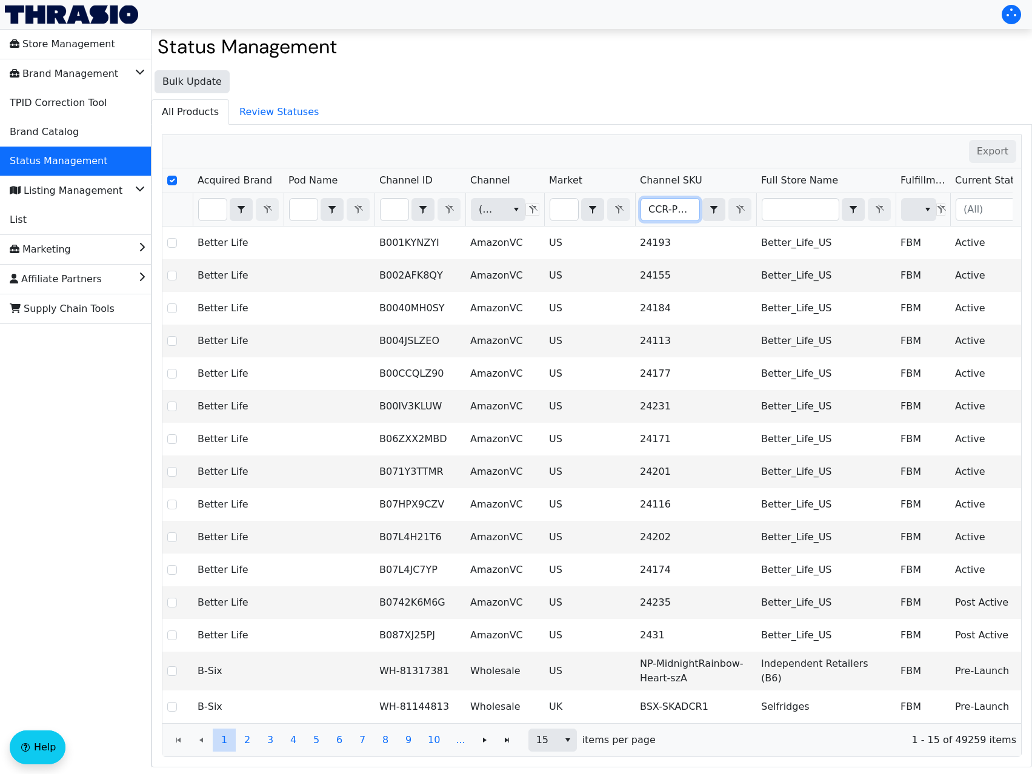
checkbox input "true"
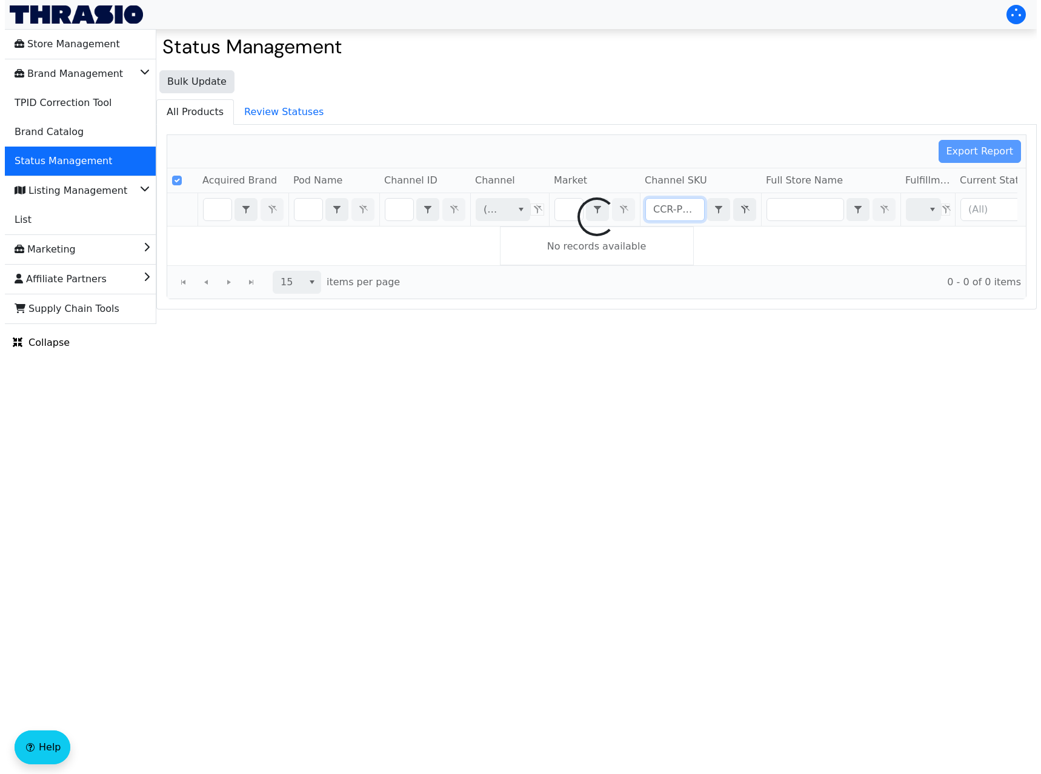
scroll to position [0, 62]
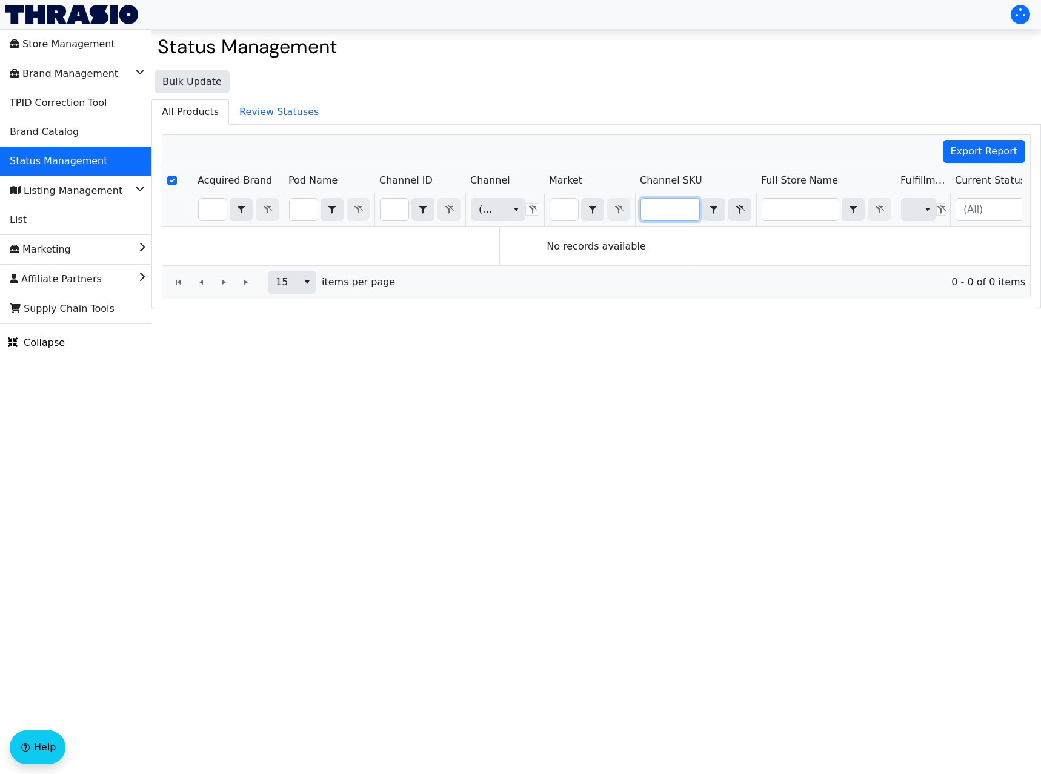
type input "CCR-PET-PtHrRmrRlr"
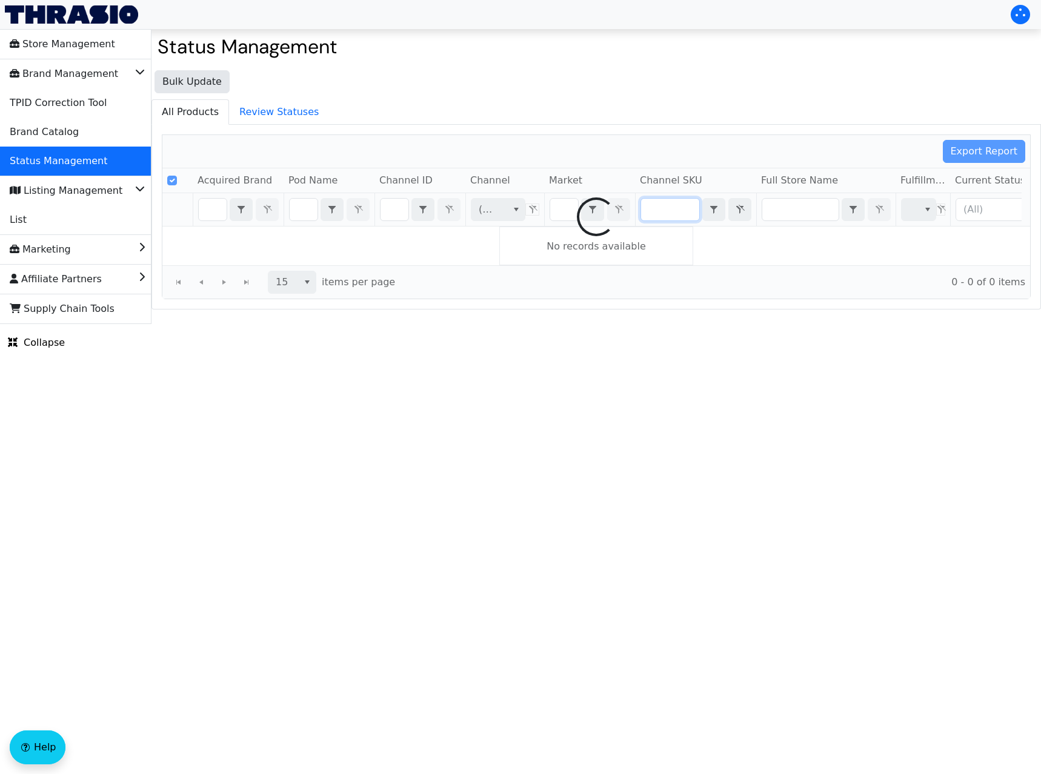
scroll to position [0, 44]
checkbox input "false"
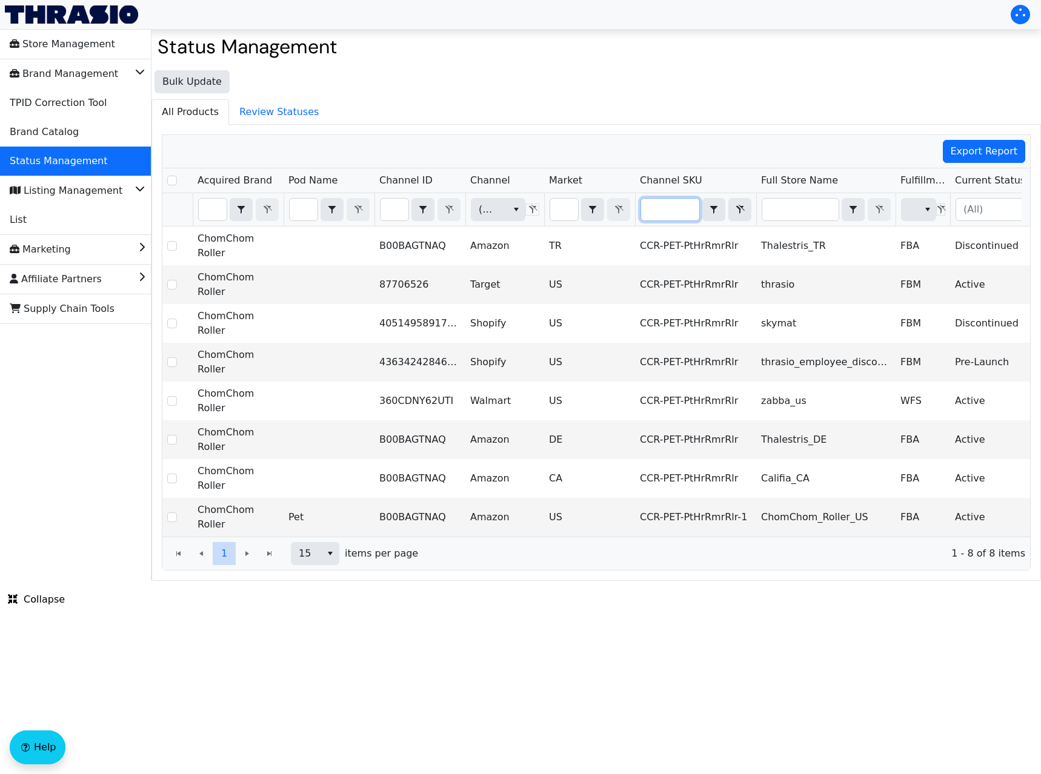
type input "CCR-PET-PtHrRmrRlr"
click at [310, 116] on span "Review Statuses" at bounding box center [279, 112] width 99 height 24
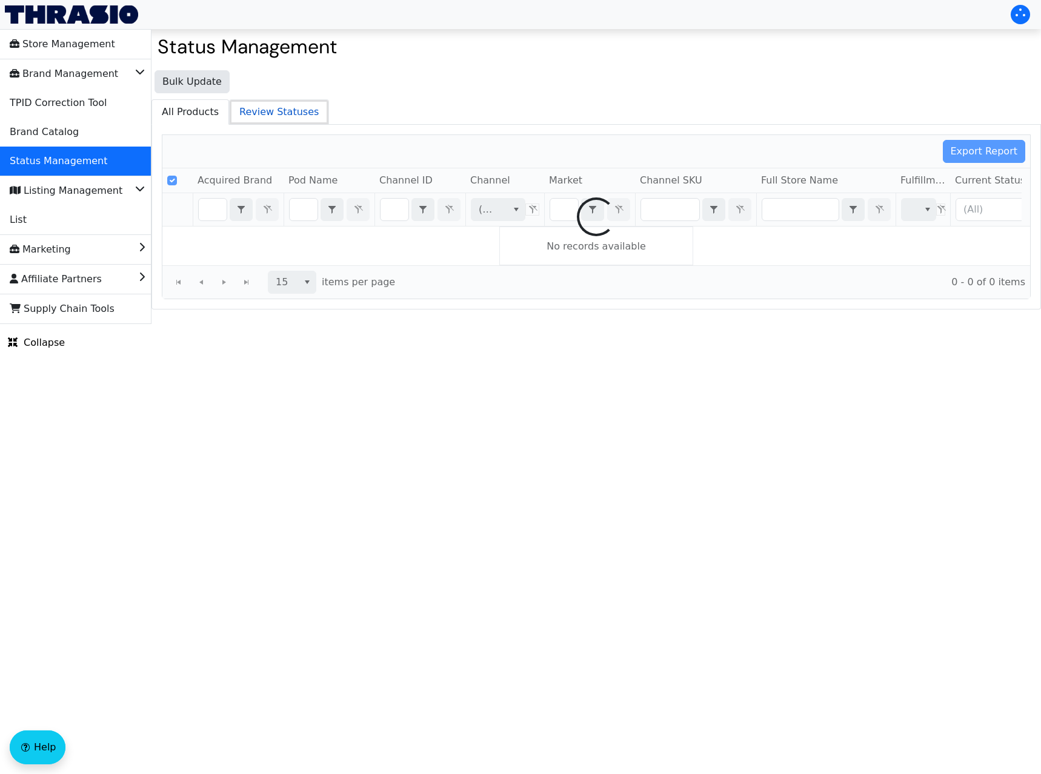
type input "CCR-PET-PtHrRmrRlr"
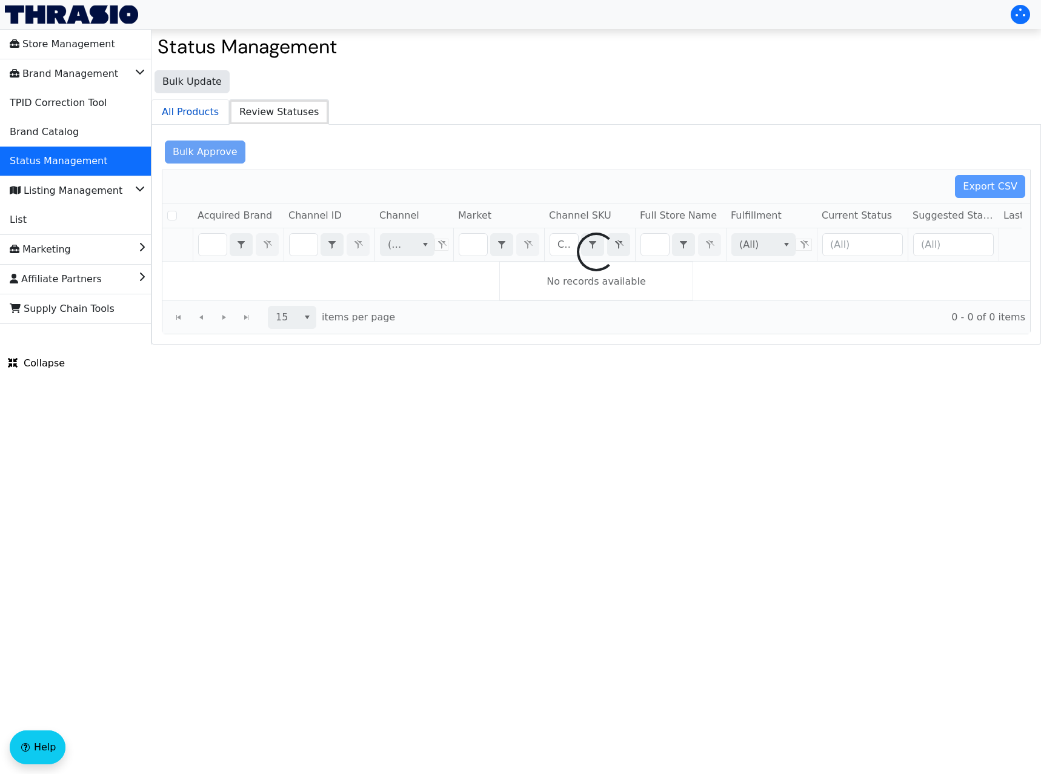
checkbox input "false"
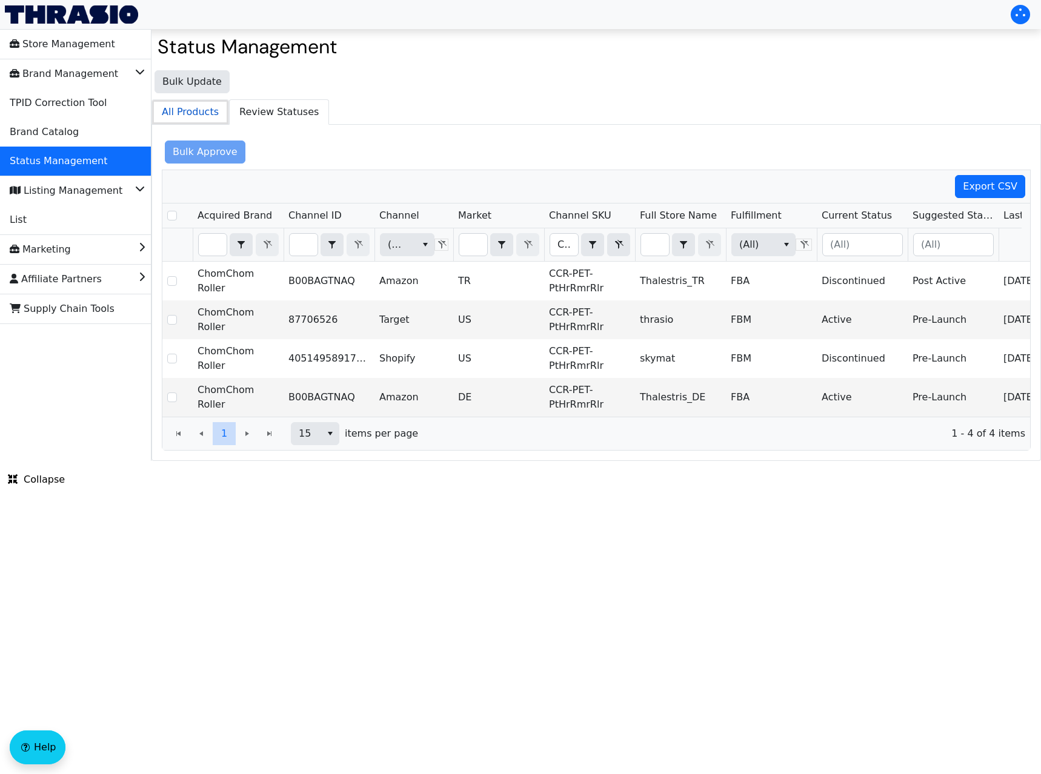
click at [182, 115] on span "All Products" at bounding box center [190, 112] width 76 height 24
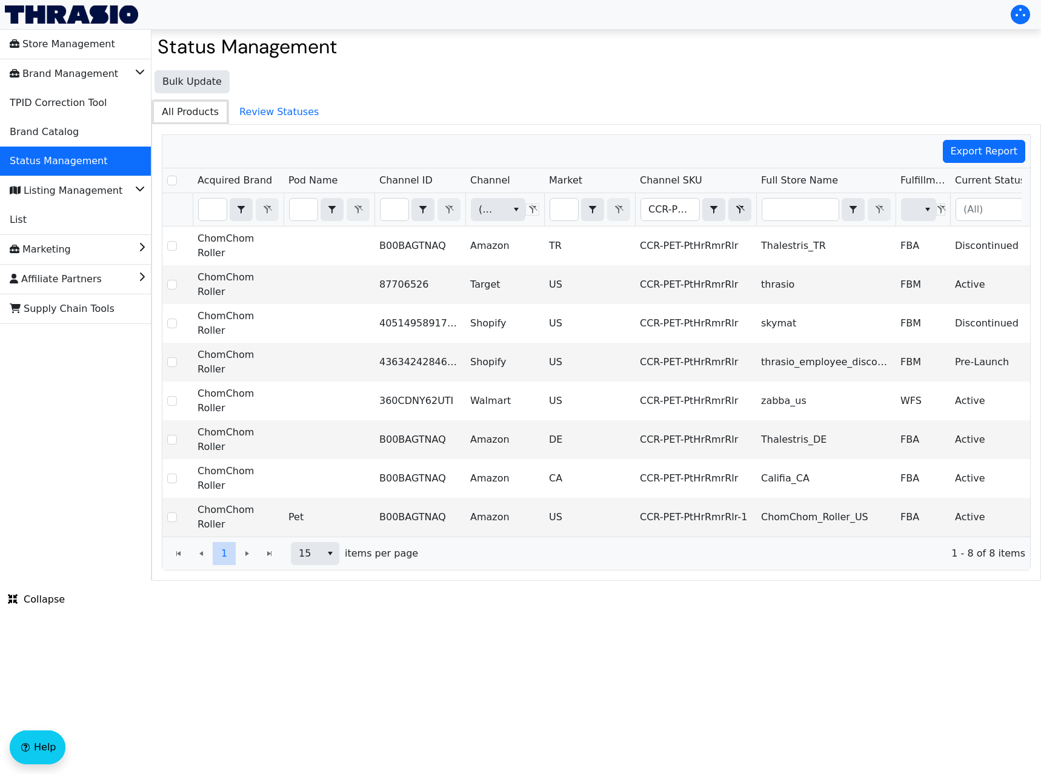
click at [196, 119] on span "All Products" at bounding box center [190, 112] width 76 height 24
click at [993, 156] on span "Export Report" at bounding box center [984, 151] width 67 height 15
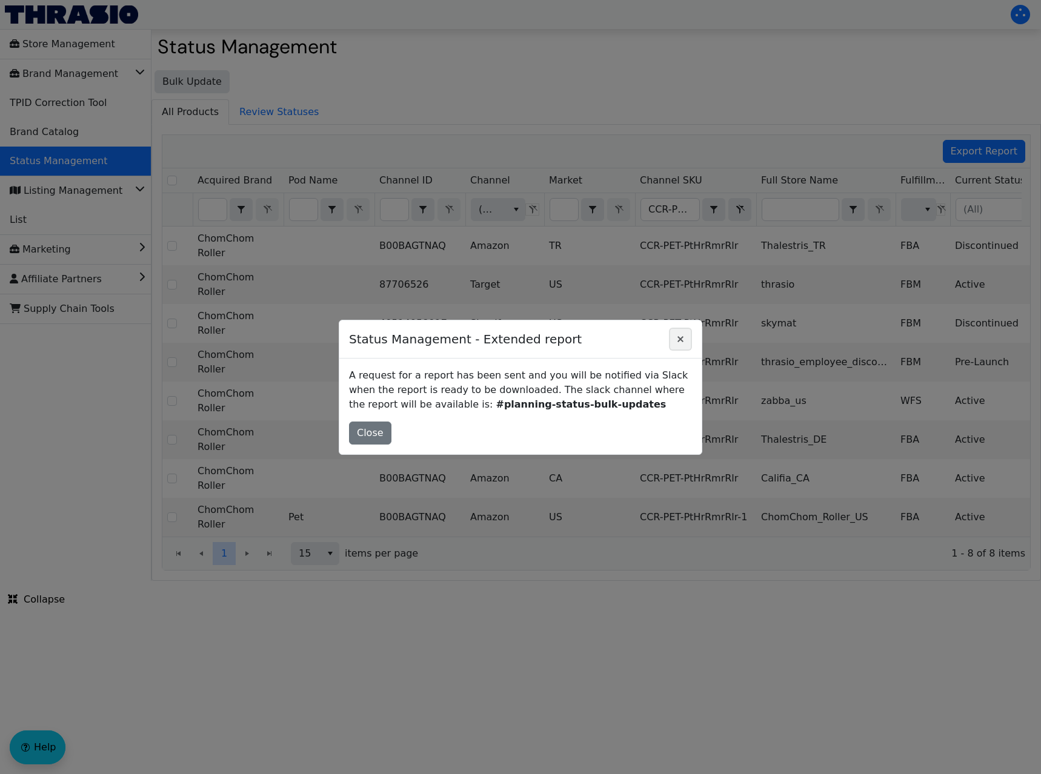
click at [679, 341] on icon "Close" at bounding box center [680, 339] width 6 height 6
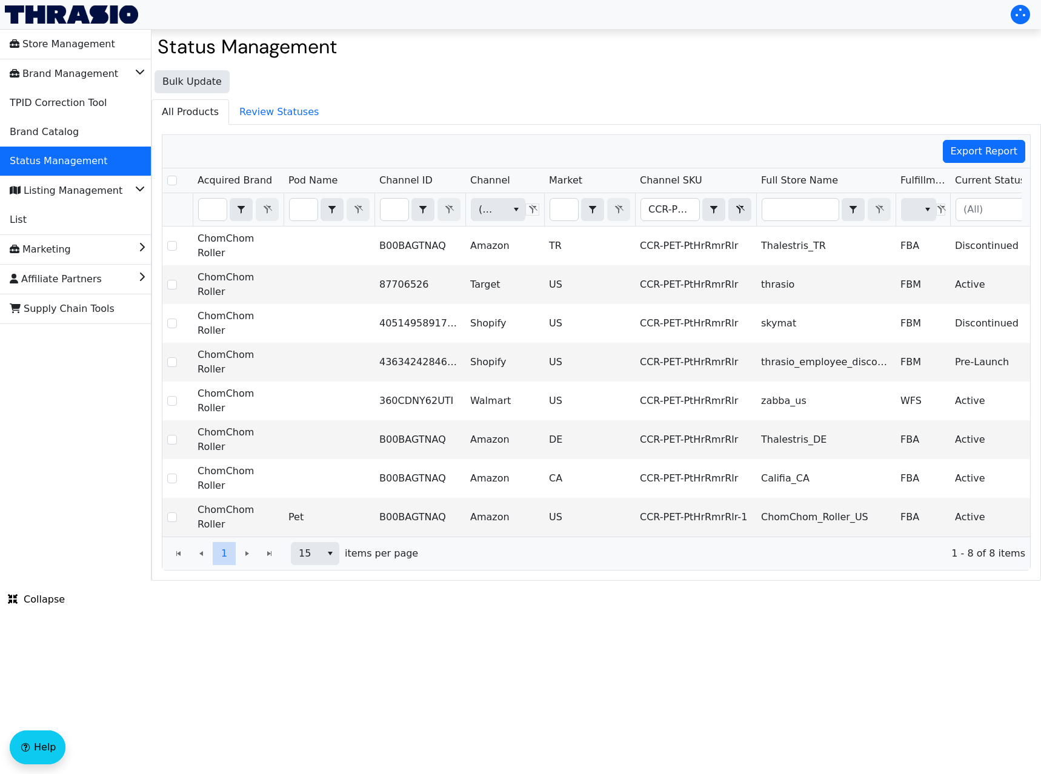
click at [826, 185] on span "Full Store Name" at bounding box center [799, 180] width 77 height 15
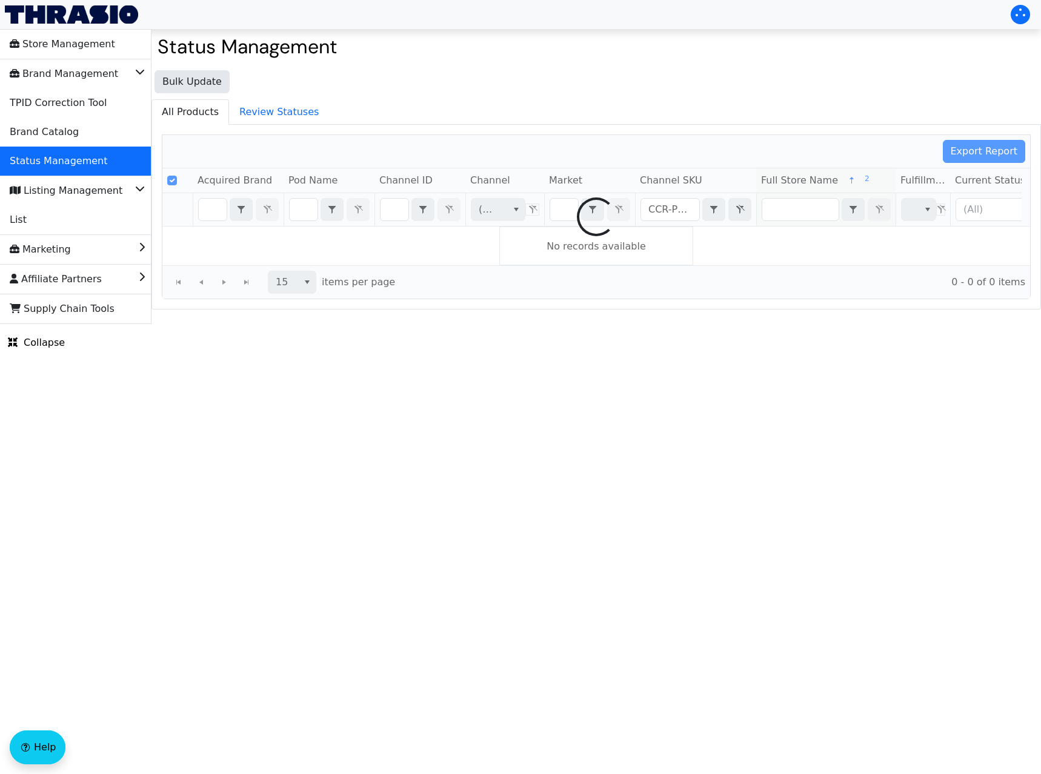
click at [826, 185] on div at bounding box center [596, 217] width 868 height 164
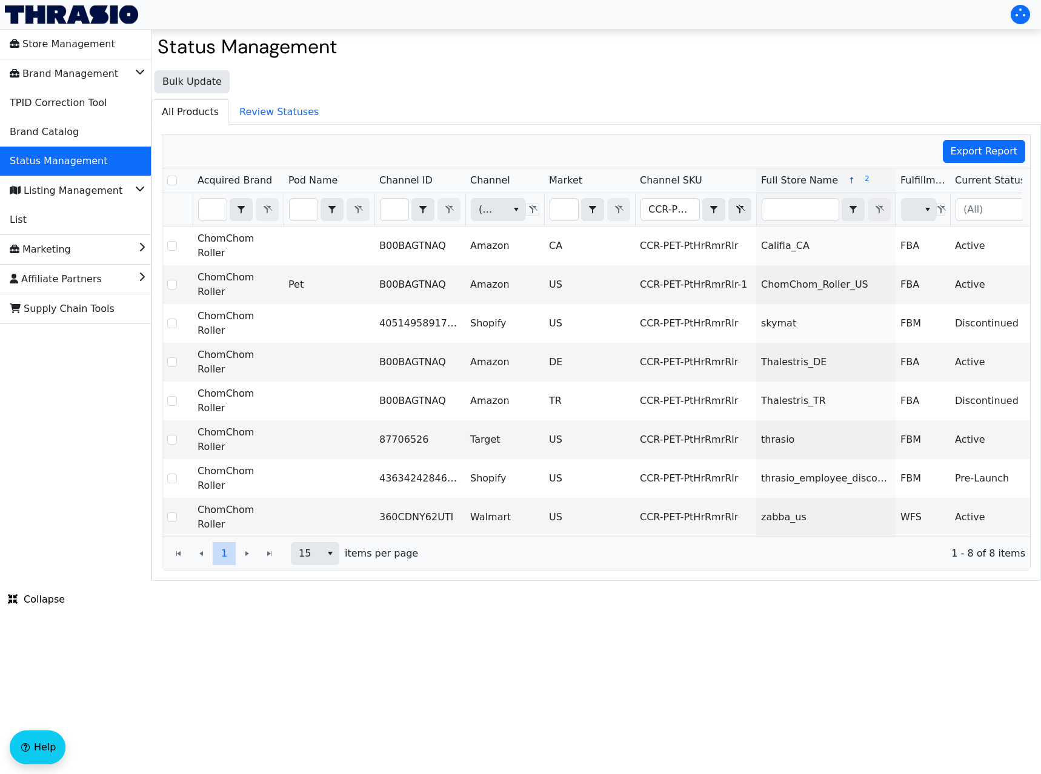
click at [826, 185] on span "Full Store Name" at bounding box center [799, 180] width 77 height 15
click at [174, 181] on input "Select Row" at bounding box center [172, 181] width 10 height 10
checkbox input "true"
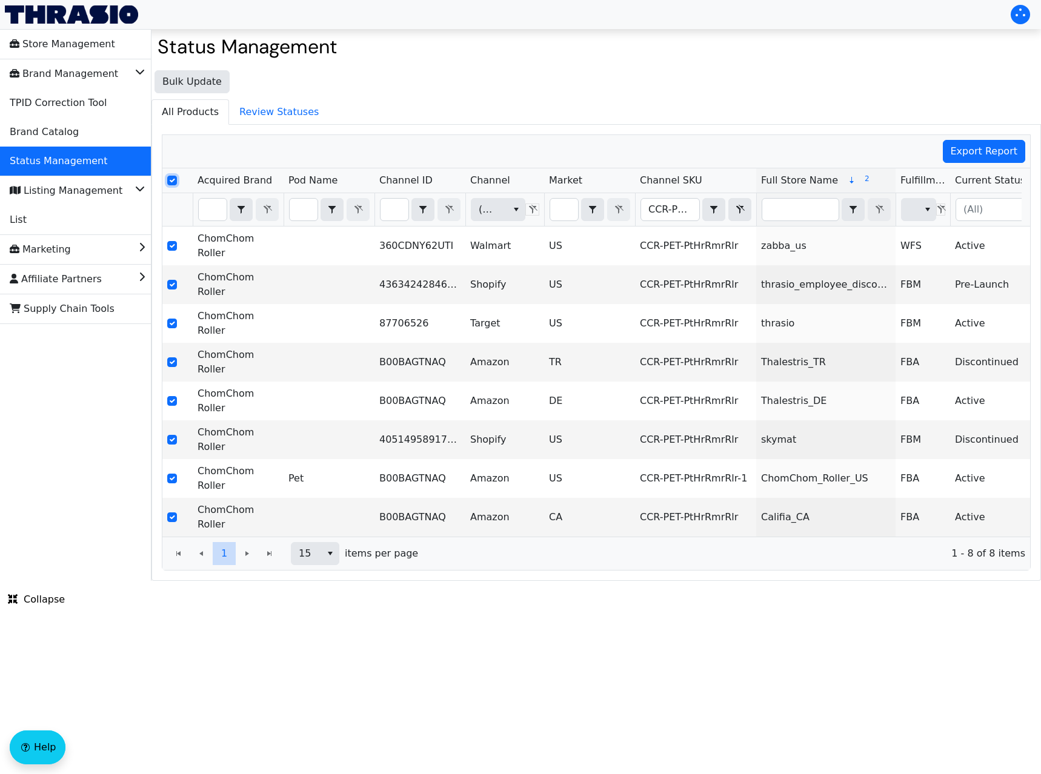
checkbox input "true"
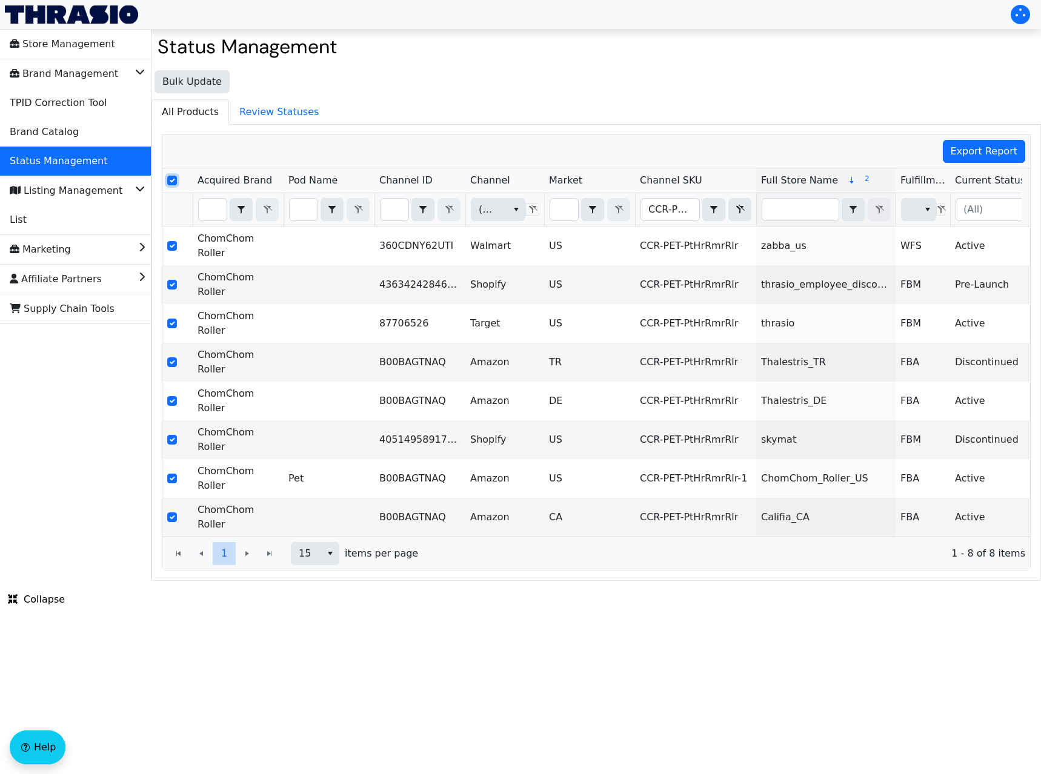
checkbox input "true"
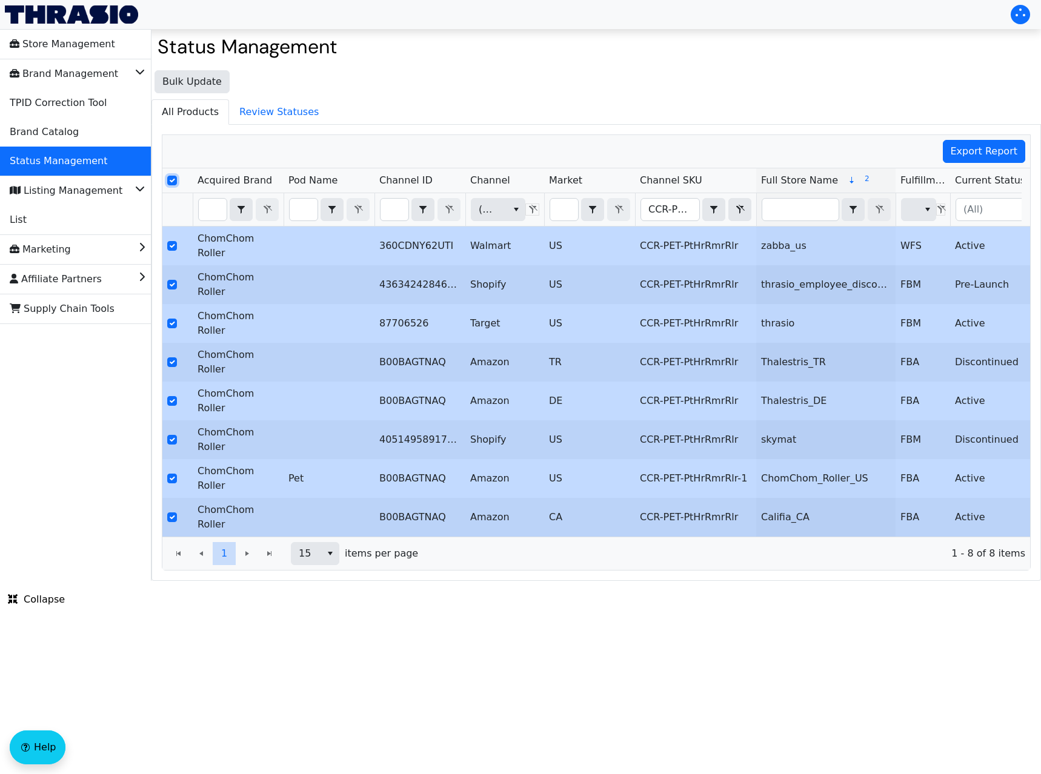
click at [174, 181] on input "Select Row" at bounding box center [172, 181] width 10 height 10
checkbox input "false"
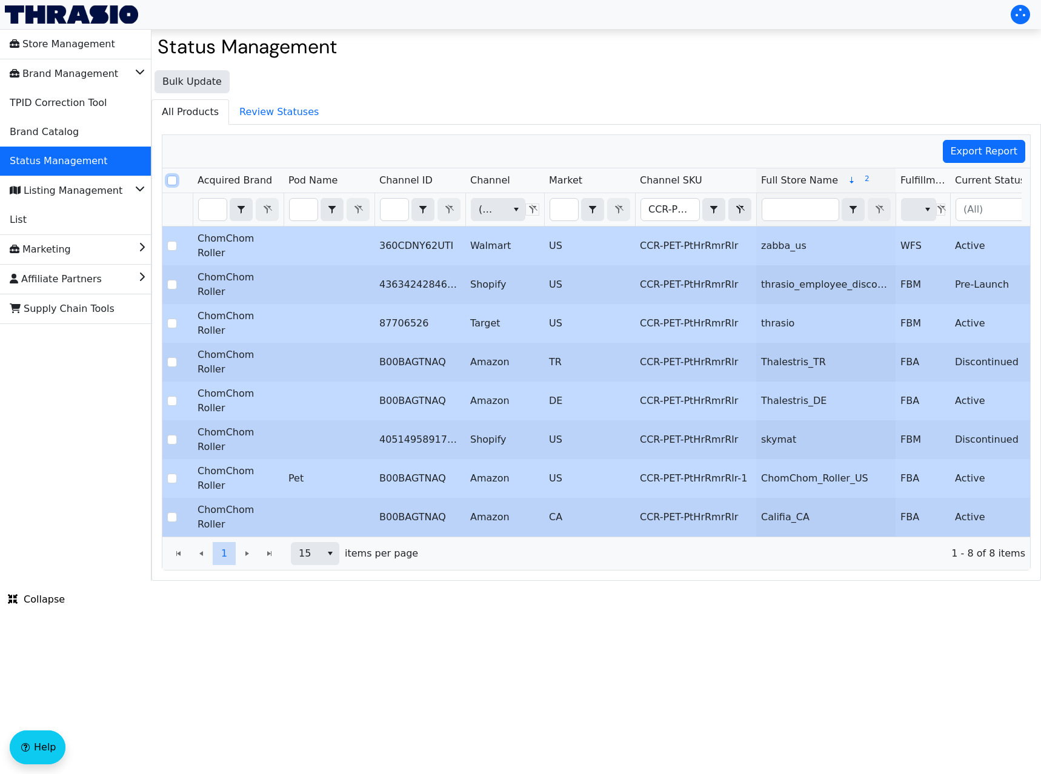
checkbox input "false"
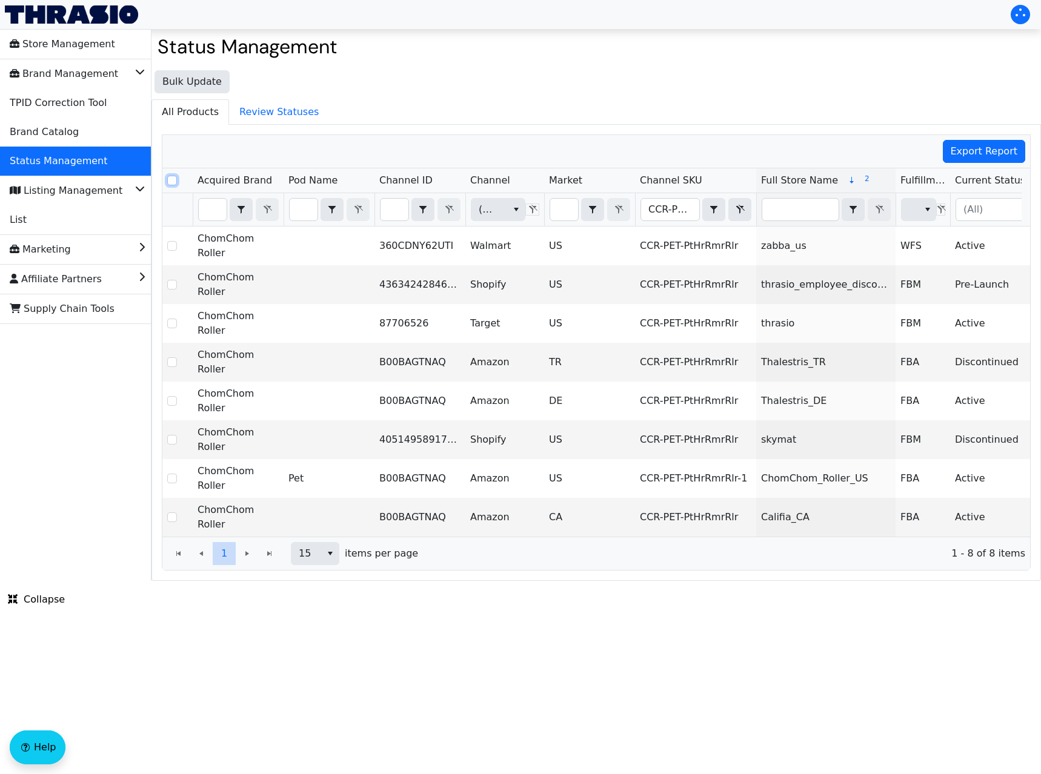
click at [174, 181] on input "Select Row" at bounding box center [172, 181] width 10 height 10
checkbox input "true"
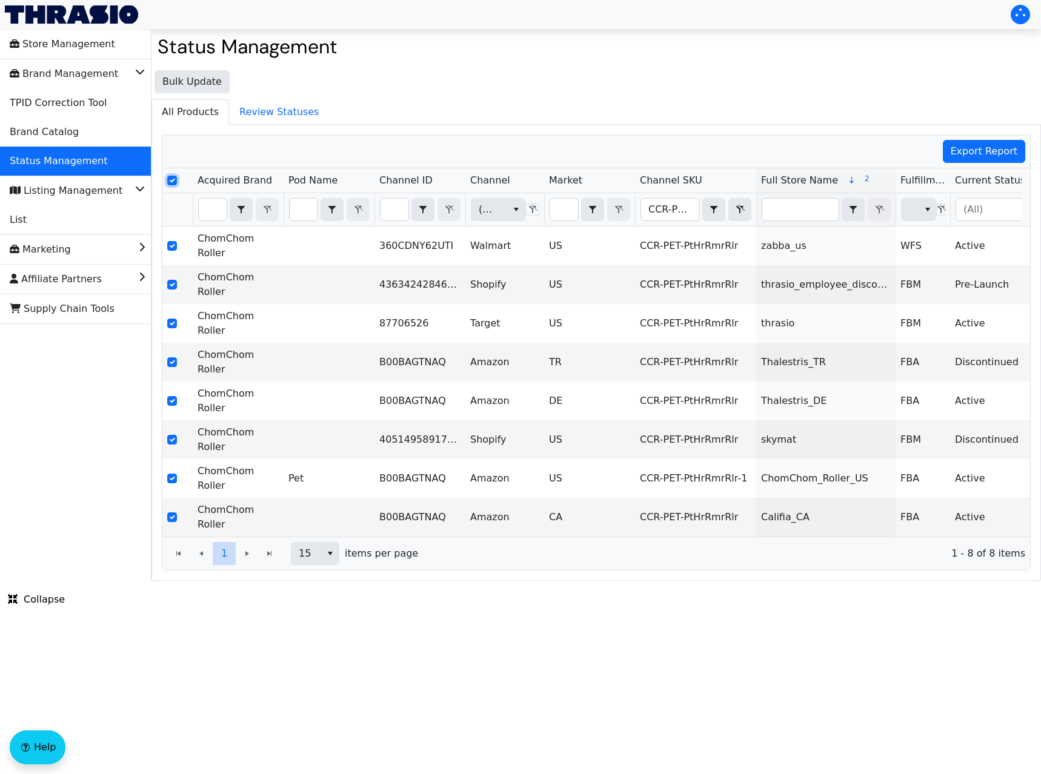
checkbox input "true"
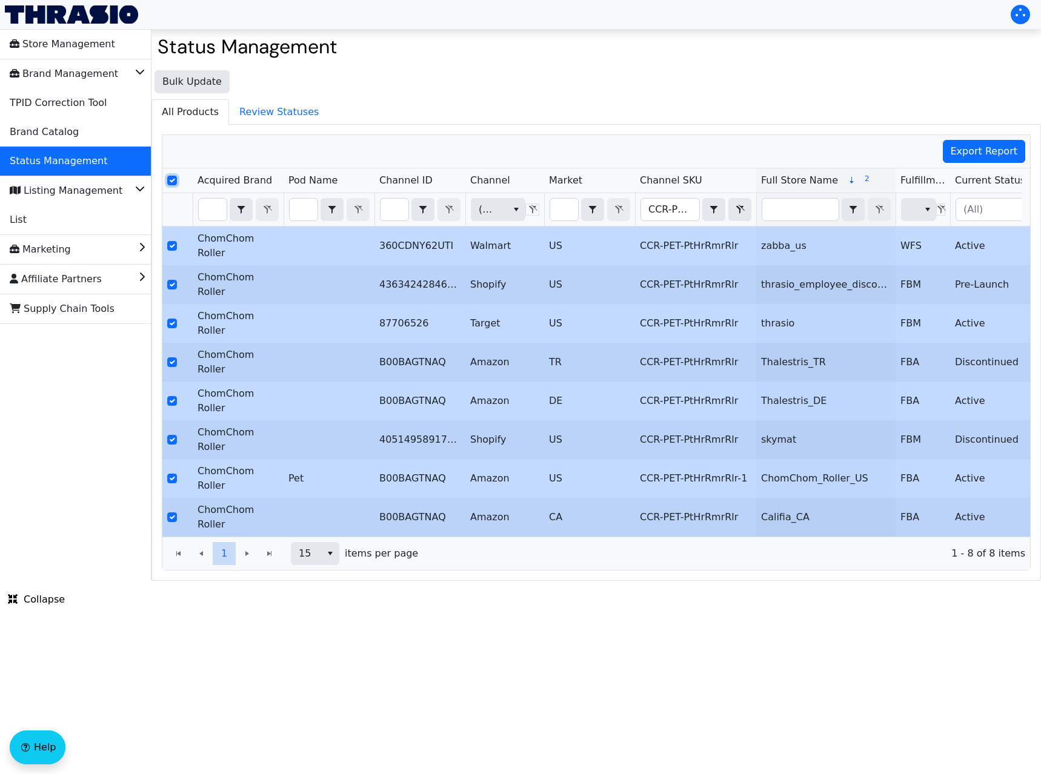
click at [174, 181] on input "Select Row" at bounding box center [172, 181] width 10 height 10
checkbox input "false"
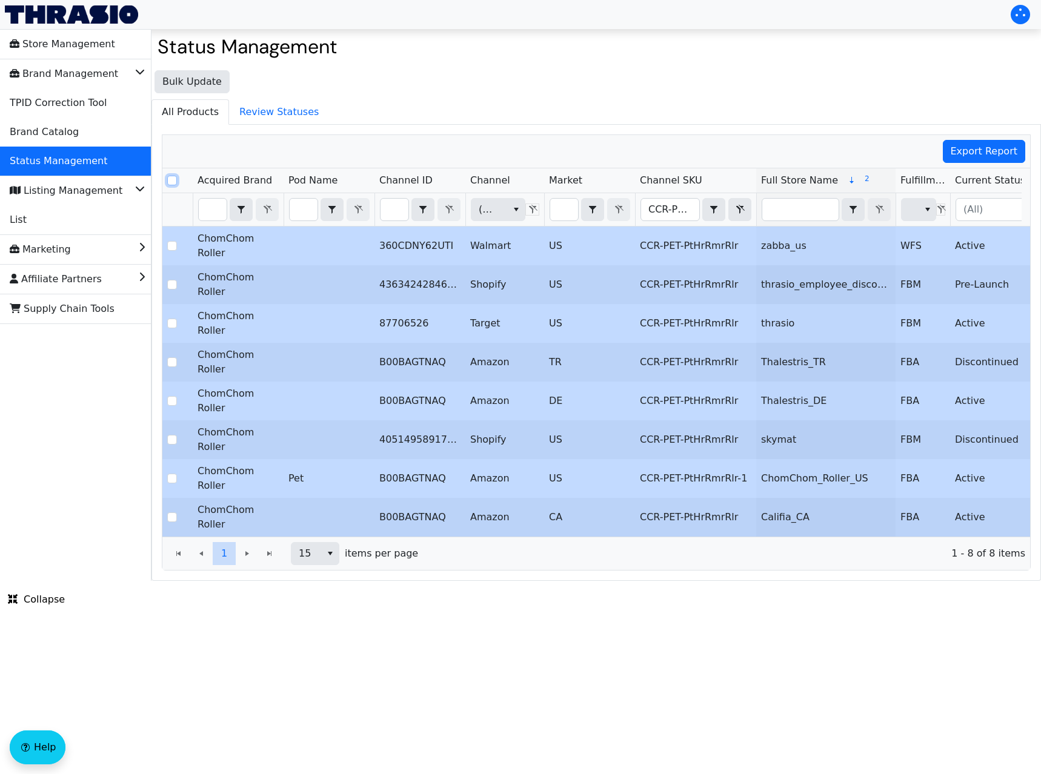
checkbox input "false"
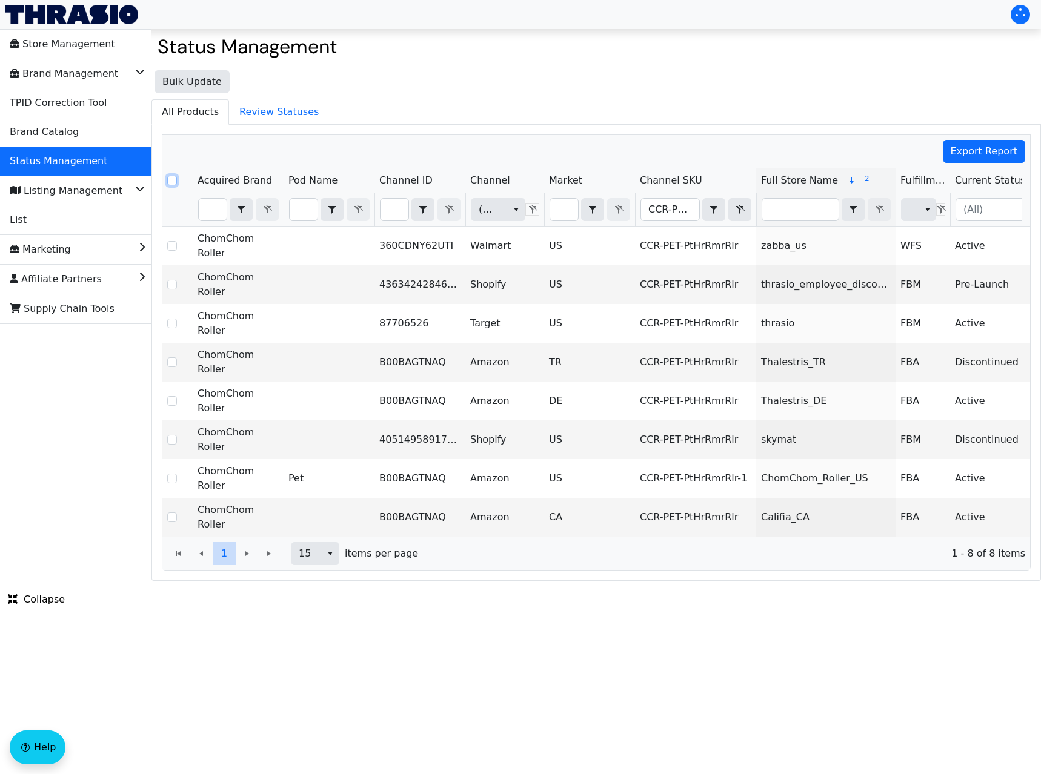
click at [174, 181] on input "Select Row" at bounding box center [172, 181] width 10 height 10
checkbox input "true"
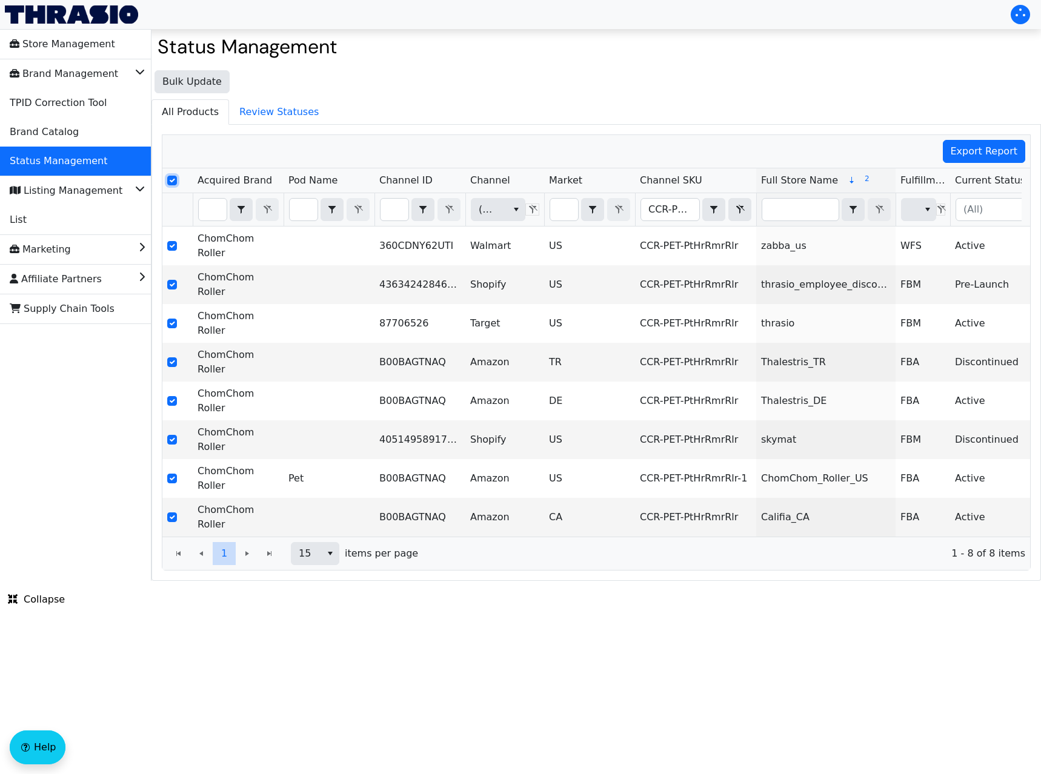
checkbox input "true"
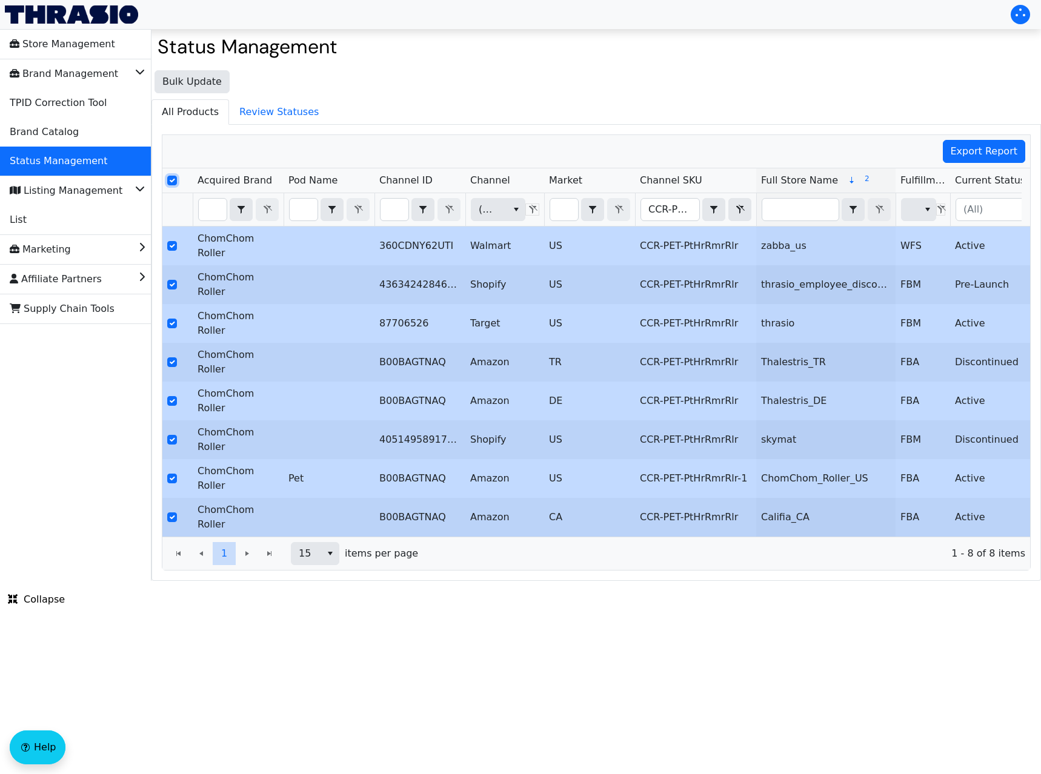
click at [174, 181] on input "Select Row" at bounding box center [172, 181] width 10 height 10
checkbox input "false"
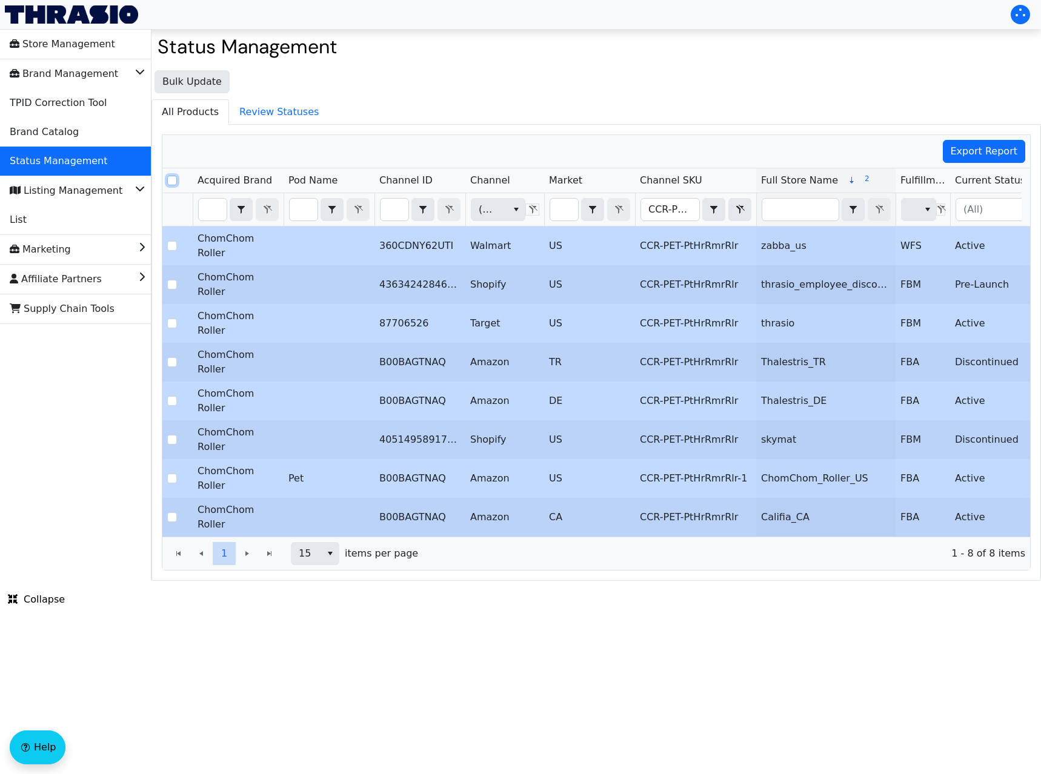
checkbox input "false"
